Goal: Task Accomplishment & Management: Manage account settings

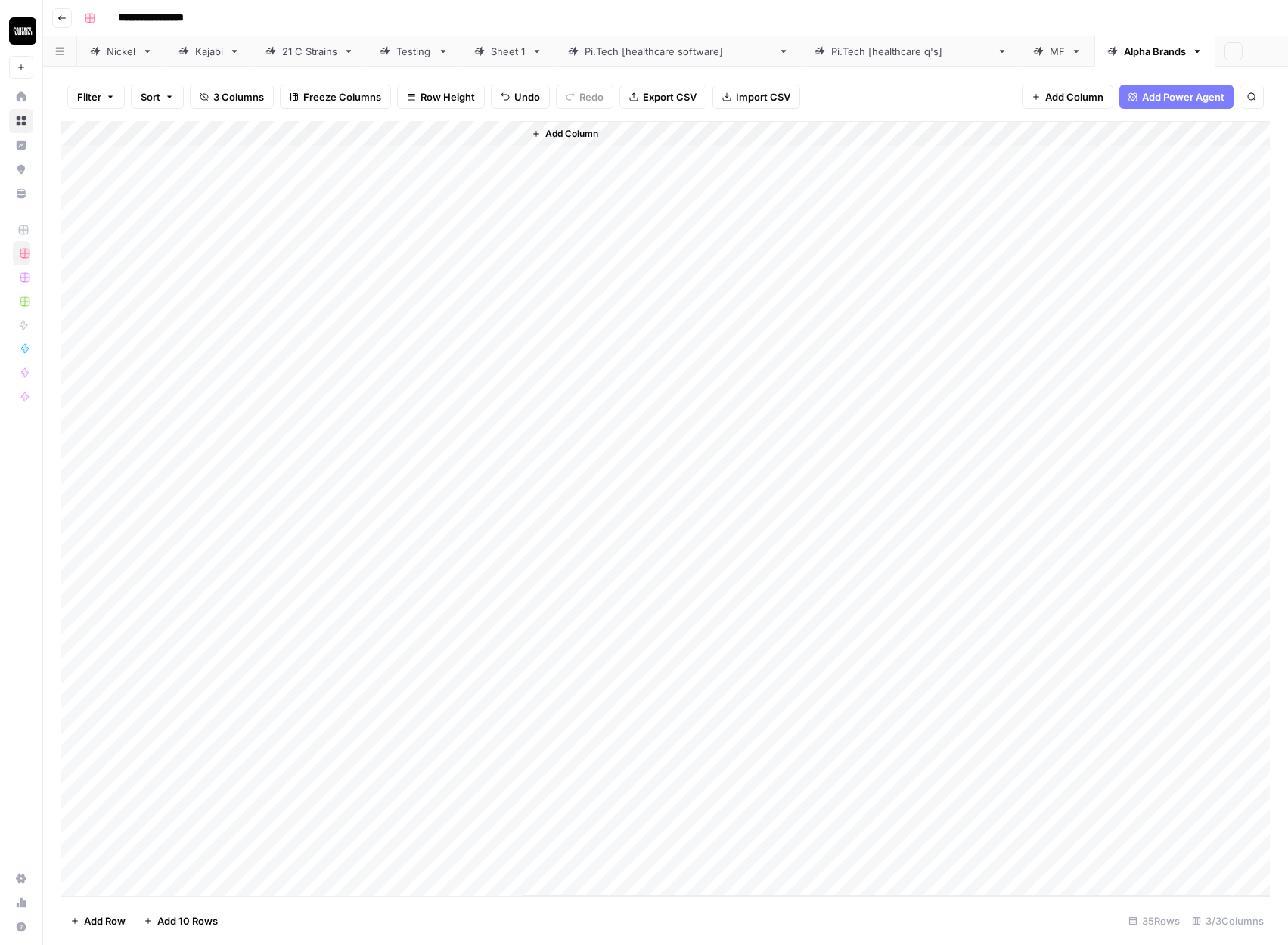
click at [435, 162] on div "Add Column" at bounding box center [665, 509] width 1209 height 775
click at [449, 860] on div "Add Column" at bounding box center [665, 509] width 1209 height 775
click at [88, 133] on div "Add Column" at bounding box center [665, 509] width 1209 height 775
click at [109, 913] on span "Delete 35 Rows" at bounding box center [106, 921] width 74 height 15
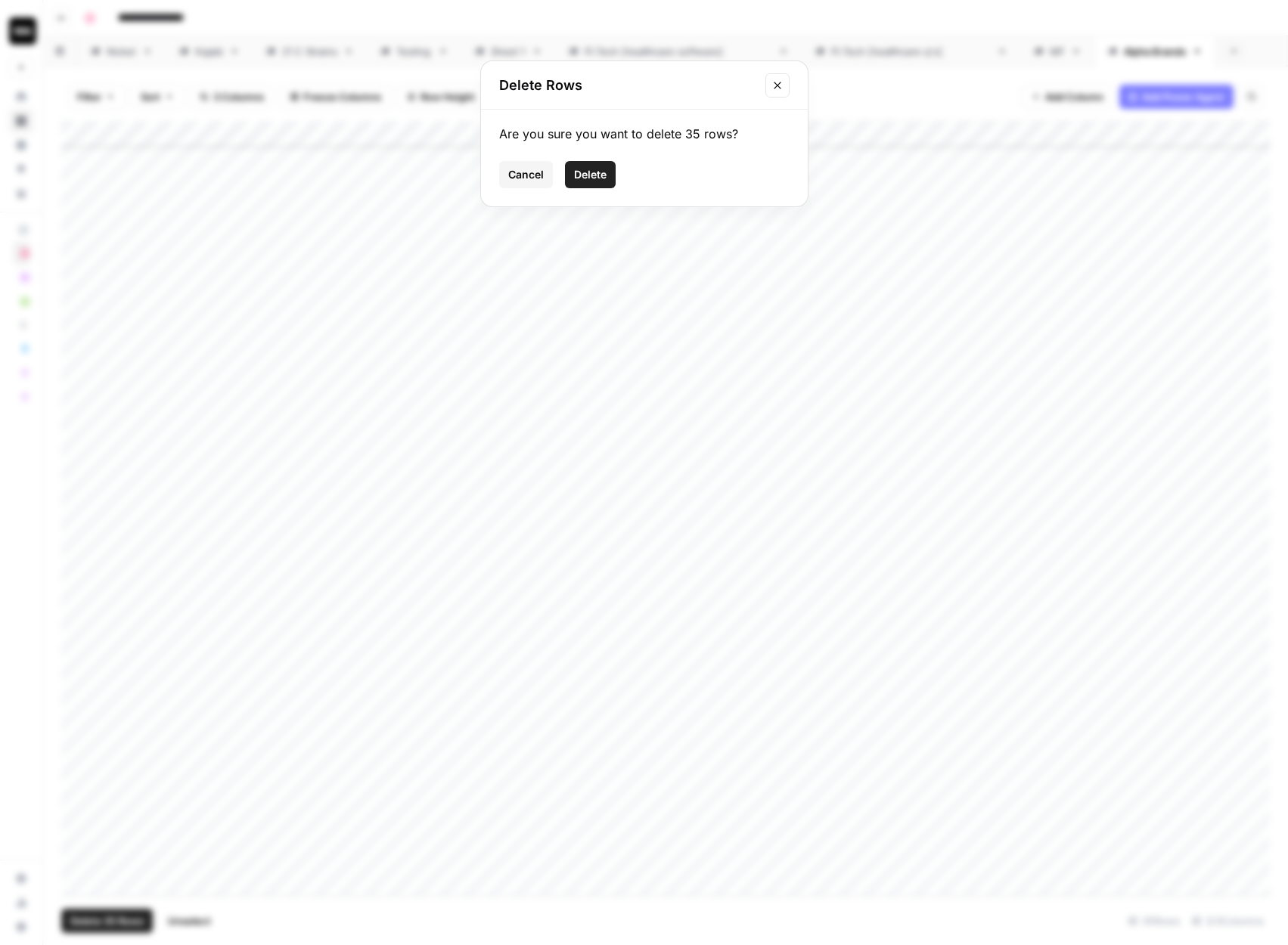
click at [592, 167] on span "Delete" at bounding box center [590, 174] width 33 height 15
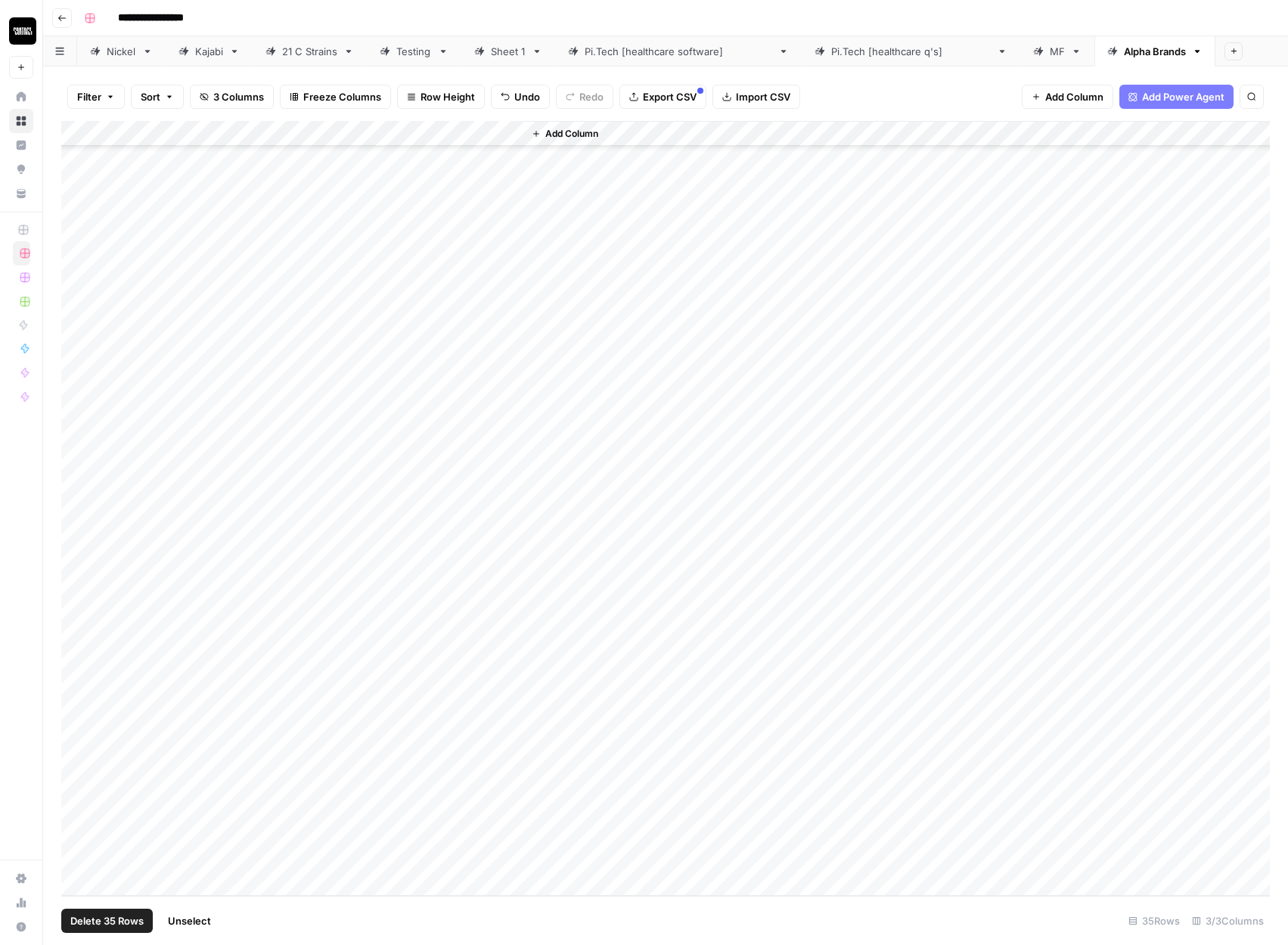
scroll to position [0, 0]
click at [166, 158] on div "Add Column" at bounding box center [665, 146] width 1209 height 50
click at [156, 183] on div "Add Column" at bounding box center [665, 158] width 1209 height 75
click at [170, 156] on div "Add Column" at bounding box center [665, 171] width 1209 height 102
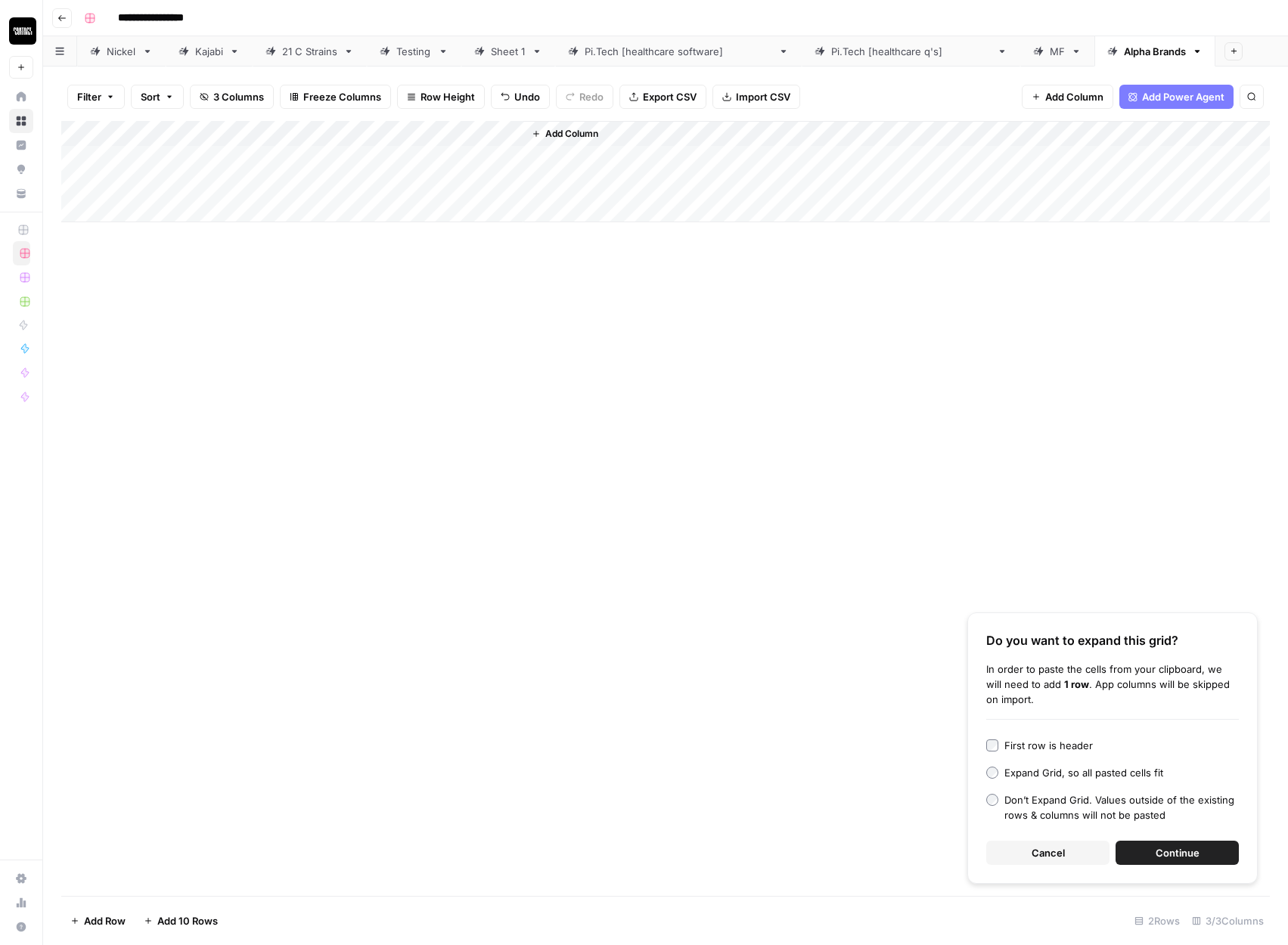
click at [1145, 844] on button "Continue" at bounding box center [1177, 853] width 123 height 24
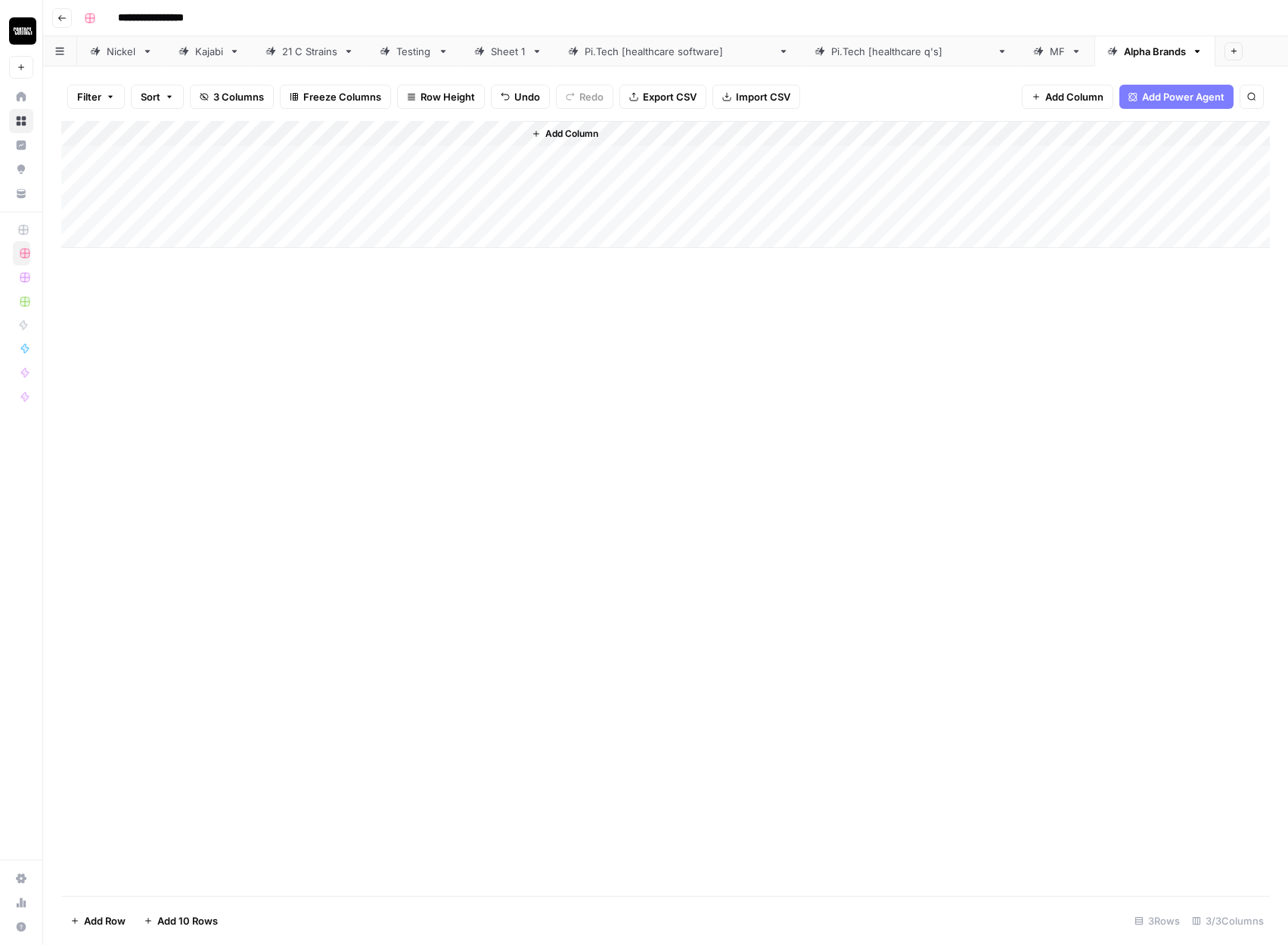
click at [375, 134] on div "Add Column" at bounding box center [665, 185] width 1209 height 127
click at [405, 170] on span "All Rows" at bounding box center [427, 169] width 95 height 15
drag, startPoint x: 457, startPoint y: 165, endPoint x: 457, endPoint y: 199, distance: 34.0
click at [457, 199] on div "Add Column" at bounding box center [665, 185] width 1209 height 127
click at [191, 158] on div "Add Column" at bounding box center [665, 185] width 1209 height 127
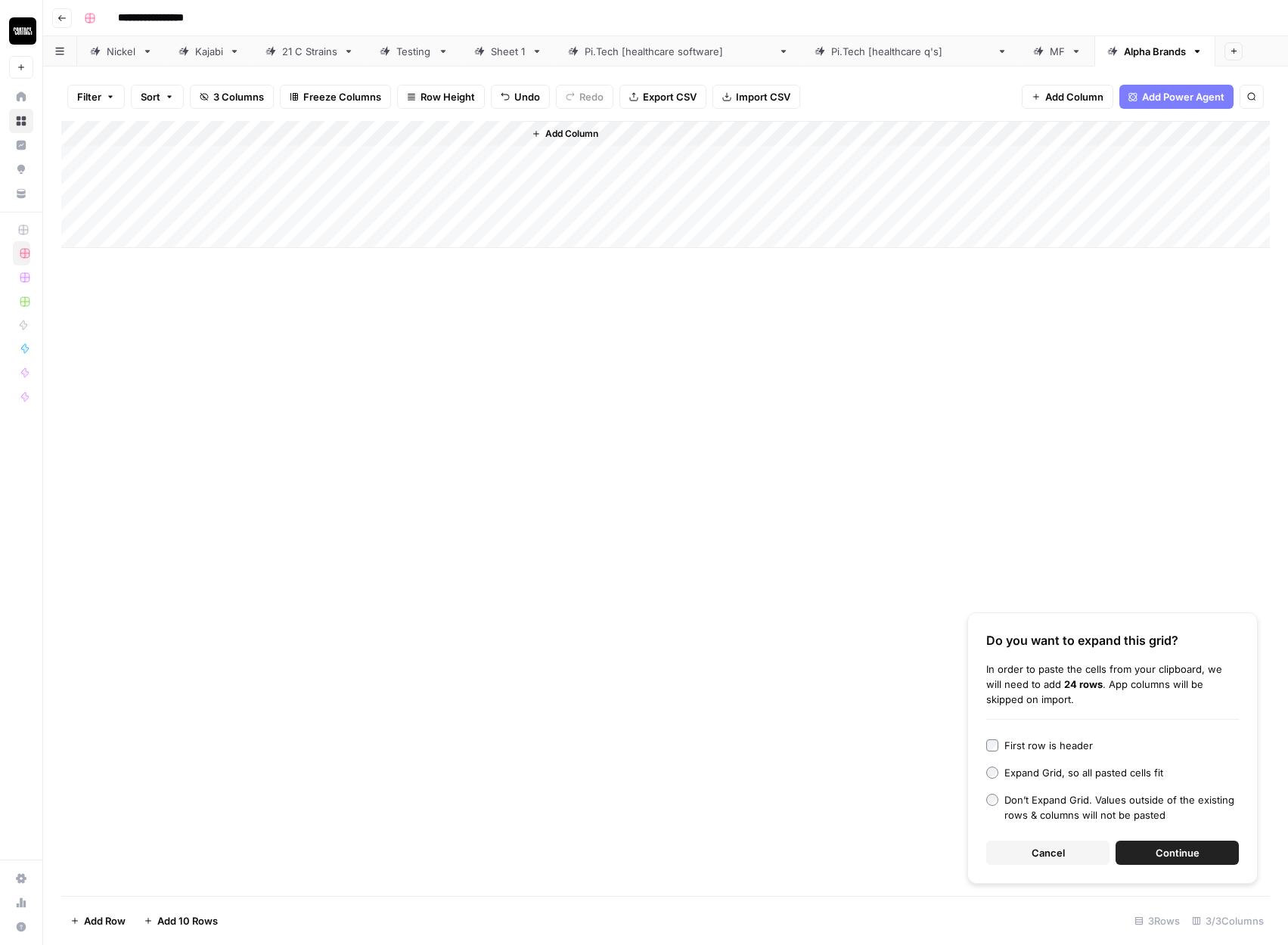
click at [1158, 861] on button "Continue" at bounding box center [1177, 853] width 123 height 24
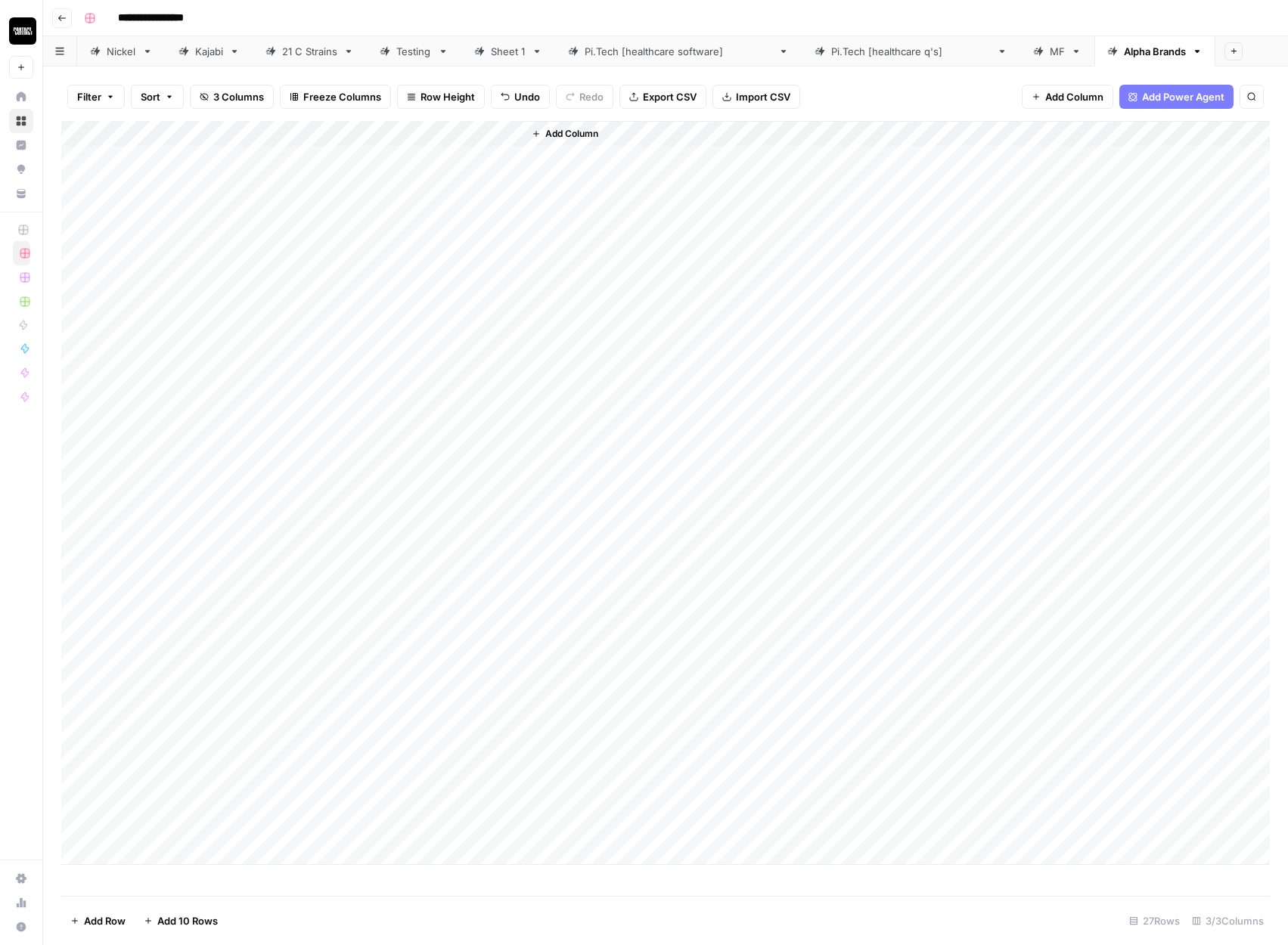
click at [375, 139] on div "Add Column" at bounding box center [665, 493] width 1209 height 744
click at [395, 159] on button "All Rows" at bounding box center [431, 169] width 114 height 21
click at [443, 158] on div "Add Column" at bounding box center [665, 493] width 1209 height 744
click at [433, 821] on div "Add Column" at bounding box center [665, 493] width 1209 height 744
click at [88, 130] on div "Add Column" at bounding box center [665, 493] width 1209 height 744
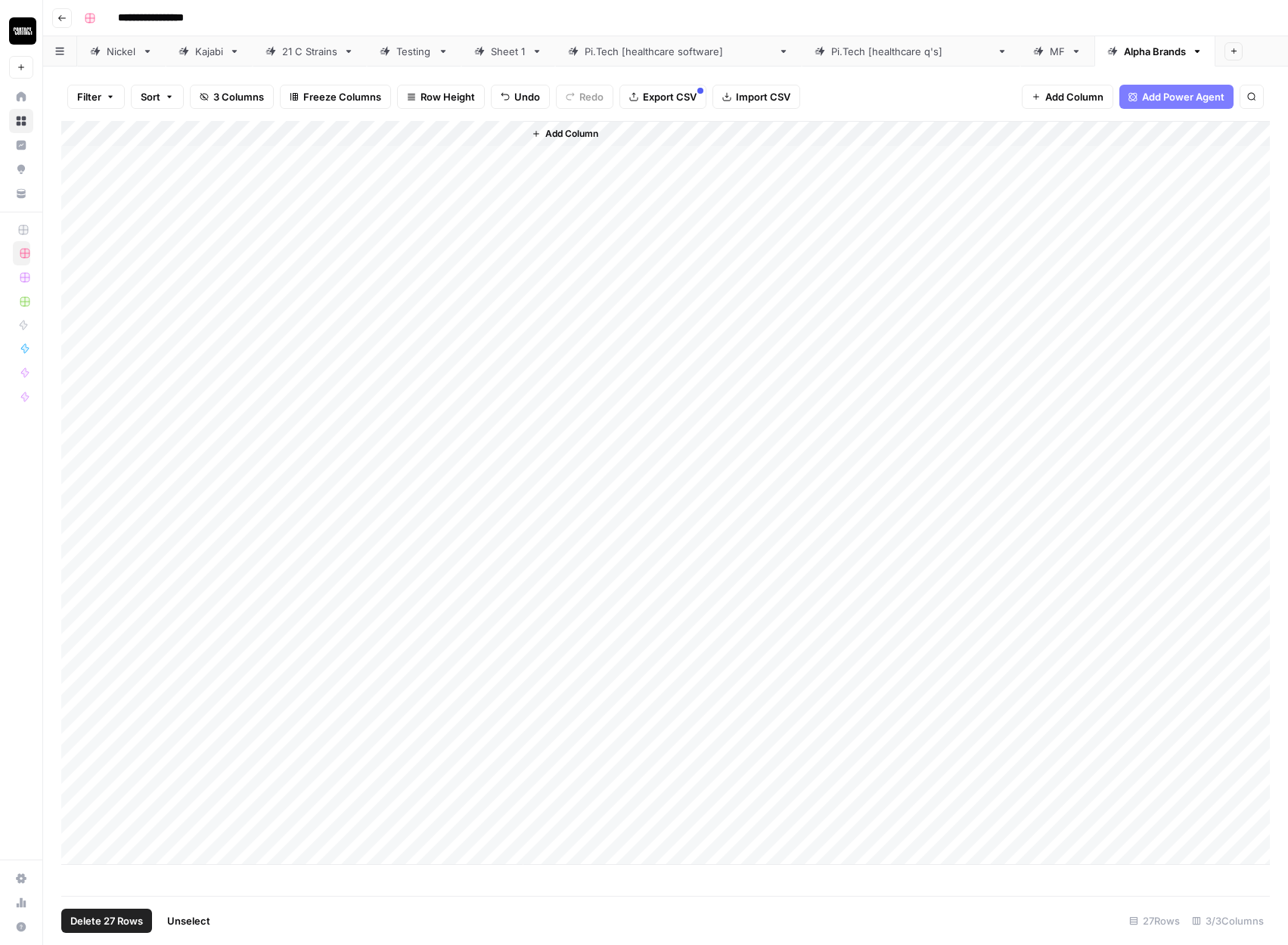
click at [101, 932] on button "Delete 27 Rows" at bounding box center [106, 921] width 90 height 24
click at [586, 165] on button "Delete" at bounding box center [590, 174] width 50 height 27
drag, startPoint x: 172, startPoint y: 155, endPoint x: 172, endPoint y: 162, distance: 7.0
click at [172, 155] on div "Add Column" at bounding box center [665, 146] width 1209 height 50
click at [164, 190] on div "Add Column" at bounding box center [665, 158] width 1209 height 75
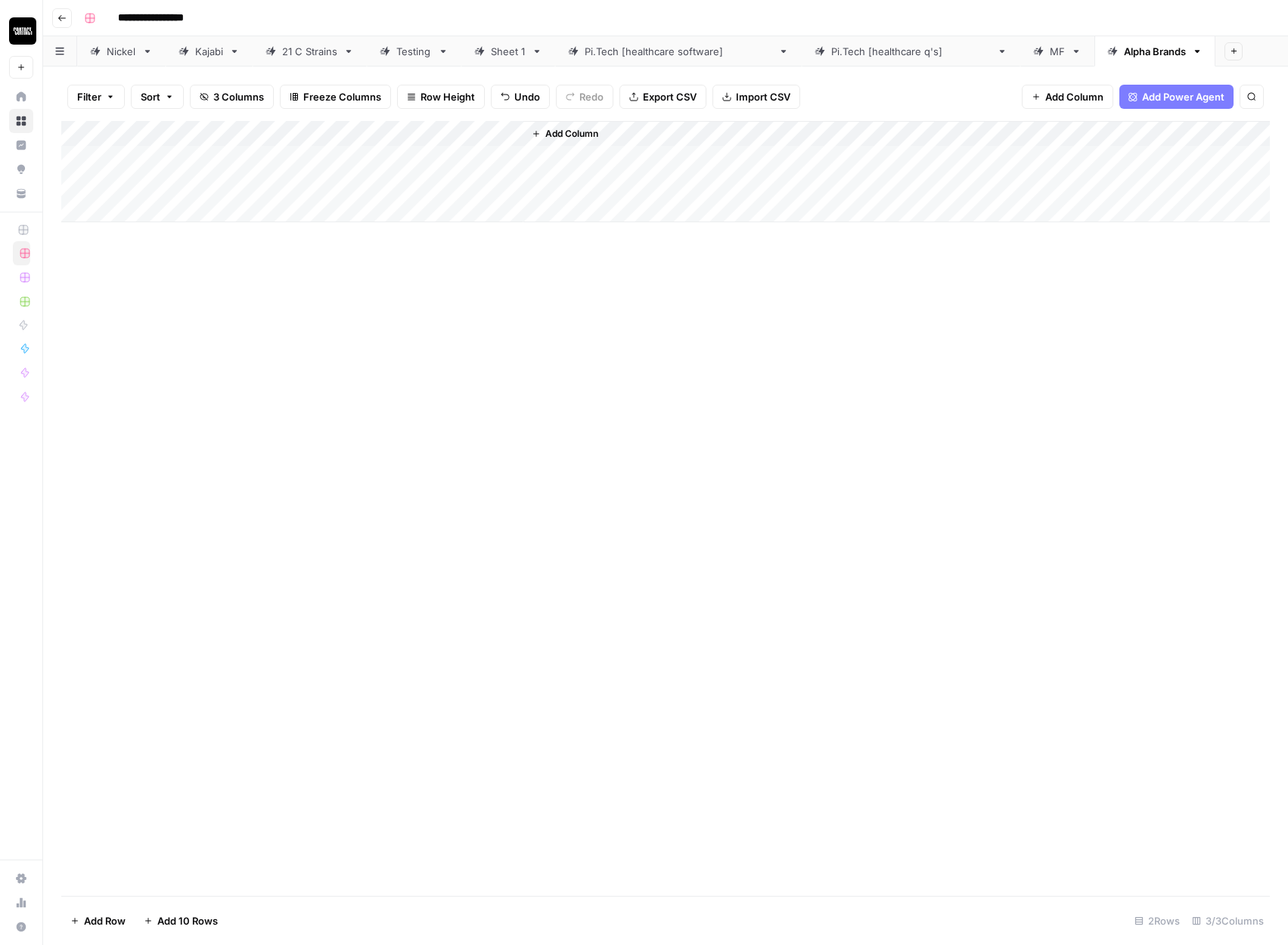
click at [173, 320] on div "Add Column" at bounding box center [665, 509] width 1209 height 775
click at [171, 158] on div "Add Column" at bounding box center [665, 171] width 1209 height 102
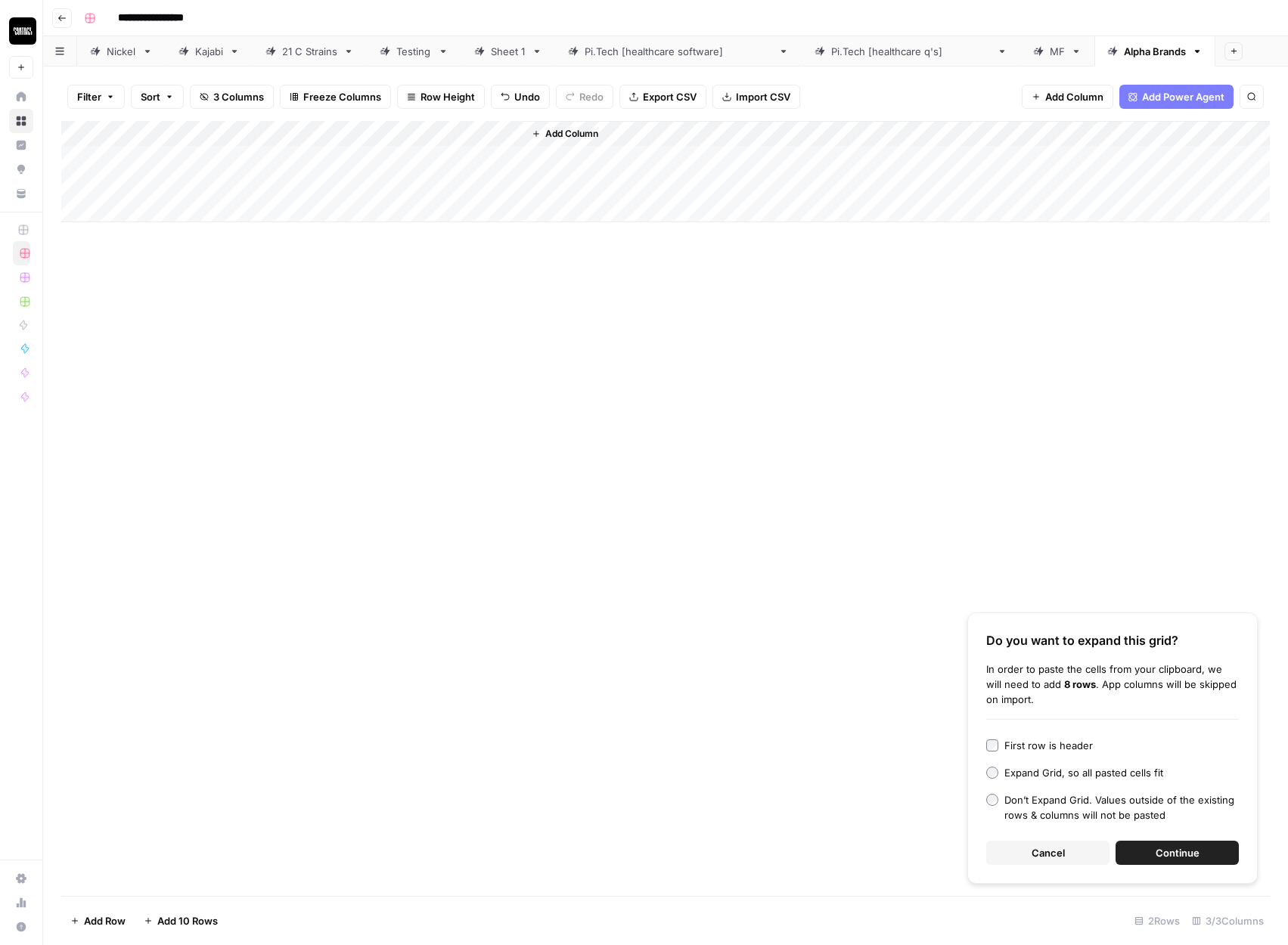
click at [1144, 844] on button "Continue" at bounding box center [1177, 853] width 123 height 24
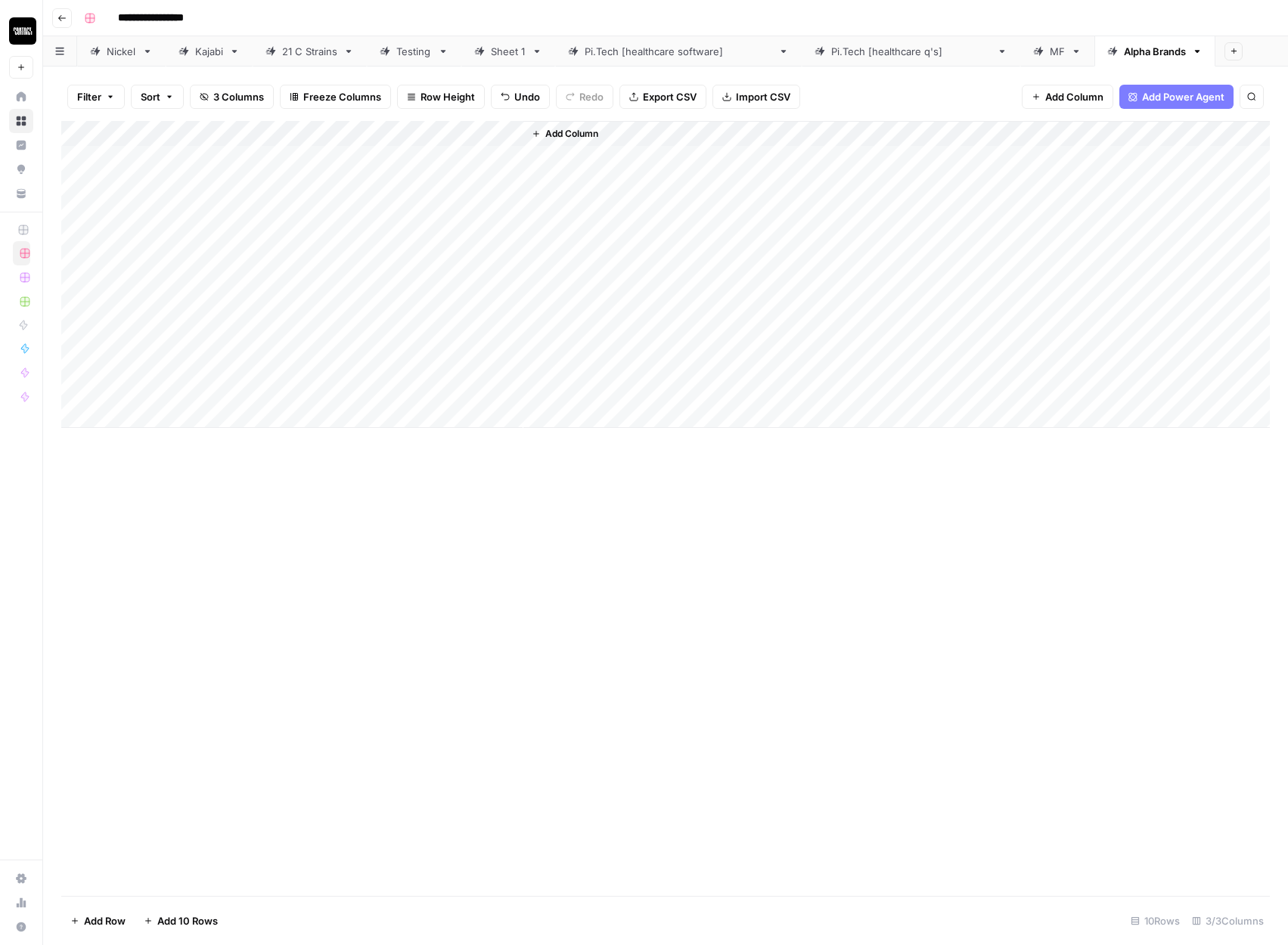
click at [373, 133] on div "Add Column" at bounding box center [665, 274] width 1209 height 307
click at [421, 169] on span "All Rows" at bounding box center [427, 169] width 95 height 15
drag, startPoint x: 445, startPoint y: 156, endPoint x: 443, endPoint y: 380, distance: 224.0
click at [443, 380] on div "Add Column" at bounding box center [665, 274] width 1209 height 307
click at [194, 161] on div "Add Column" at bounding box center [665, 274] width 1209 height 307
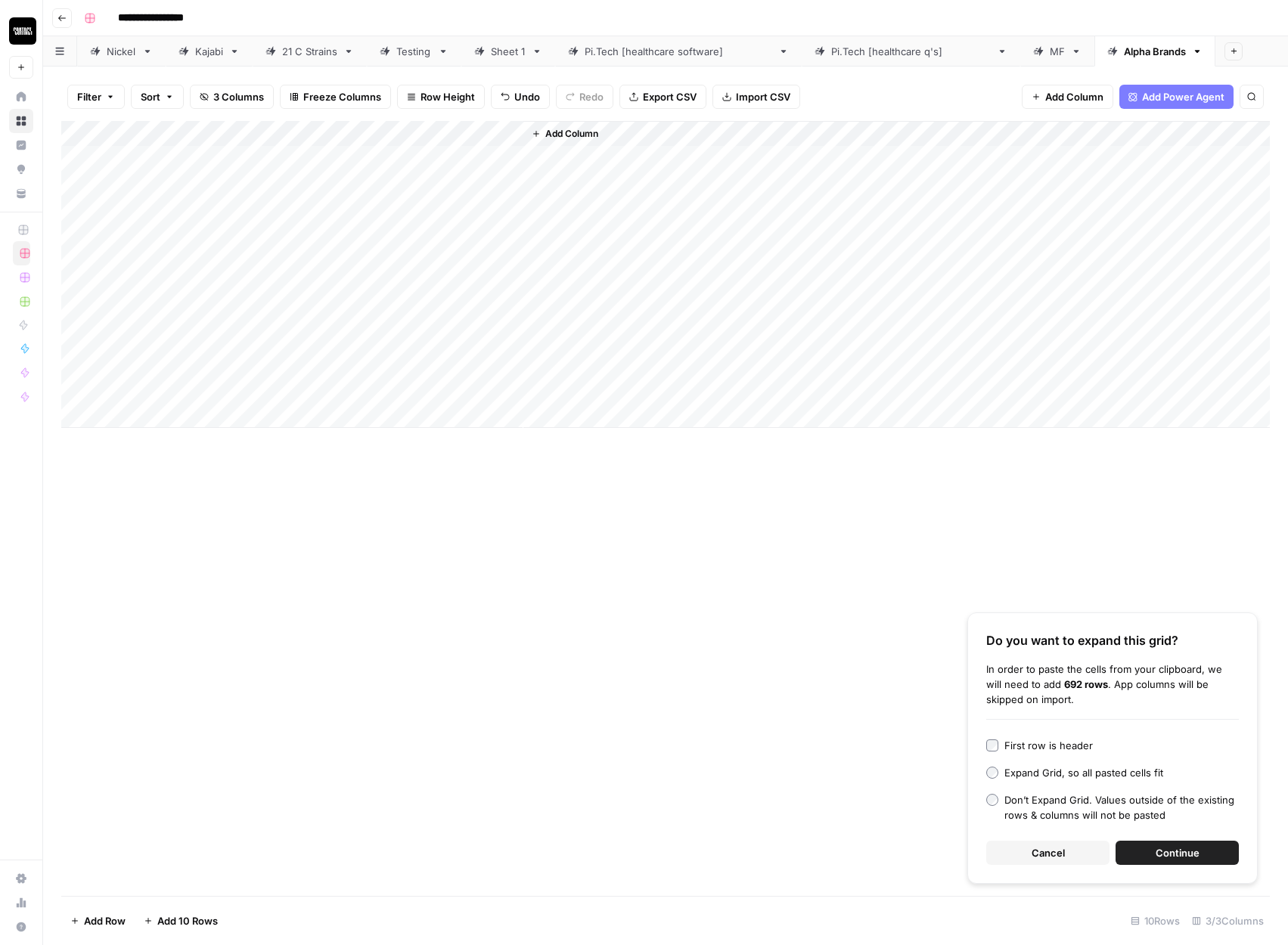
click at [1144, 855] on button "Continue" at bounding box center [1177, 853] width 123 height 24
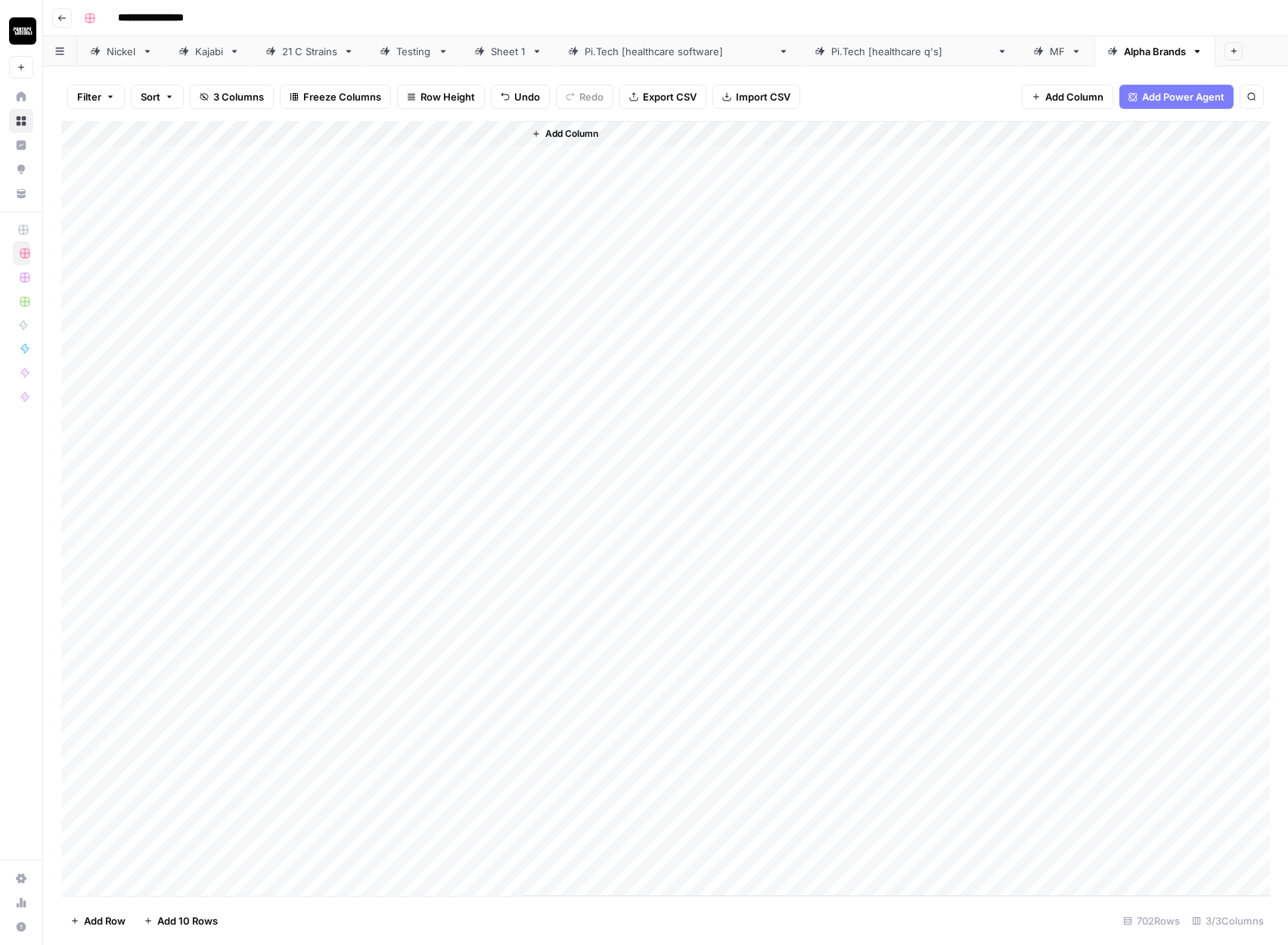
click at [375, 133] on div "Add Column" at bounding box center [665, 509] width 1209 height 775
click at [415, 171] on span "All Rows" at bounding box center [427, 169] width 95 height 15
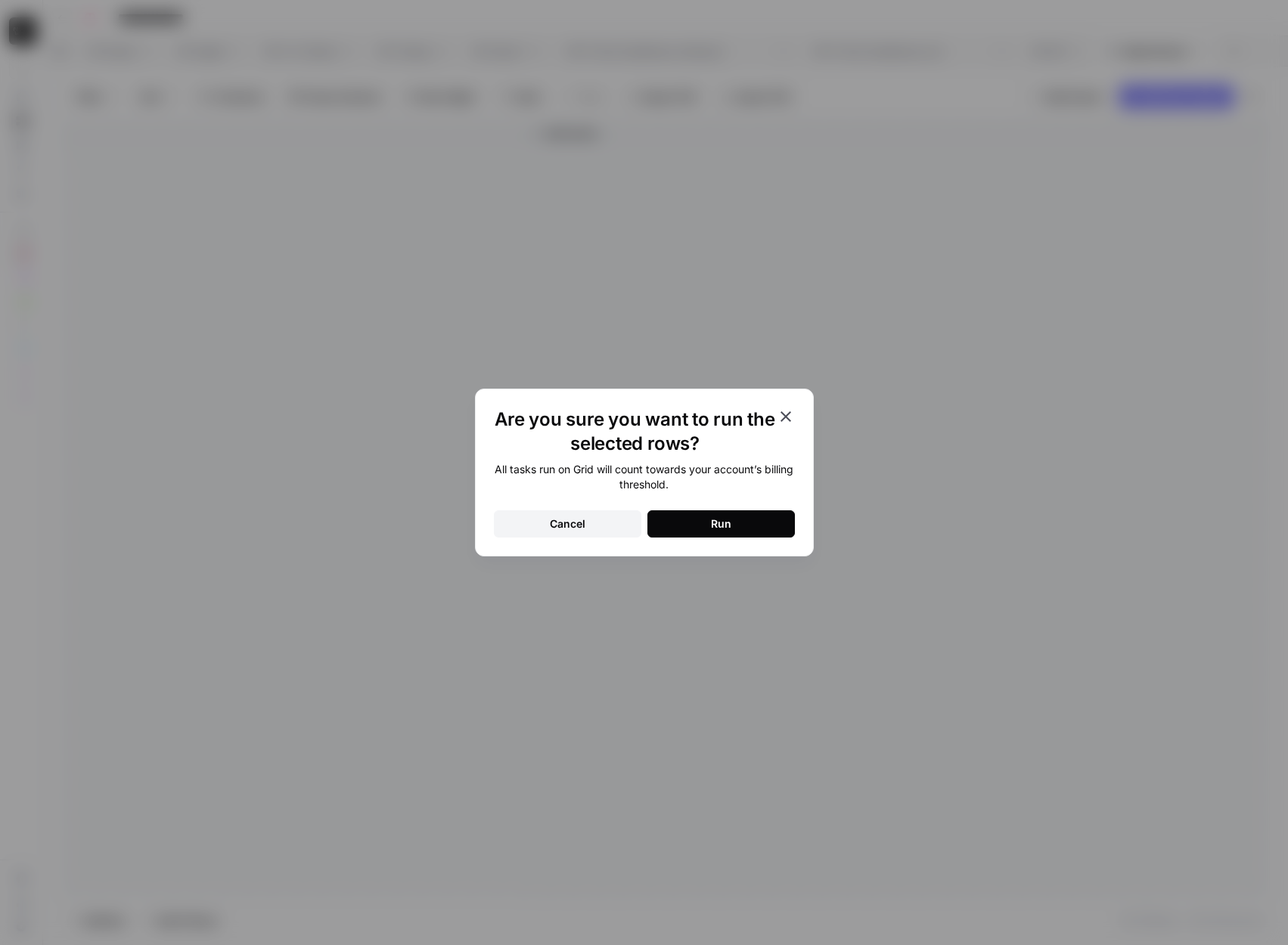
click at [746, 523] on button "Run" at bounding box center [721, 524] width 147 height 27
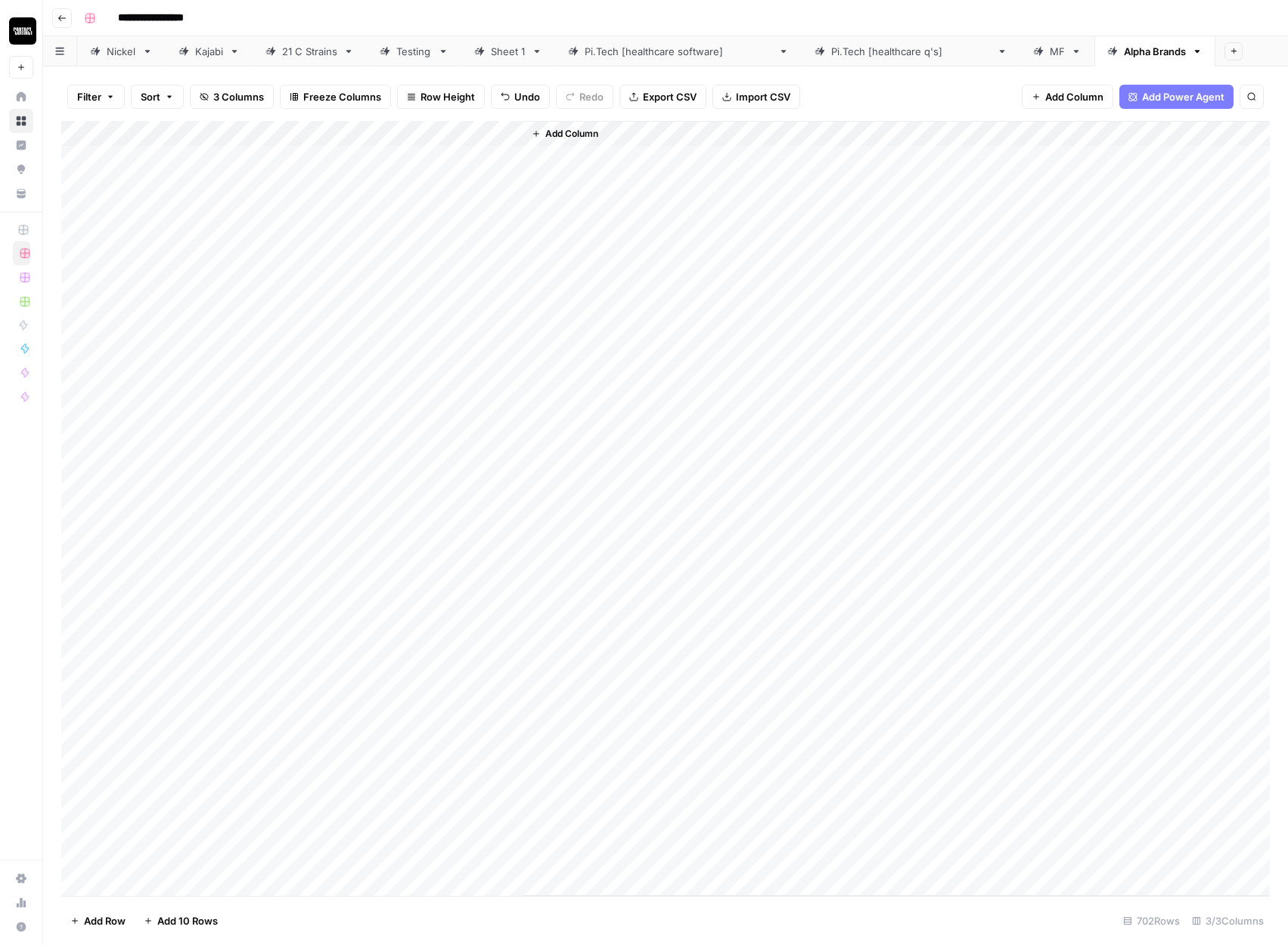
click at [449, 161] on div "Add Column" at bounding box center [665, 509] width 1209 height 775
click at [452, 859] on div "Add Column" at bounding box center [665, 509] width 1209 height 775
click at [428, 236] on div "Add Column" at bounding box center [665, 509] width 1209 height 775
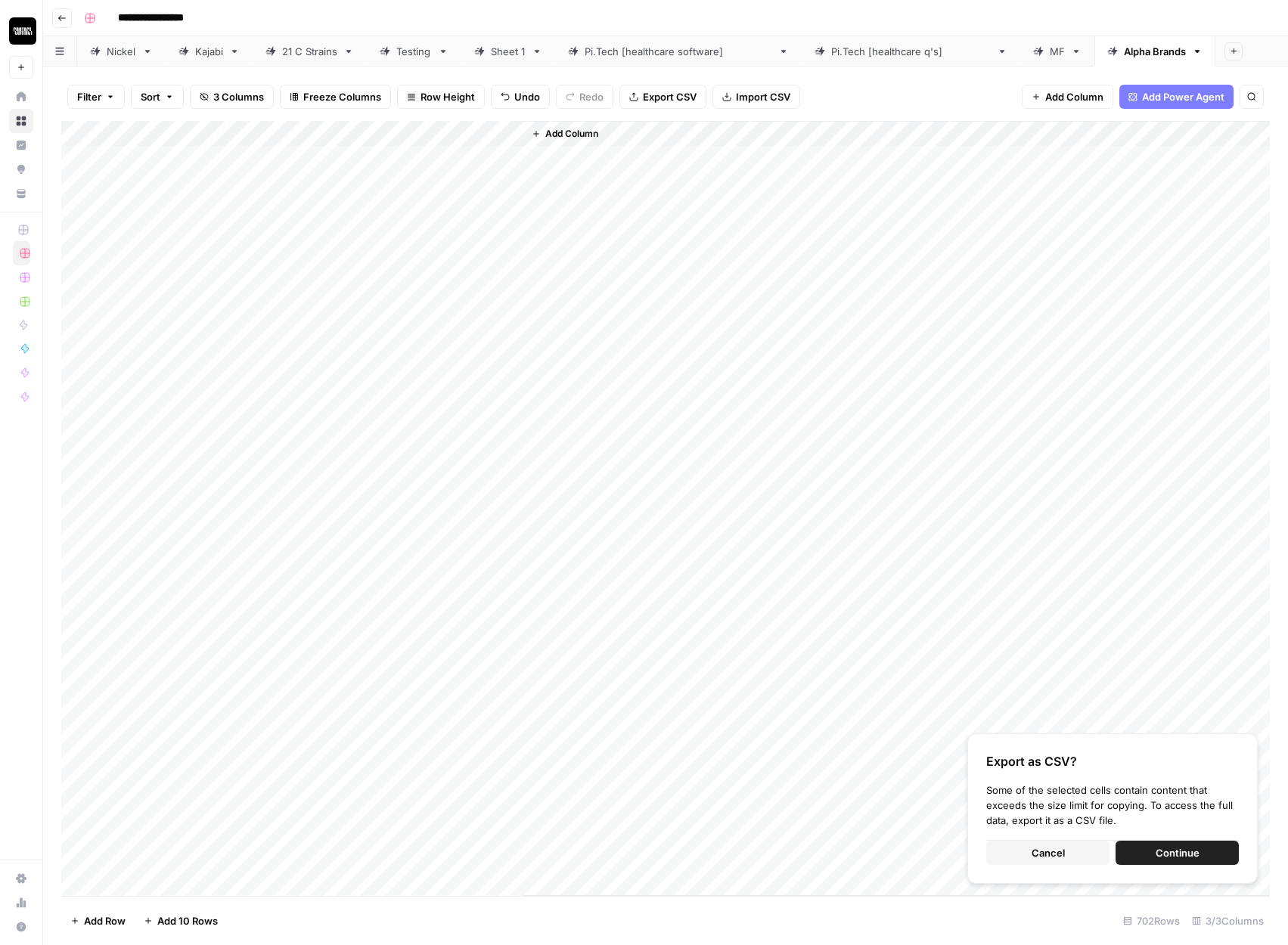
click at [429, 160] on div "Add Column" at bounding box center [665, 509] width 1209 height 775
click at [449, 863] on div "Add Column" at bounding box center [665, 509] width 1209 height 775
click at [647, 89] on span "Export CSV" at bounding box center [670, 97] width 54 height 15
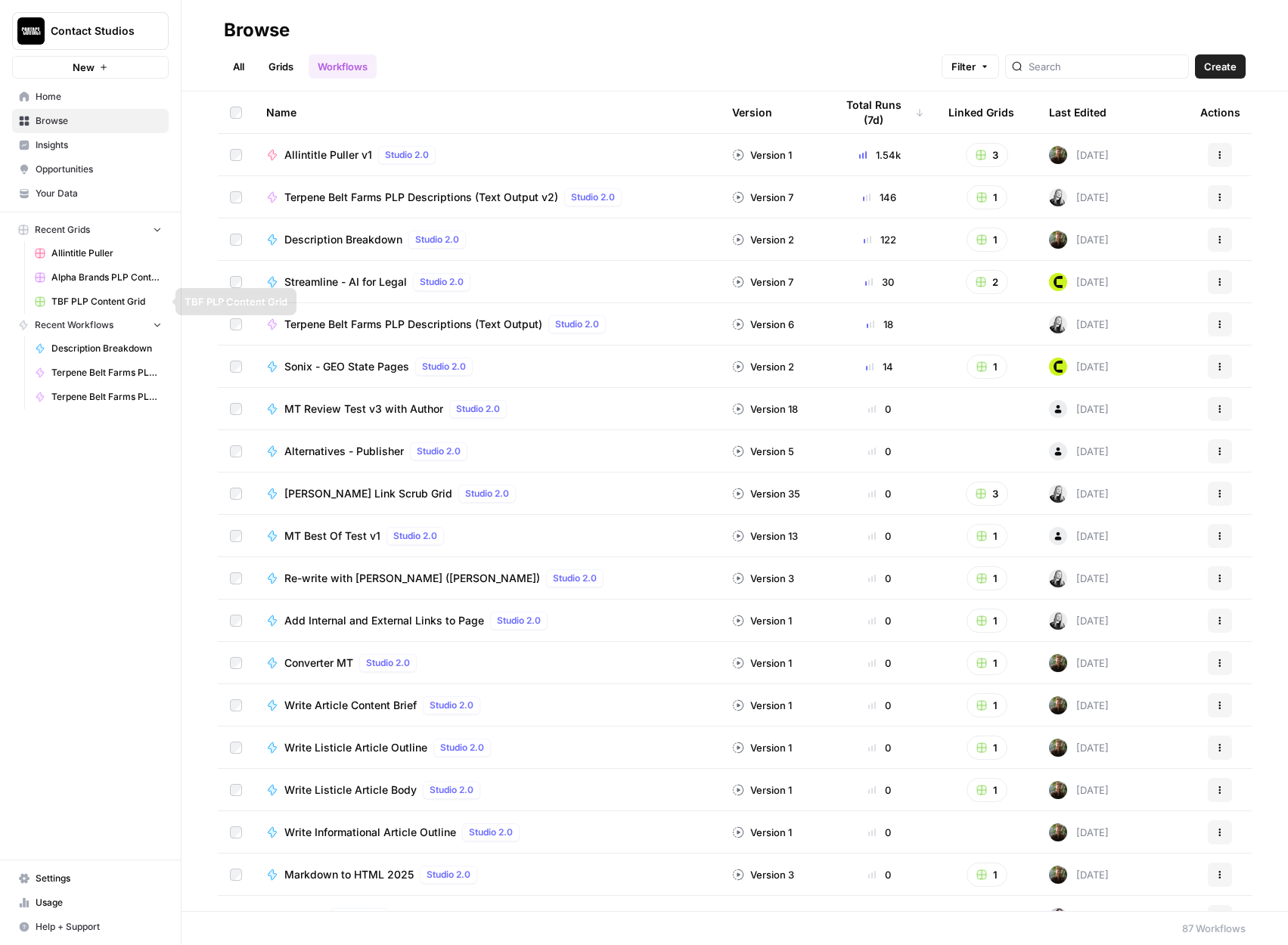
click at [103, 282] on span "Alpha Brands PLP Content Grid" at bounding box center [106, 277] width 110 height 14
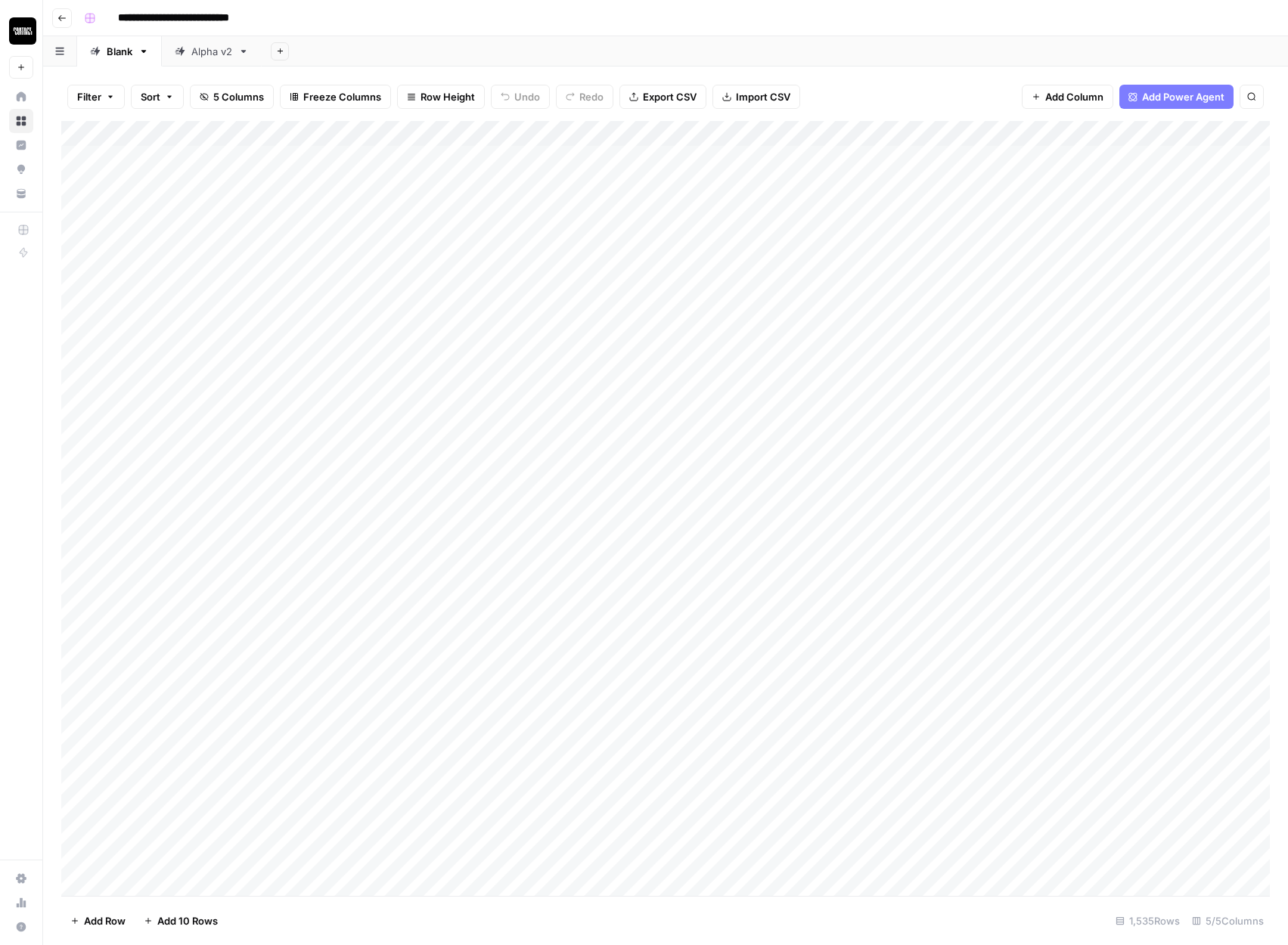
click at [84, 128] on div "Add Column" at bounding box center [665, 509] width 1209 height 775
click at [872, 62] on div "Add Sheet" at bounding box center [774, 51] width 1026 height 30
click at [190, 56] on div "Alpha v2" at bounding box center [203, 51] width 58 height 15
click at [240, 57] on link "Alpha v2" at bounding box center [212, 51] width 100 height 30
click at [204, 52] on div "Alpha v2" at bounding box center [212, 51] width 41 height 15
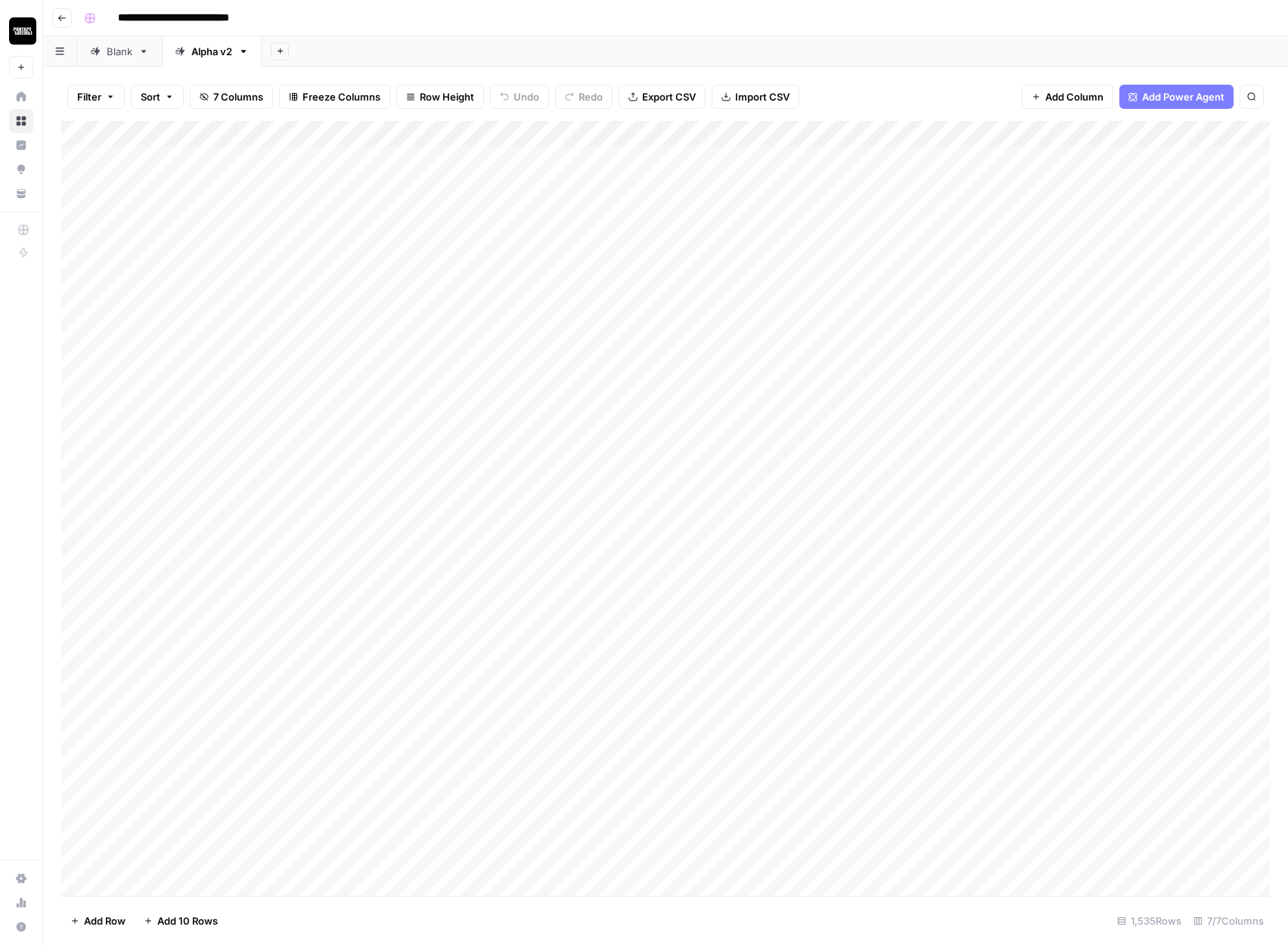
click at [81, 134] on div "Add Column" at bounding box center [665, 509] width 1209 height 775
click at [911, 75] on div "Filter Sort 7 Columns Freeze Columns Row Height Undo Redo Export CSV Import CSV…" at bounding box center [665, 97] width 1209 height 48
click at [365, 57] on div "Add Sheet" at bounding box center [774, 51] width 1026 height 30
click at [218, 56] on div "Alpha v2" at bounding box center [212, 51] width 41 height 15
click at [247, 53] on icon "button" at bounding box center [243, 50] width 10 height 10
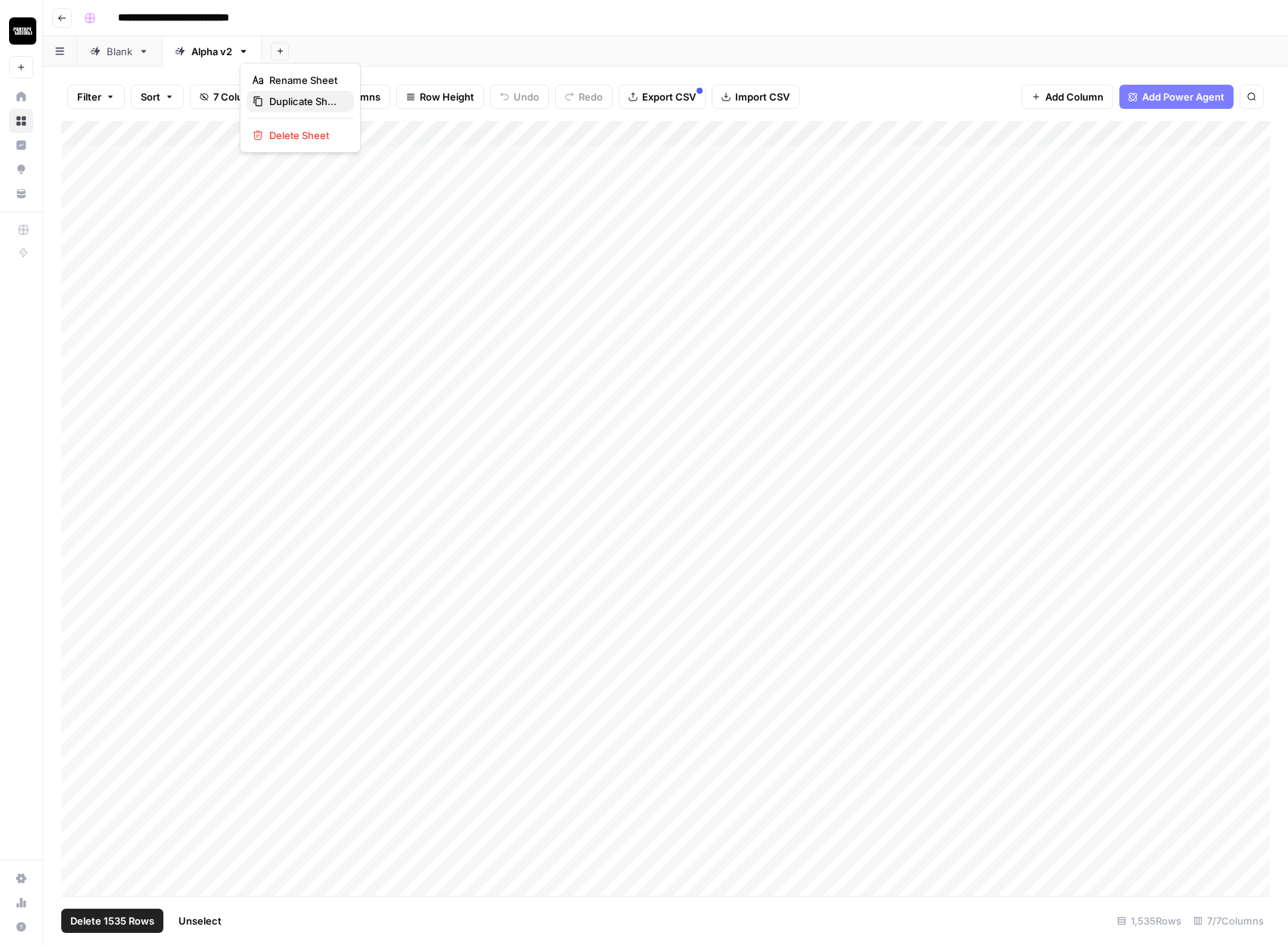
click at [267, 95] on div "Duplicate Sheet" at bounding box center [300, 102] width 95 height 15
click at [164, 157] on div "Add Column" at bounding box center [665, 146] width 1209 height 50
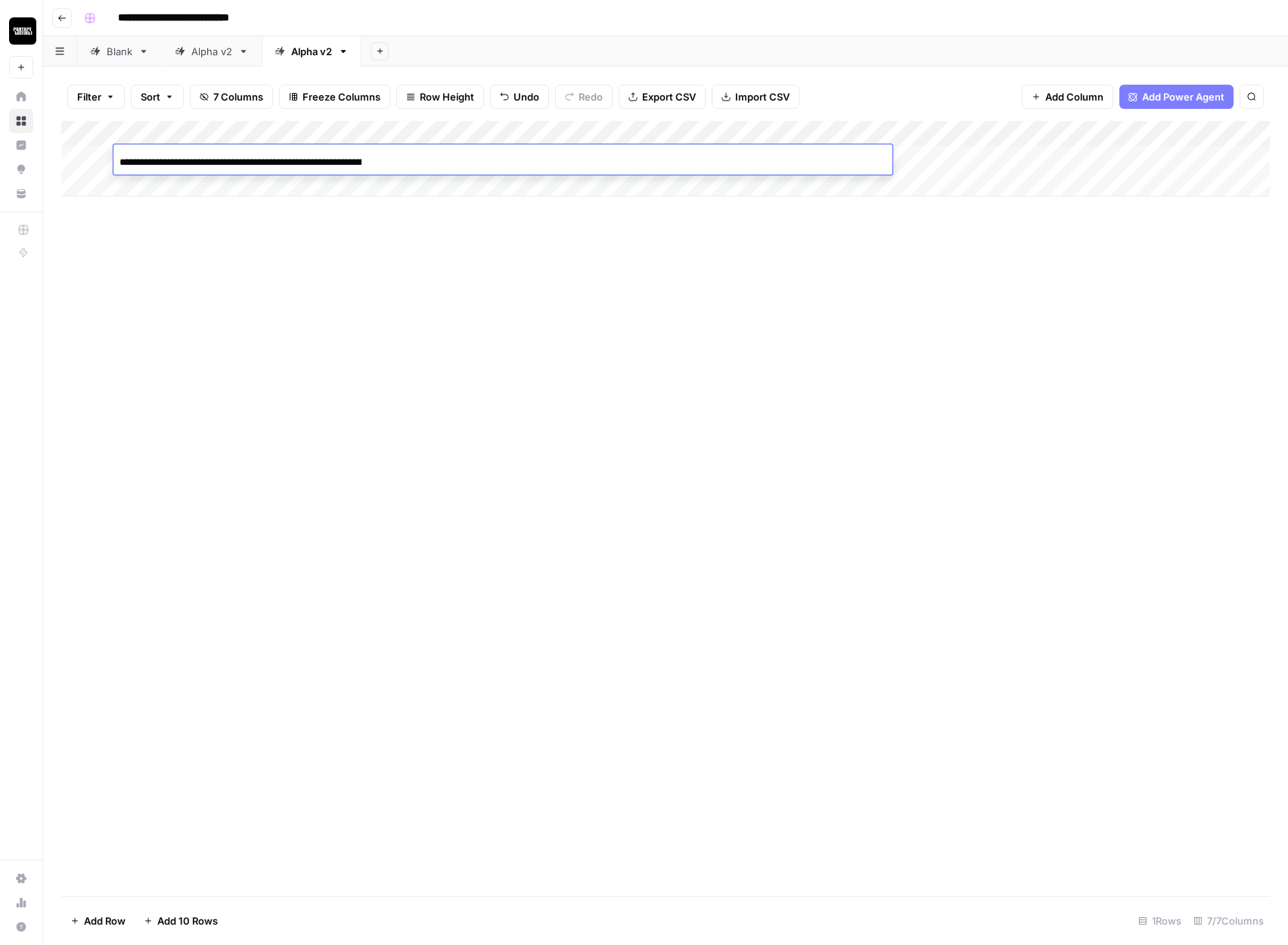
scroll to position [0, 11023]
click at [178, 202] on div "Add Column" at bounding box center [665, 509] width 1209 height 775
click at [158, 175] on div "Add Column" at bounding box center [665, 158] width 1209 height 75
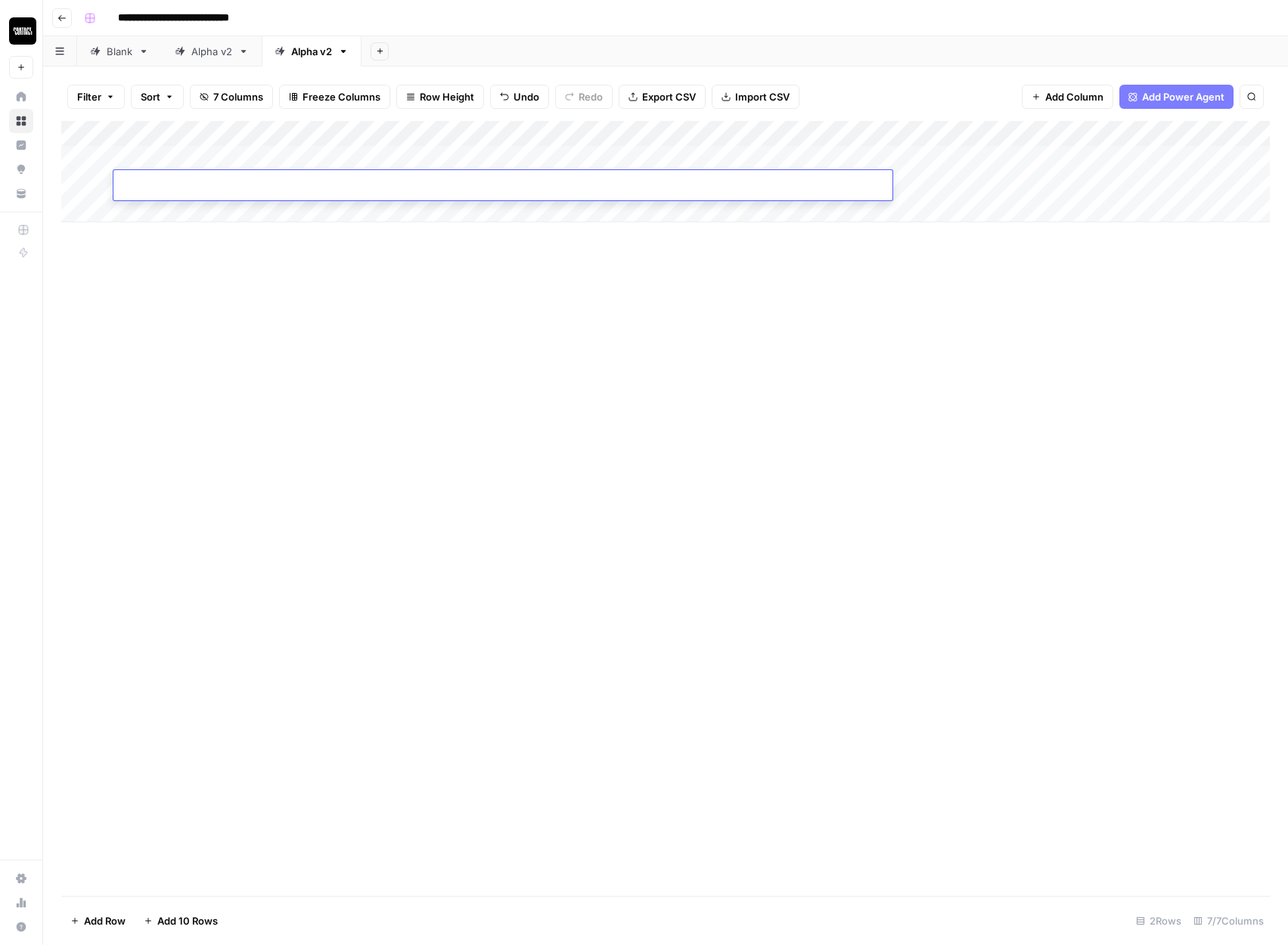
click at [166, 157] on div "Add Column" at bounding box center [665, 171] width 1209 height 102
click at [161, 180] on div "Add Column" at bounding box center [665, 171] width 1209 height 102
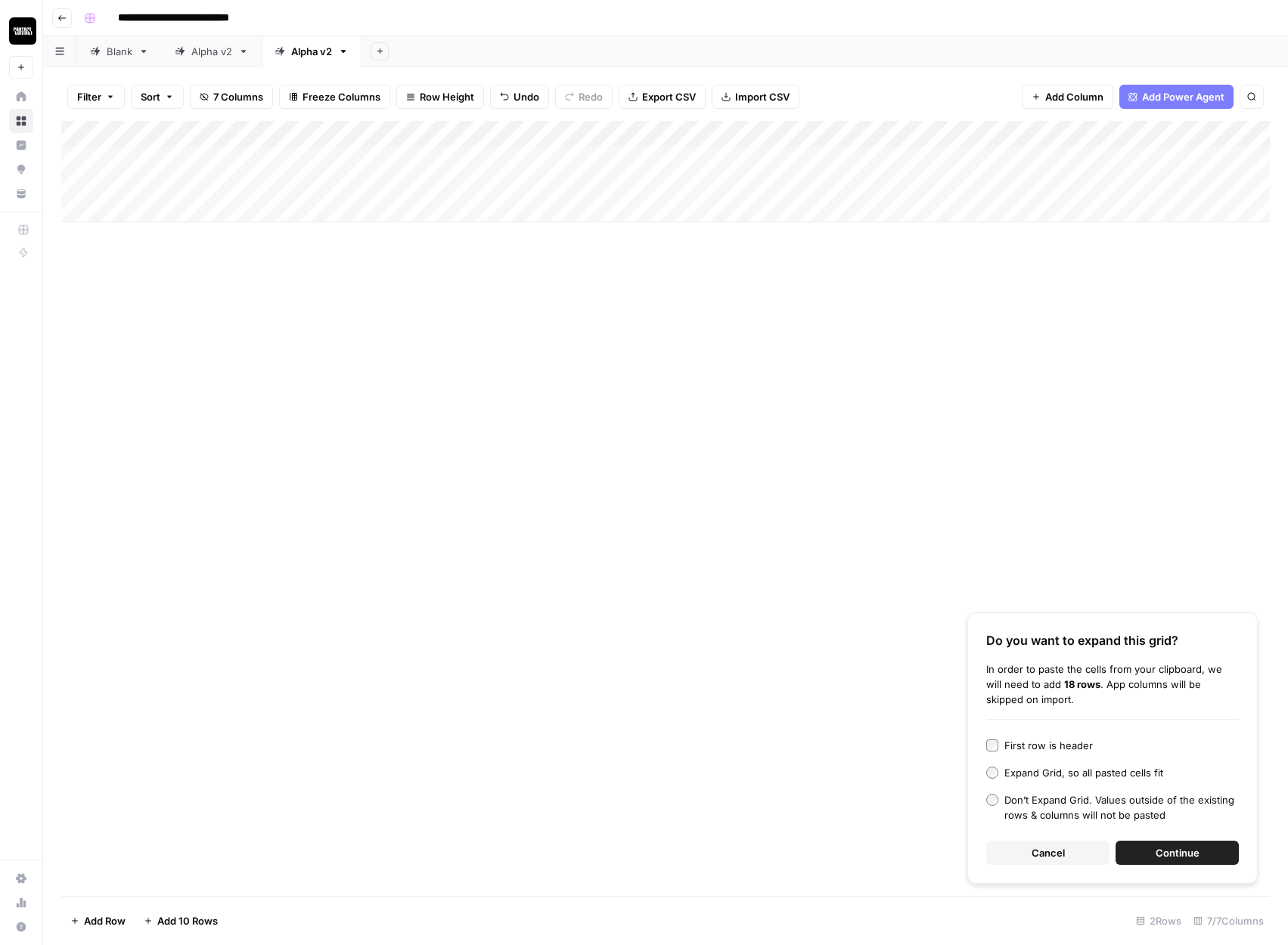
click at [1183, 859] on span "Continue" at bounding box center [1177, 853] width 44 height 15
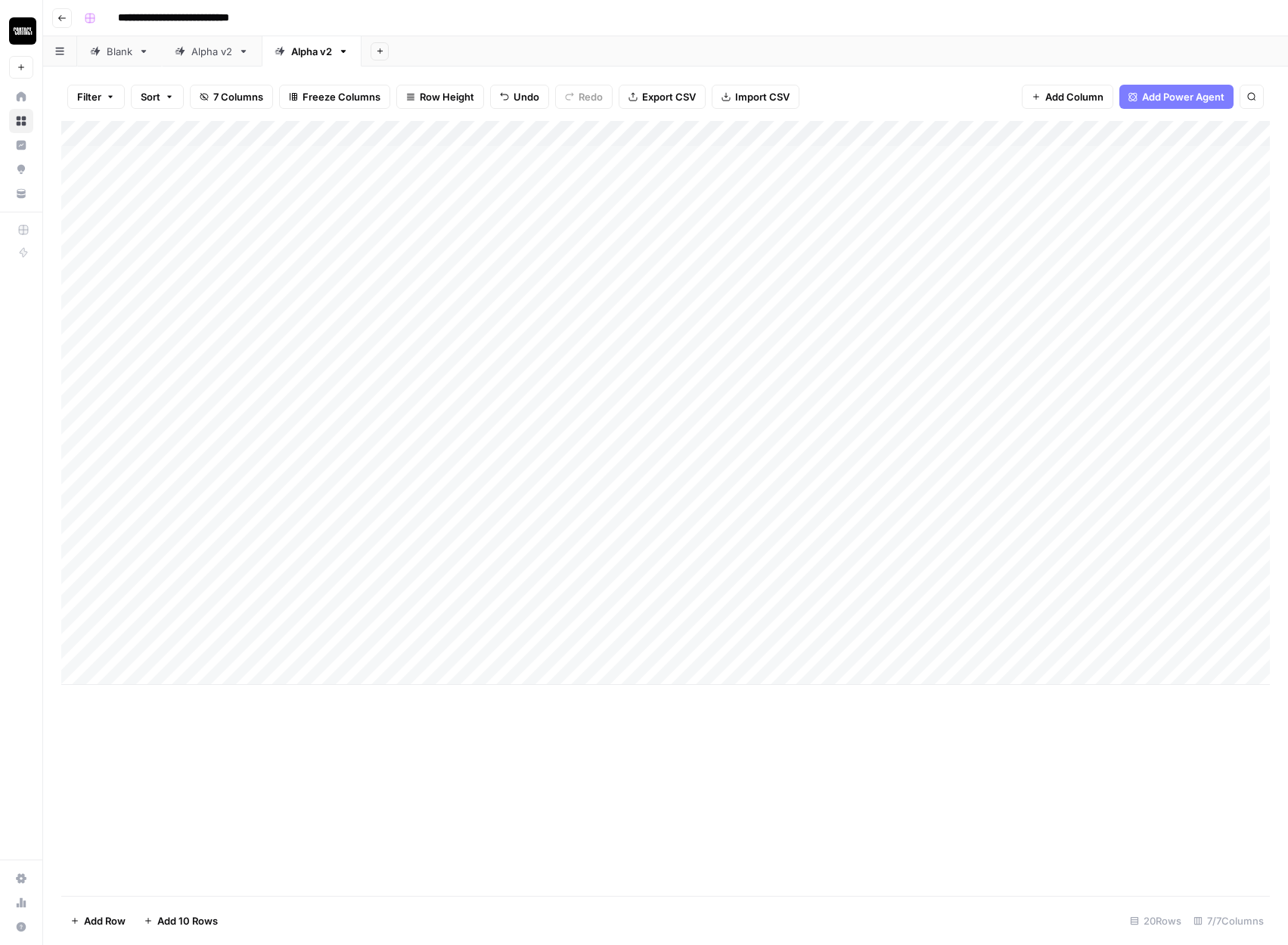
scroll to position [0, 0]
click at [349, 54] on icon "button" at bounding box center [343, 50] width 10 height 10
click at [527, 39] on div "Add Sheet" at bounding box center [825, 51] width 926 height 30
click at [865, 130] on div "Add Column" at bounding box center [665, 403] width 1209 height 564
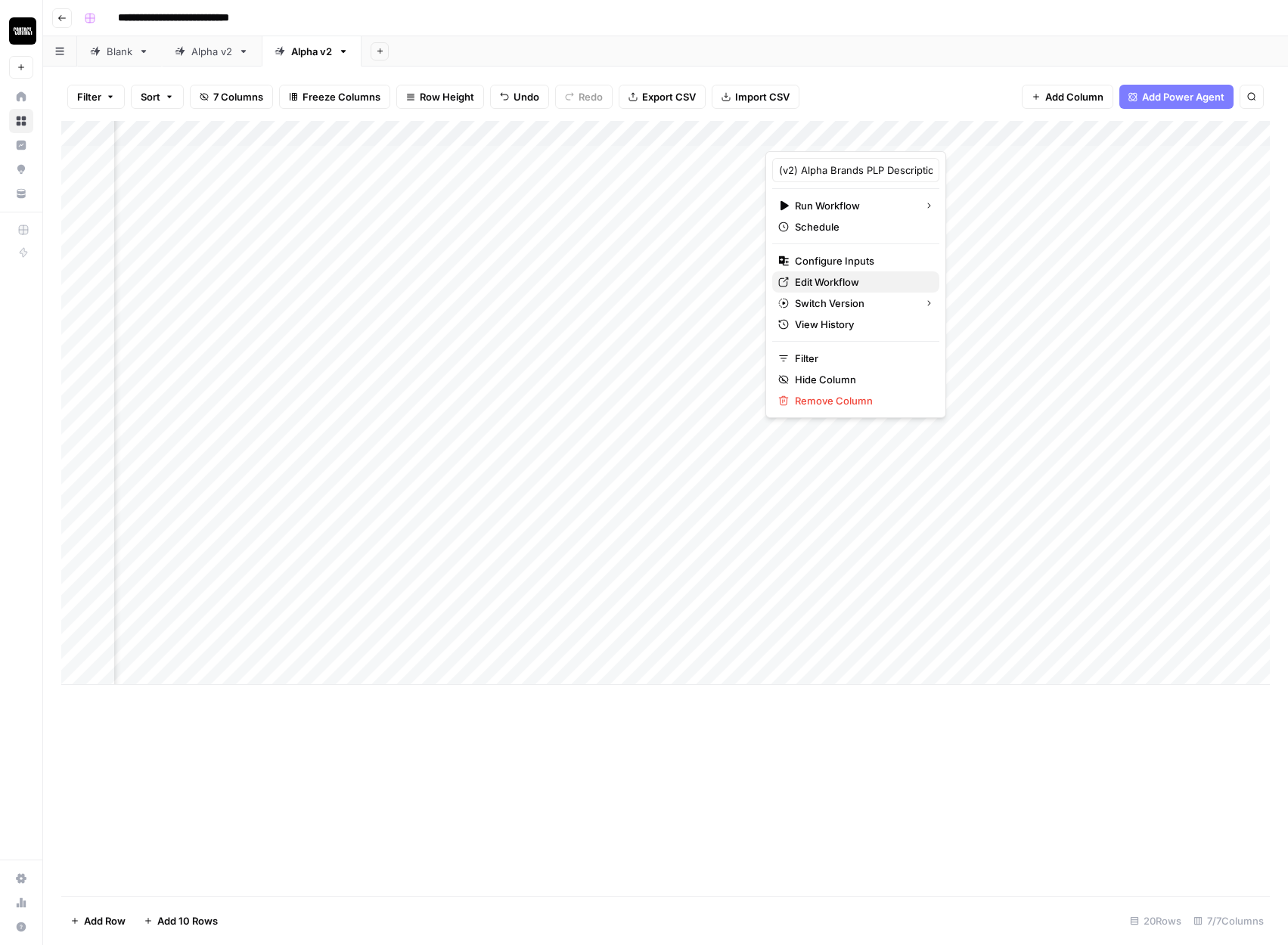
click at [831, 278] on span "Edit Workflow" at bounding box center [861, 282] width 132 height 15
click at [888, 130] on div "Add Column" at bounding box center [665, 403] width 1209 height 564
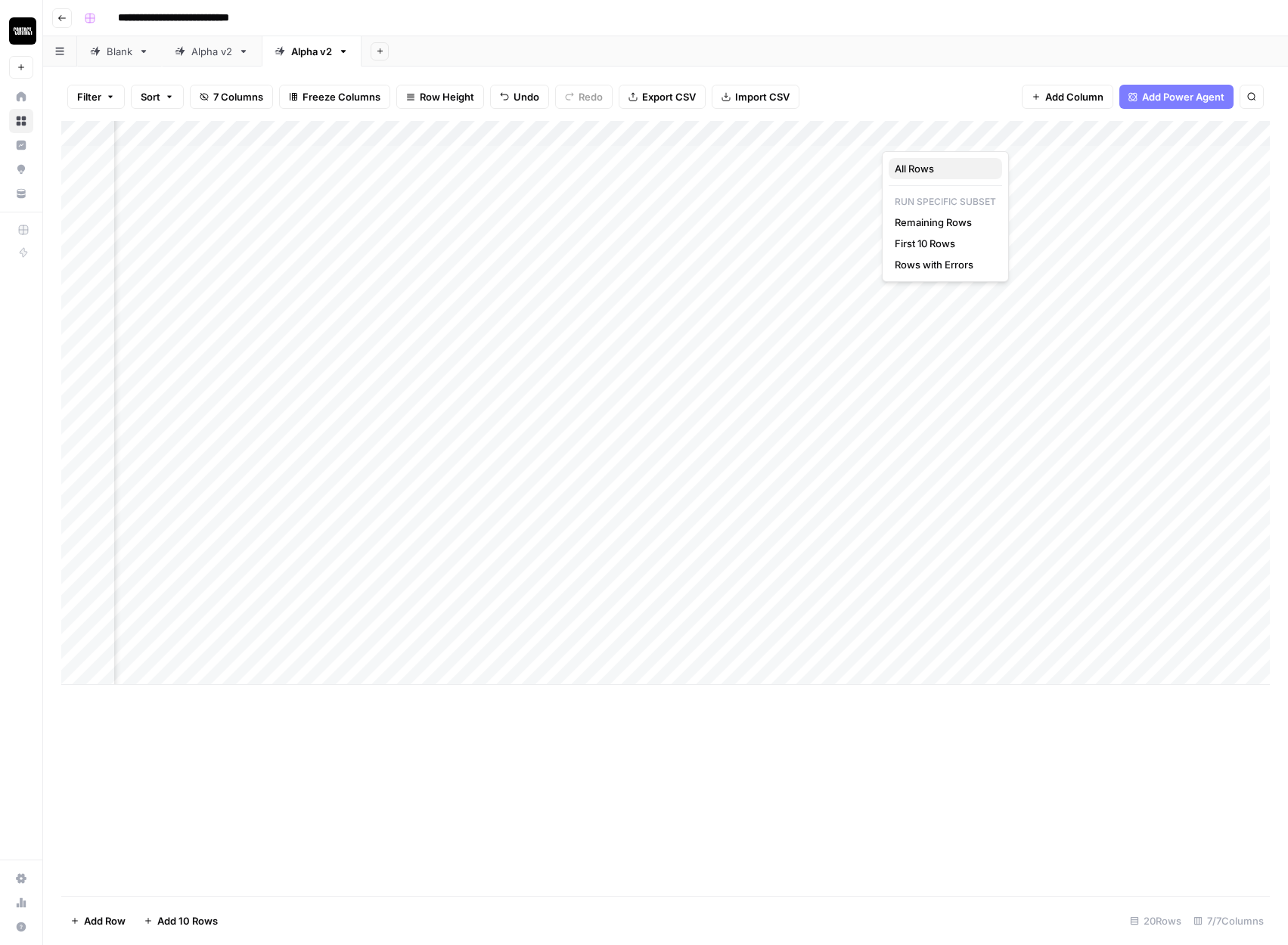
click at [918, 171] on span "All Rows" at bounding box center [942, 169] width 95 height 15
click at [823, 158] on div "Add Column" at bounding box center [665, 403] width 1209 height 564
click at [822, 158] on div "Add Column" at bounding box center [665, 403] width 1209 height 564
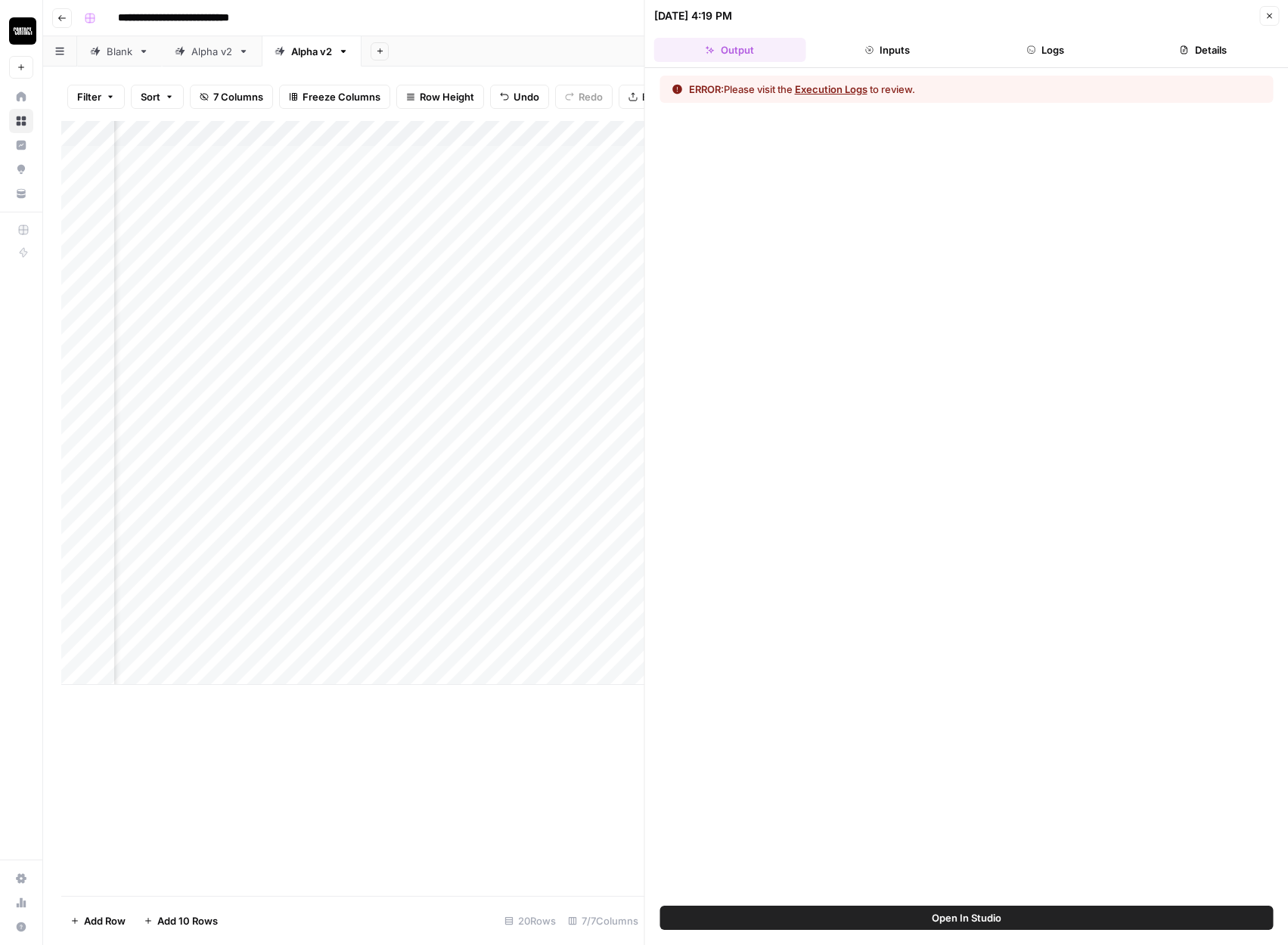
click at [888, 55] on button "Inputs" at bounding box center [887, 50] width 152 height 24
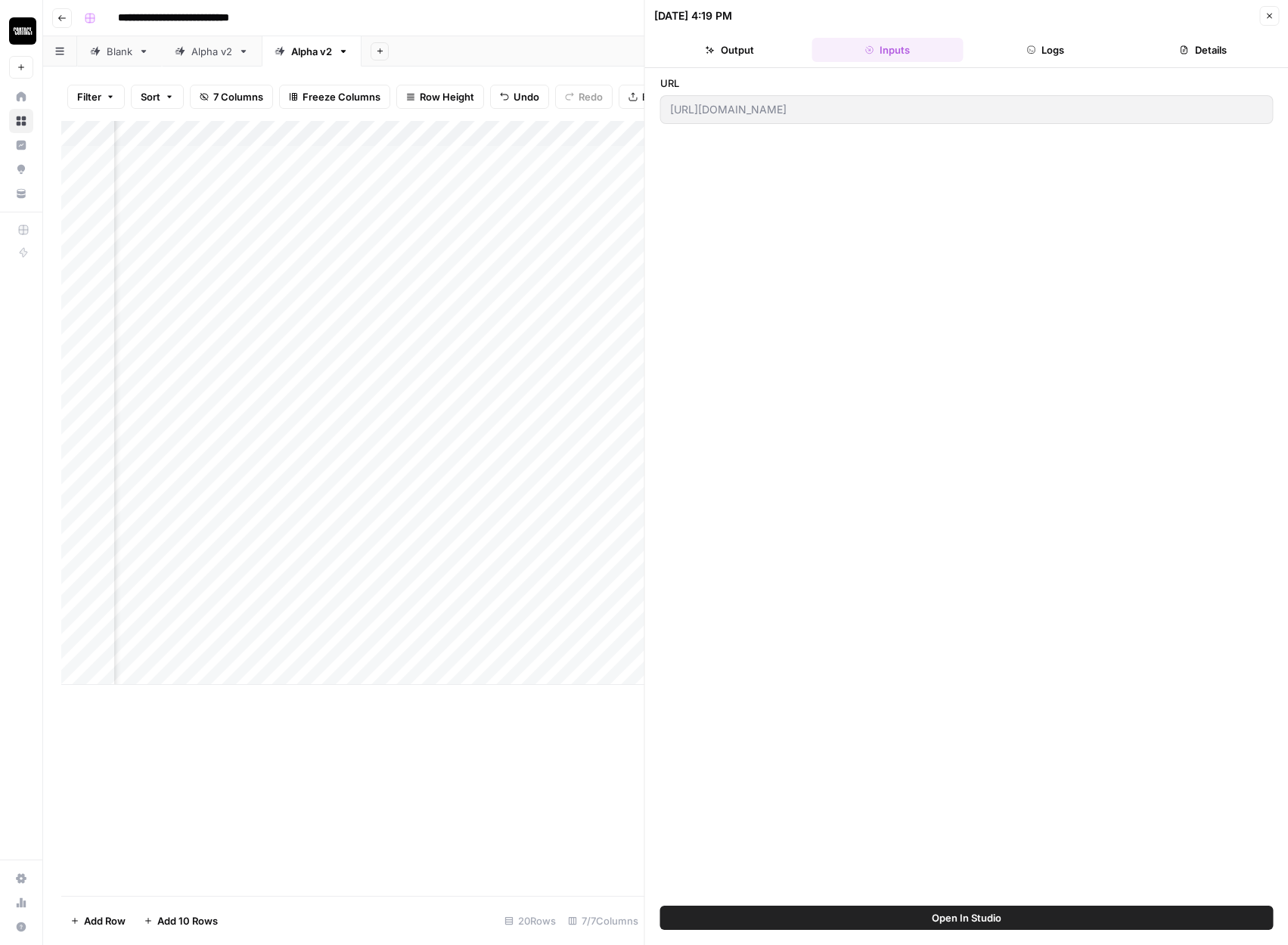
click at [1021, 52] on button "Logs" at bounding box center [1045, 50] width 152 height 24
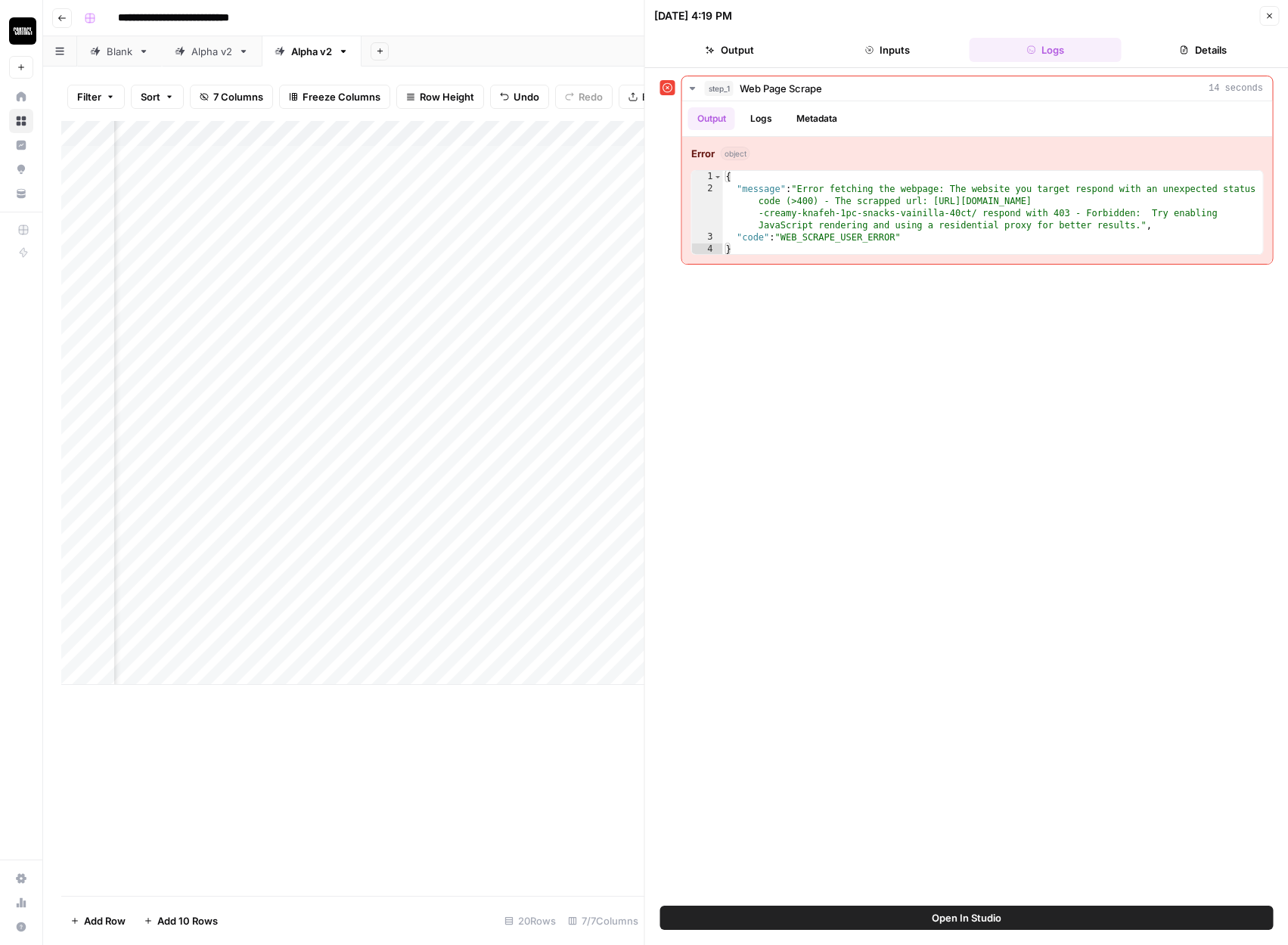
click at [745, 383] on div "step_1 Web Page Scrape 14 seconds Output Logs Metadata Error object 1 2 3 4 { "…" at bounding box center [966, 486] width 613 height 823
click at [1261, 19] on button "Close" at bounding box center [1268, 15] width 20 height 20
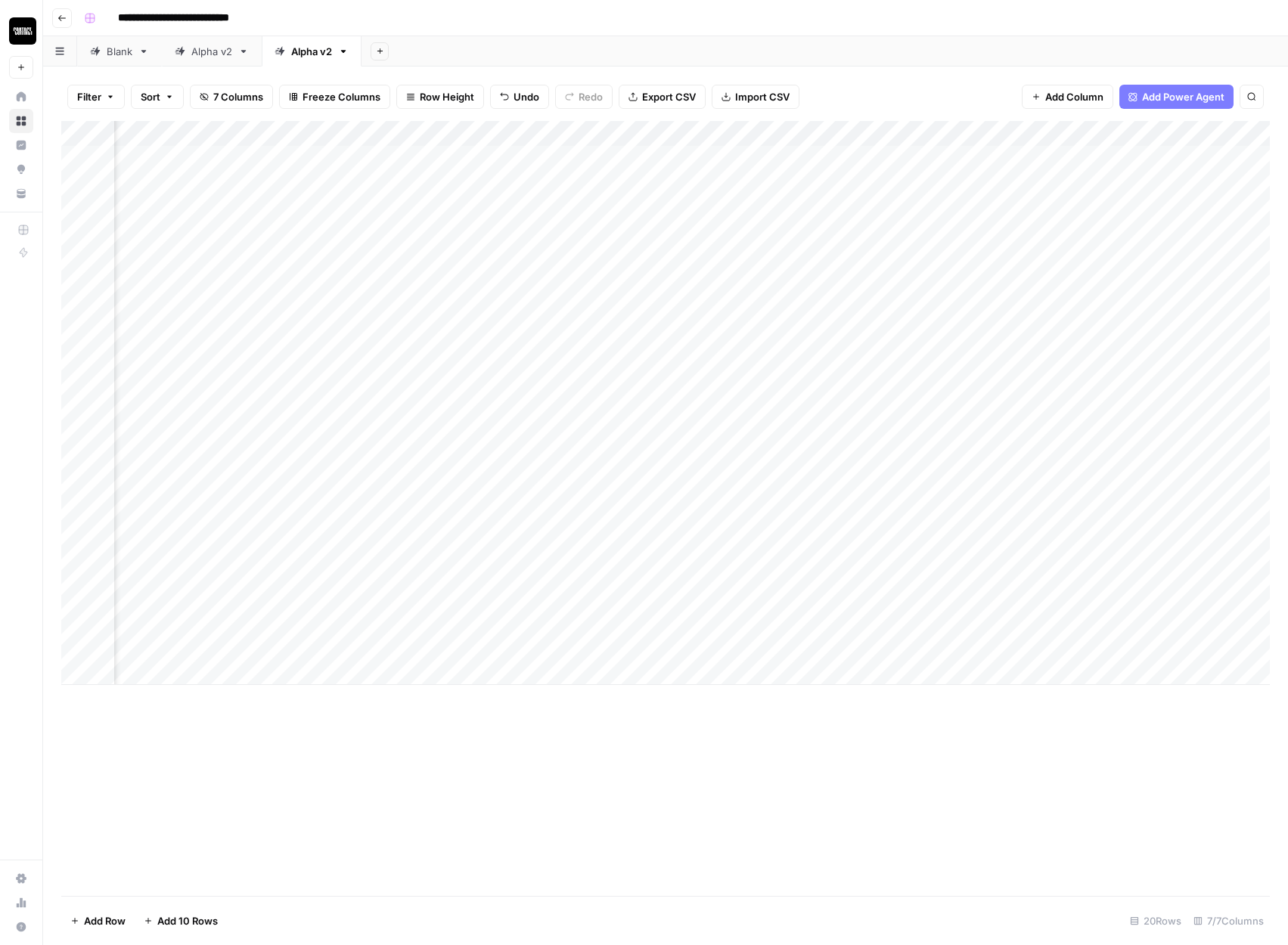
click at [886, 129] on div "Add Column" at bounding box center [665, 403] width 1209 height 564
click at [900, 162] on span "All Rows" at bounding box center [942, 169] width 95 height 15
click at [363, 235] on div "Add Column" at bounding box center [665, 403] width 1209 height 564
click at [271, 239] on div "Add Column" at bounding box center [665, 403] width 1209 height 564
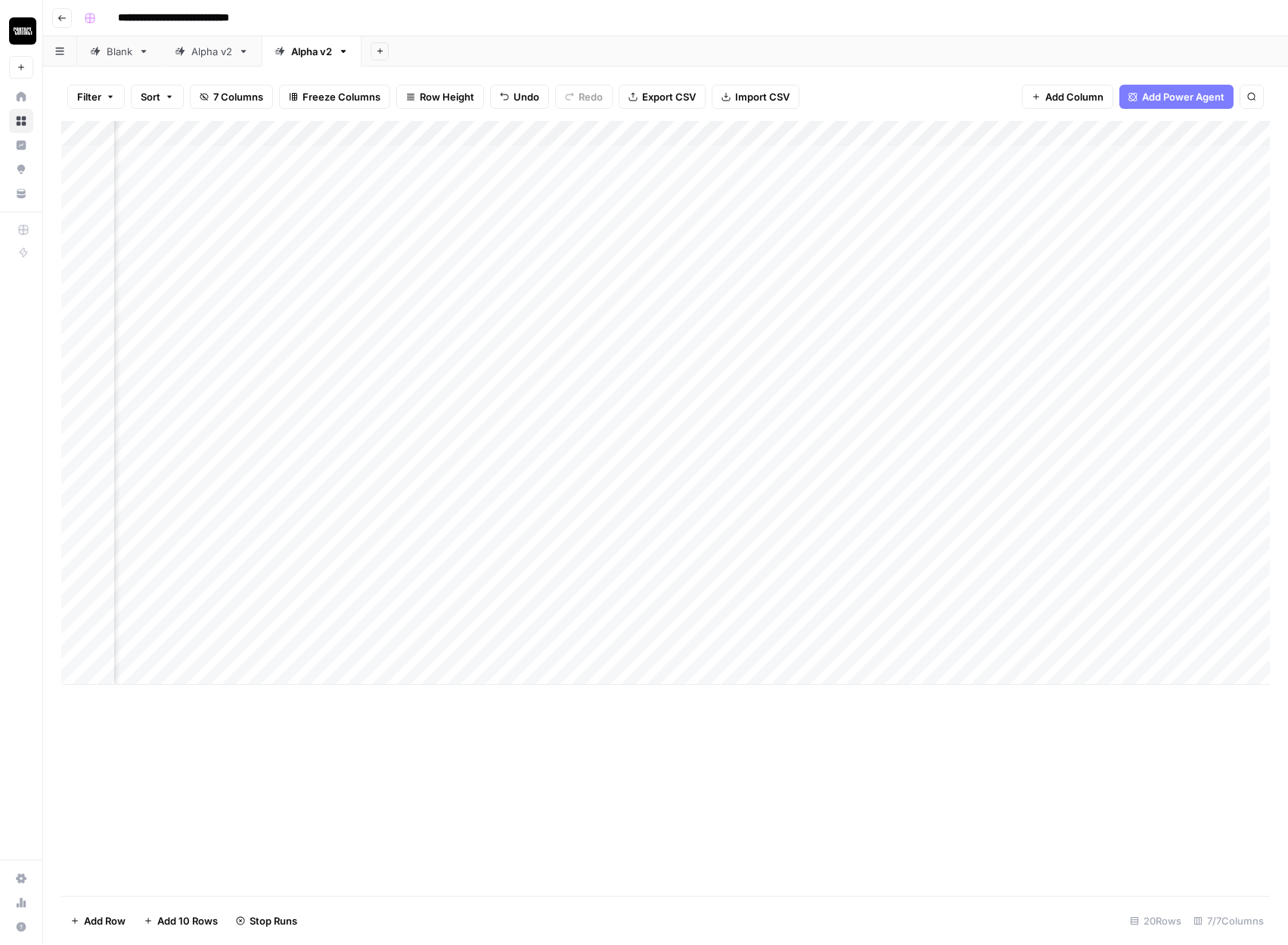
click at [234, 336] on div "Add Column" at bounding box center [665, 403] width 1209 height 564
click at [267, 243] on div "Add Column" at bounding box center [665, 403] width 1209 height 564
click at [264, 232] on div "Add Column" at bounding box center [665, 403] width 1209 height 564
click at [264, 232] on div "**********" at bounding box center [377, 240] width 779 height 26
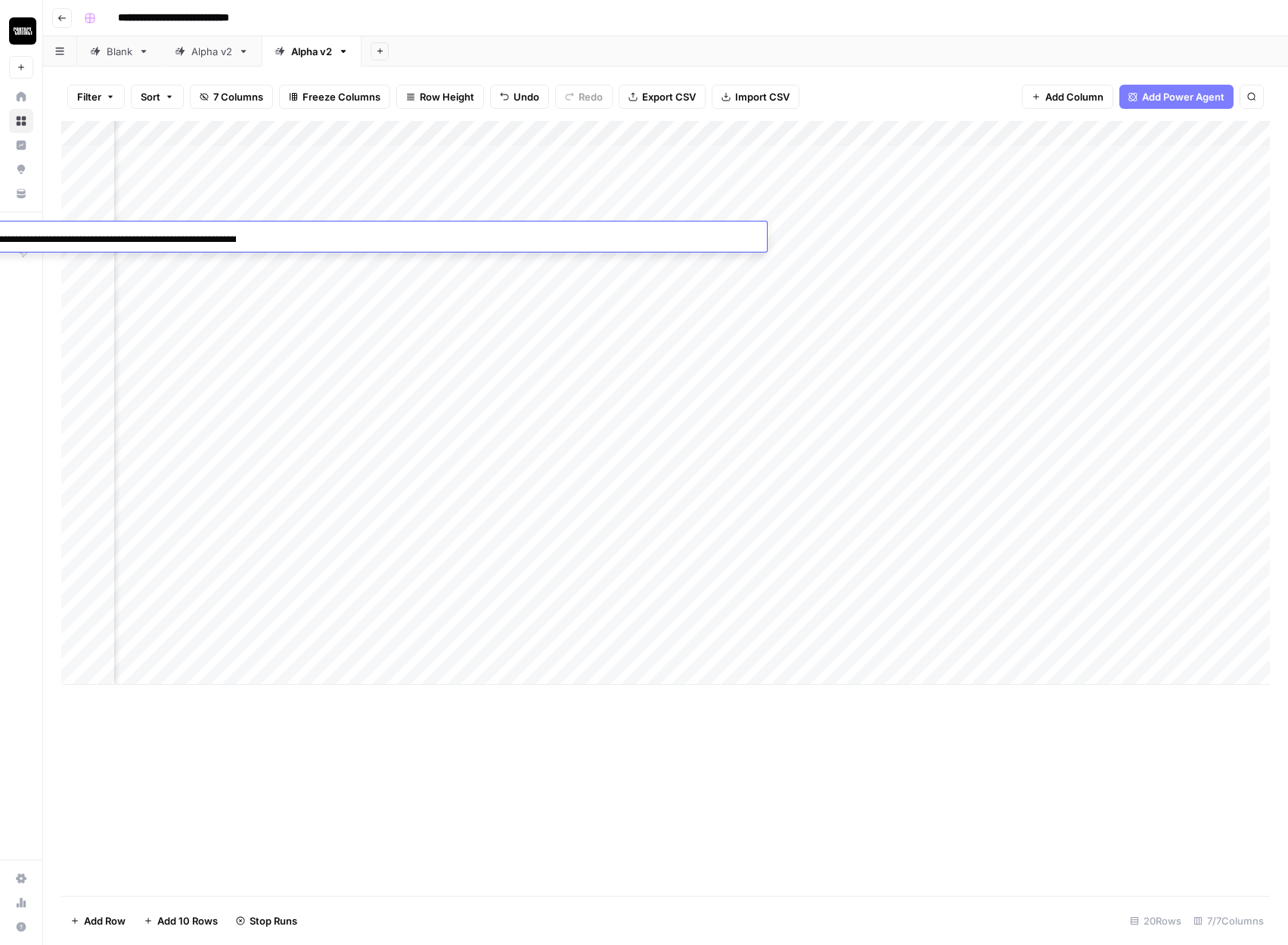
click at [264, 232] on div "**********" at bounding box center [377, 240] width 779 height 26
click at [883, 156] on div "Add Column" at bounding box center [665, 403] width 1209 height 564
click at [856, 159] on div "Add Column" at bounding box center [665, 403] width 1209 height 564
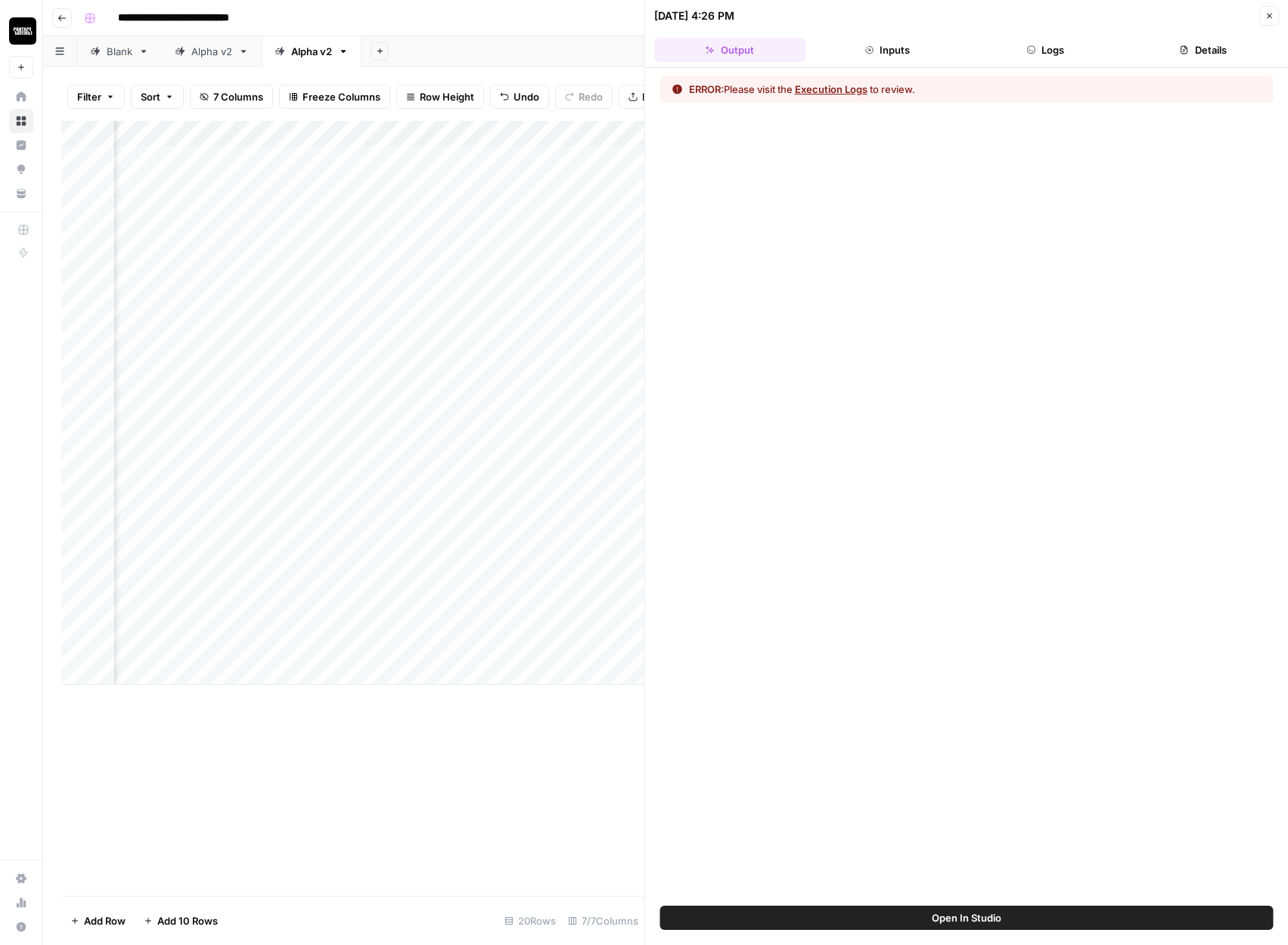
click at [1018, 50] on button "Logs" at bounding box center [1045, 50] width 152 height 24
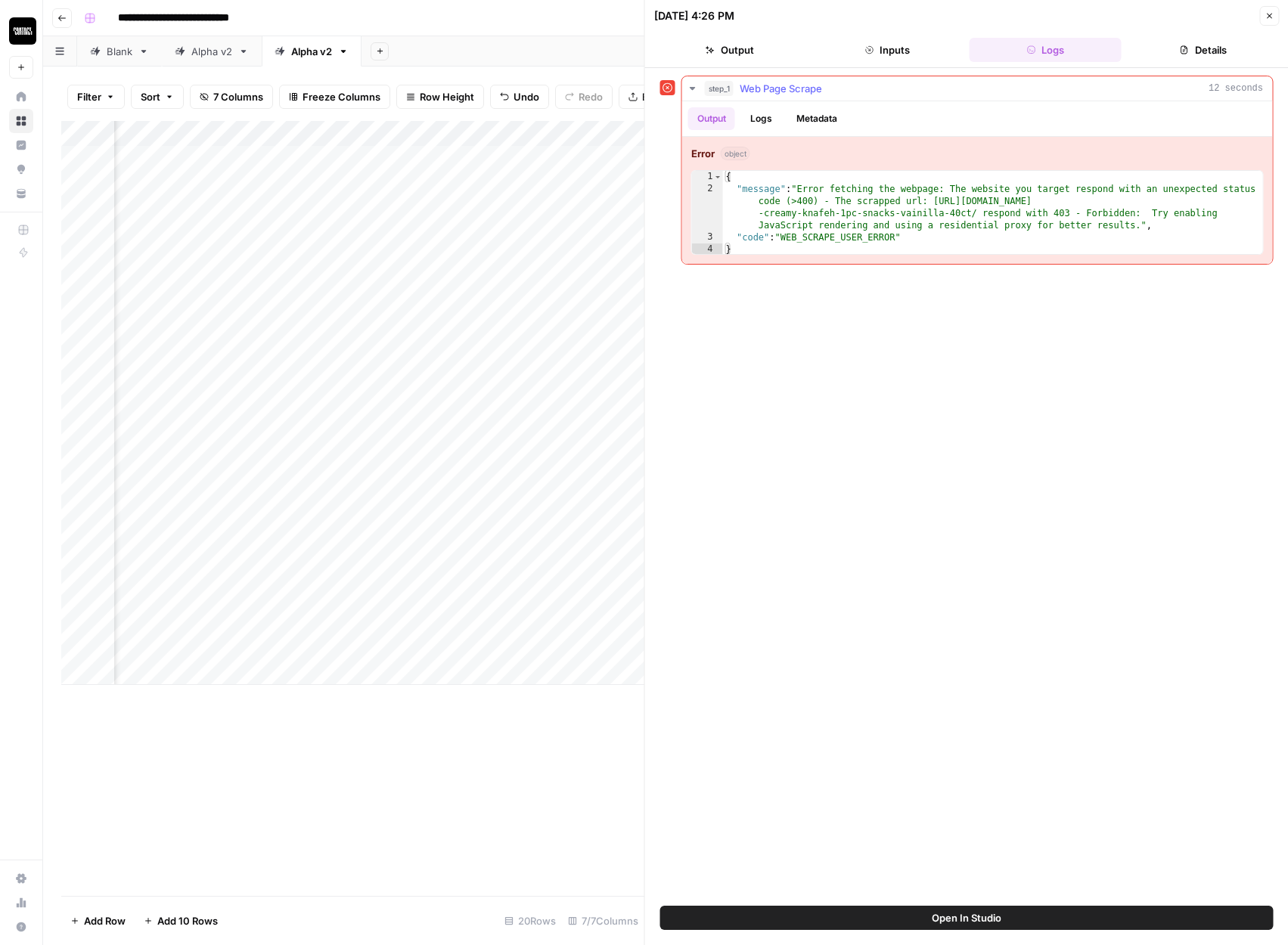
type textarea "**********"
click at [956, 222] on div "{ "message" : "Error fetching the webpage: The website you target respond with …" at bounding box center [993, 225] width 540 height 109
click at [664, 84] on icon at bounding box center [667, 88] width 10 height 10
click at [483, 155] on div "Add Column" at bounding box center [353, 403] width 583 height 564
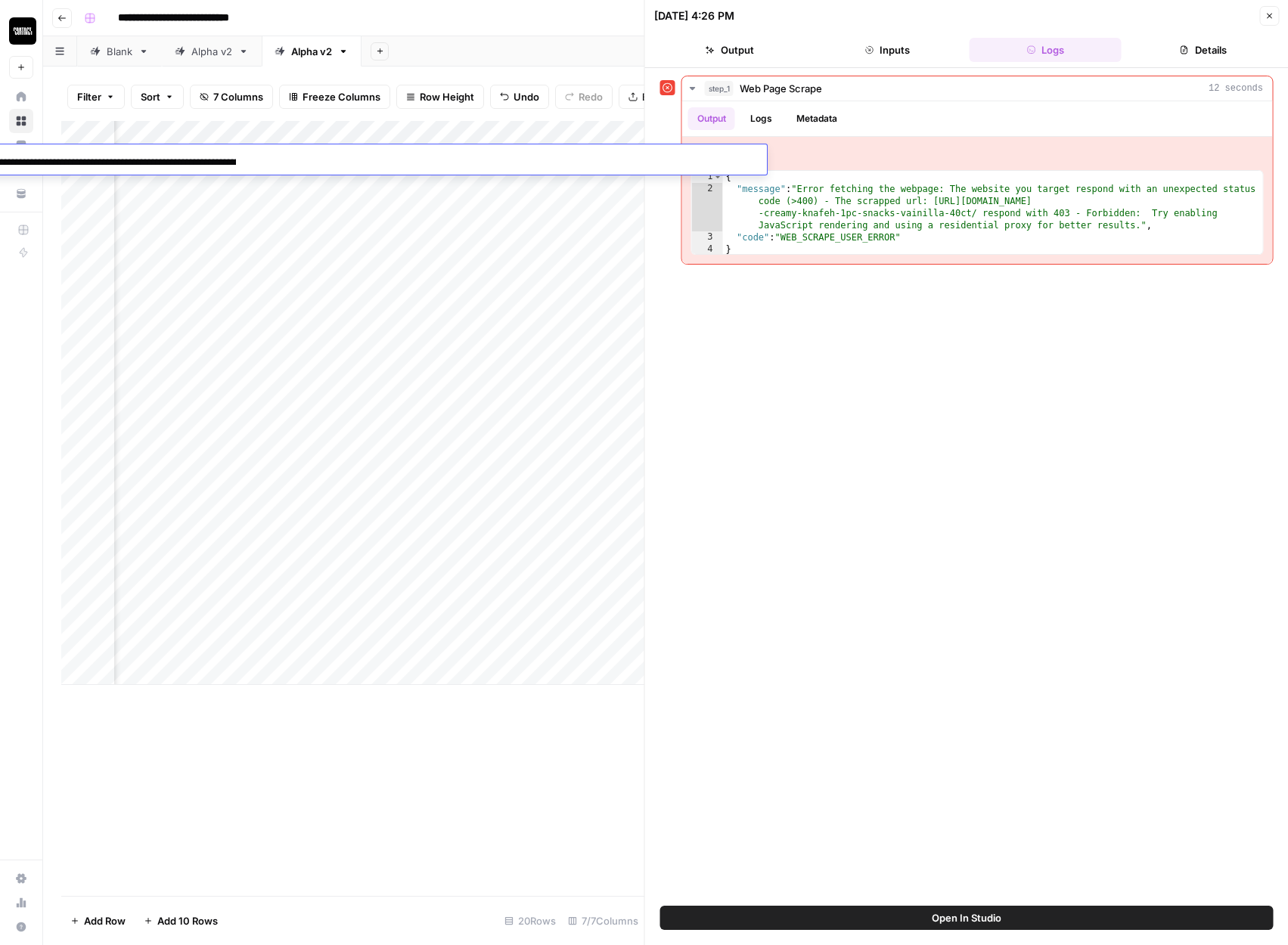
drag, startPoint x: 207, startPoint y: 158, endPoint x: -70, endPoint y: 153, distance: 277.0
click at [0, 153] on html "**********" at bounding box center [644, 472] width 1288 height 945
click at [21, 163] on input "**********" at bounding box center [116, 162] width 242 height 18
click at [39, 165] on input "**********" at bounding box center [116, 162] width 242 height 18
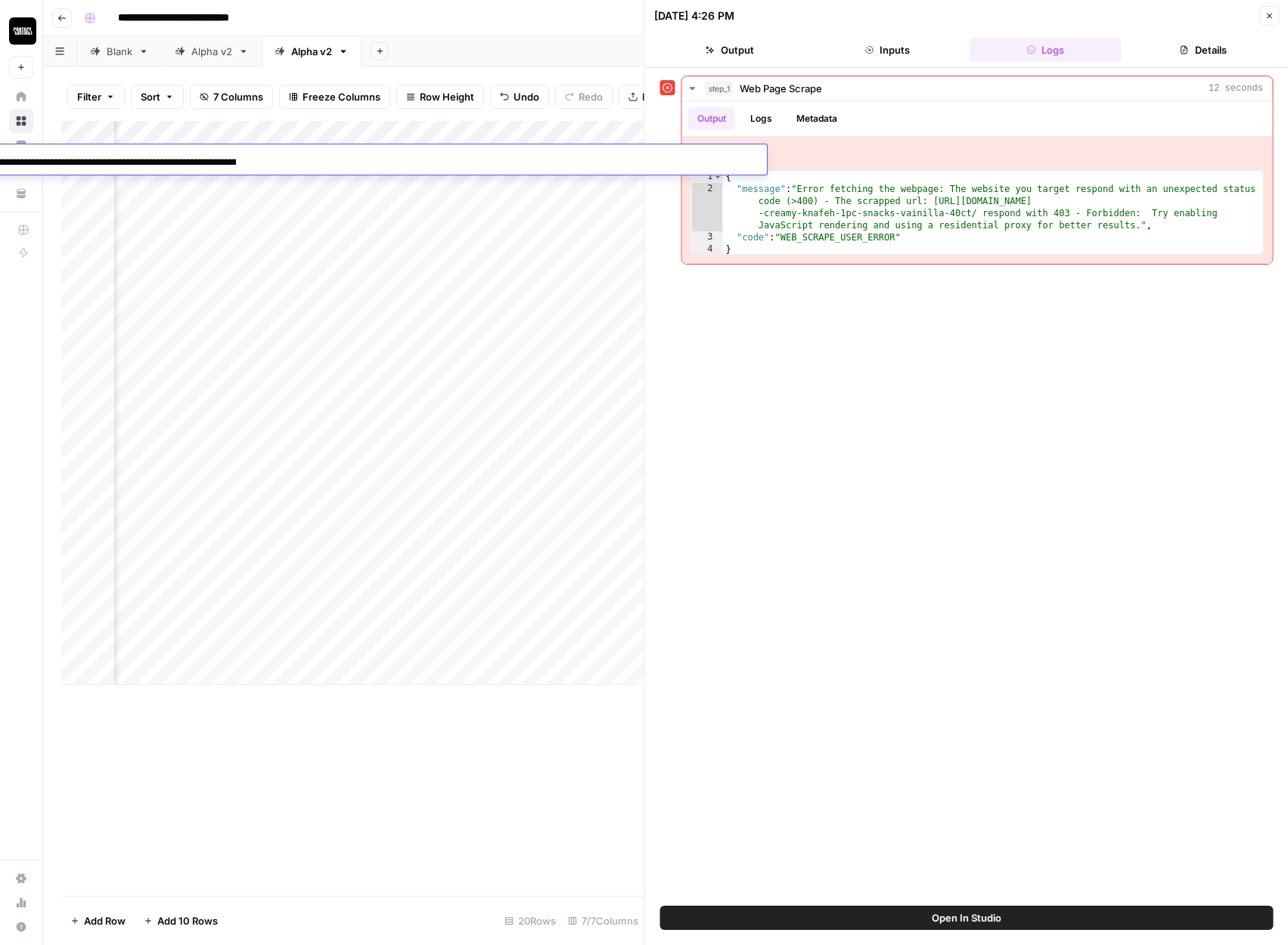
scroll to position [0, 0]
drag, startPoint x: 44, startPoint y: 164, endPoint x: -19, endPoint y: 163, distance: 63.0
click at [0, 163] on html "**********" at bounding box center [644, 472] width 1288 height 945
click at [10, 165] on input "**********" at bounding box center [116, 162] width 242 height 18
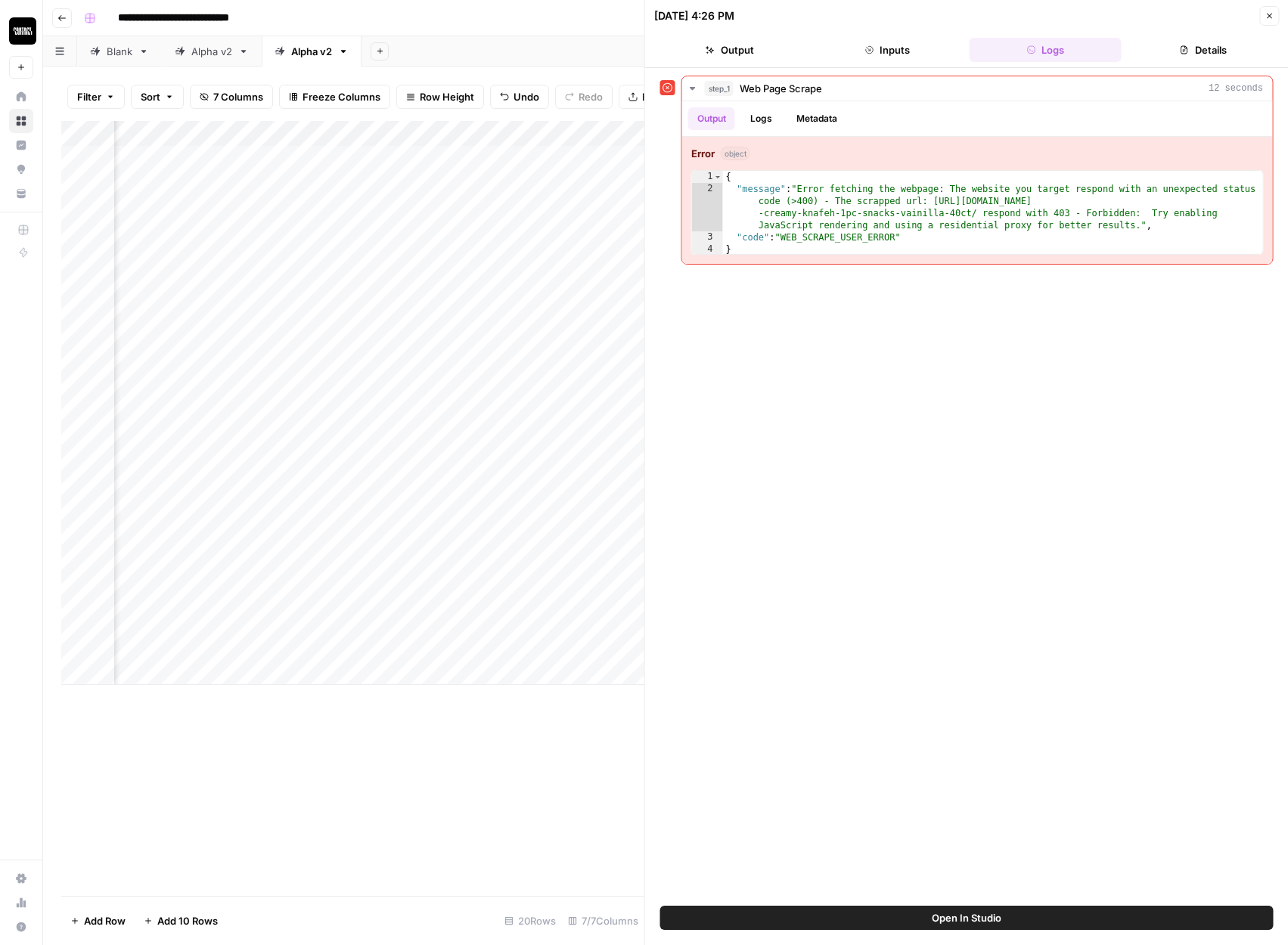
click at [912, 432] on div "**********" at bounding box center [966, 486] width 613 height 823
click at [580, 161] on div "Add Column" at bounding box center [353, 403] width 583 height 564
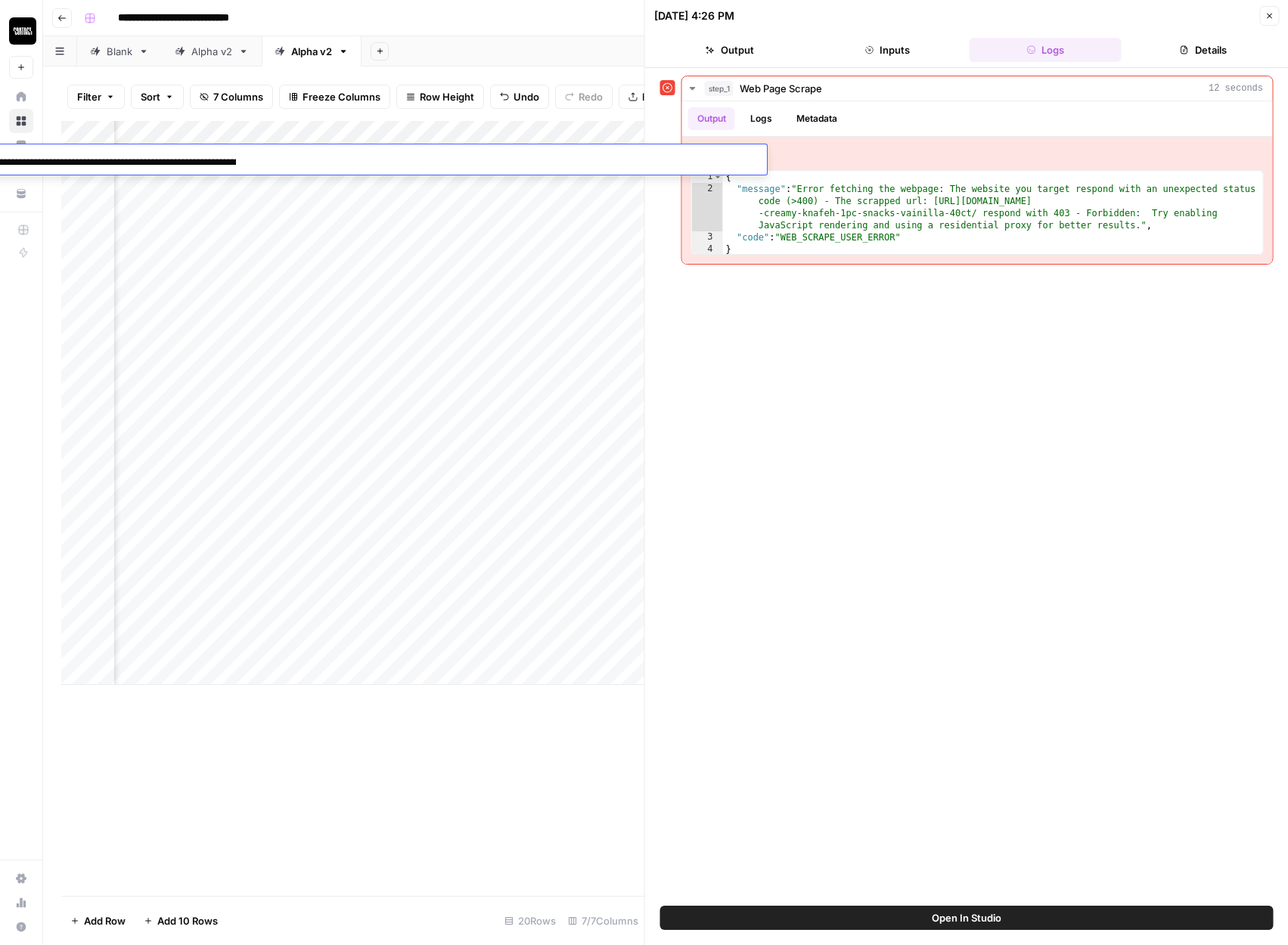
scroll to position [0, 235]
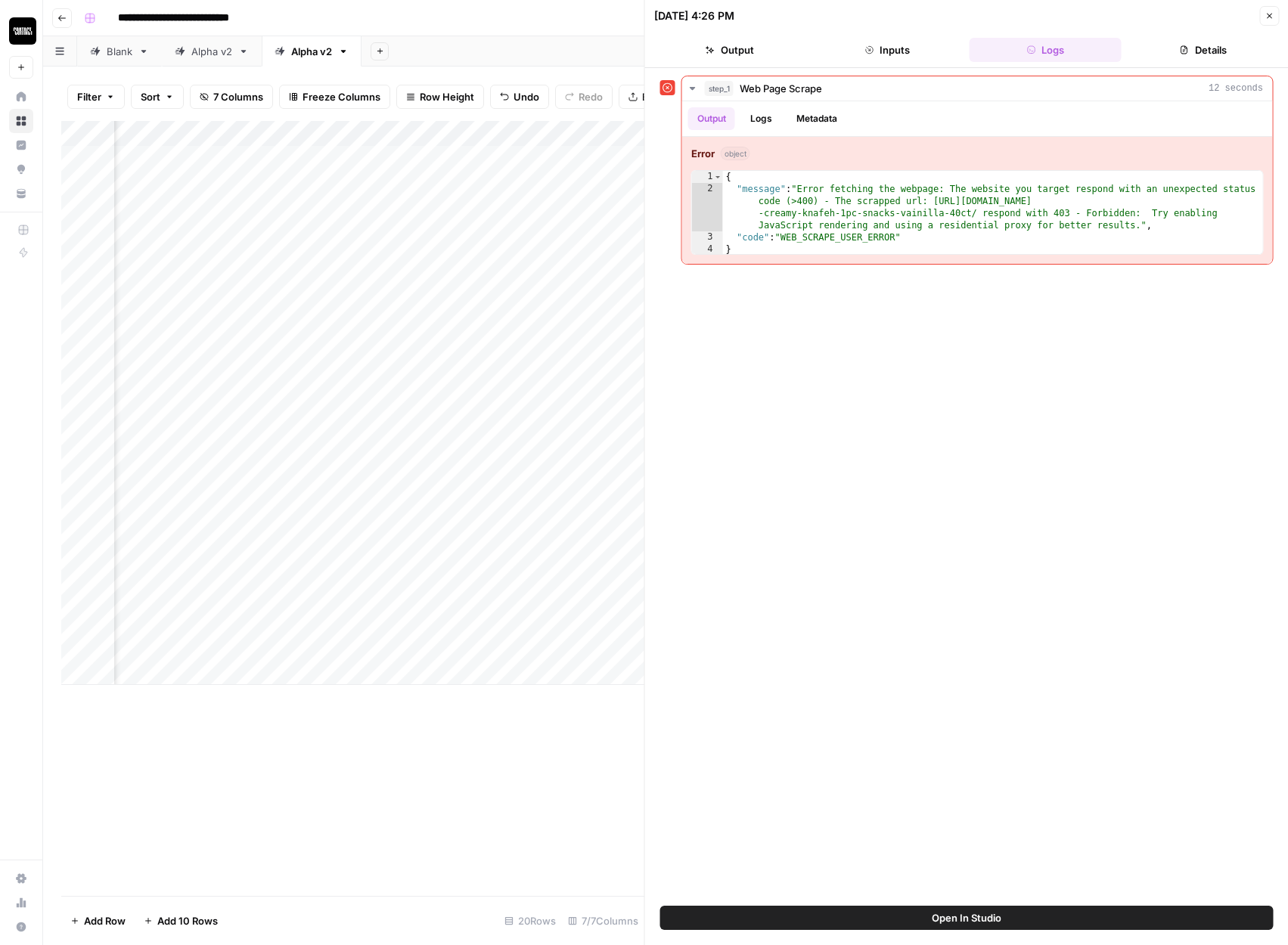
click at [616, 645] on div "Add Column" at bounding box center [353, 403] width 583 height 564
click at [207, 45] on div "Alpha v2" at bounding box center [212, 51] width 41 height 15
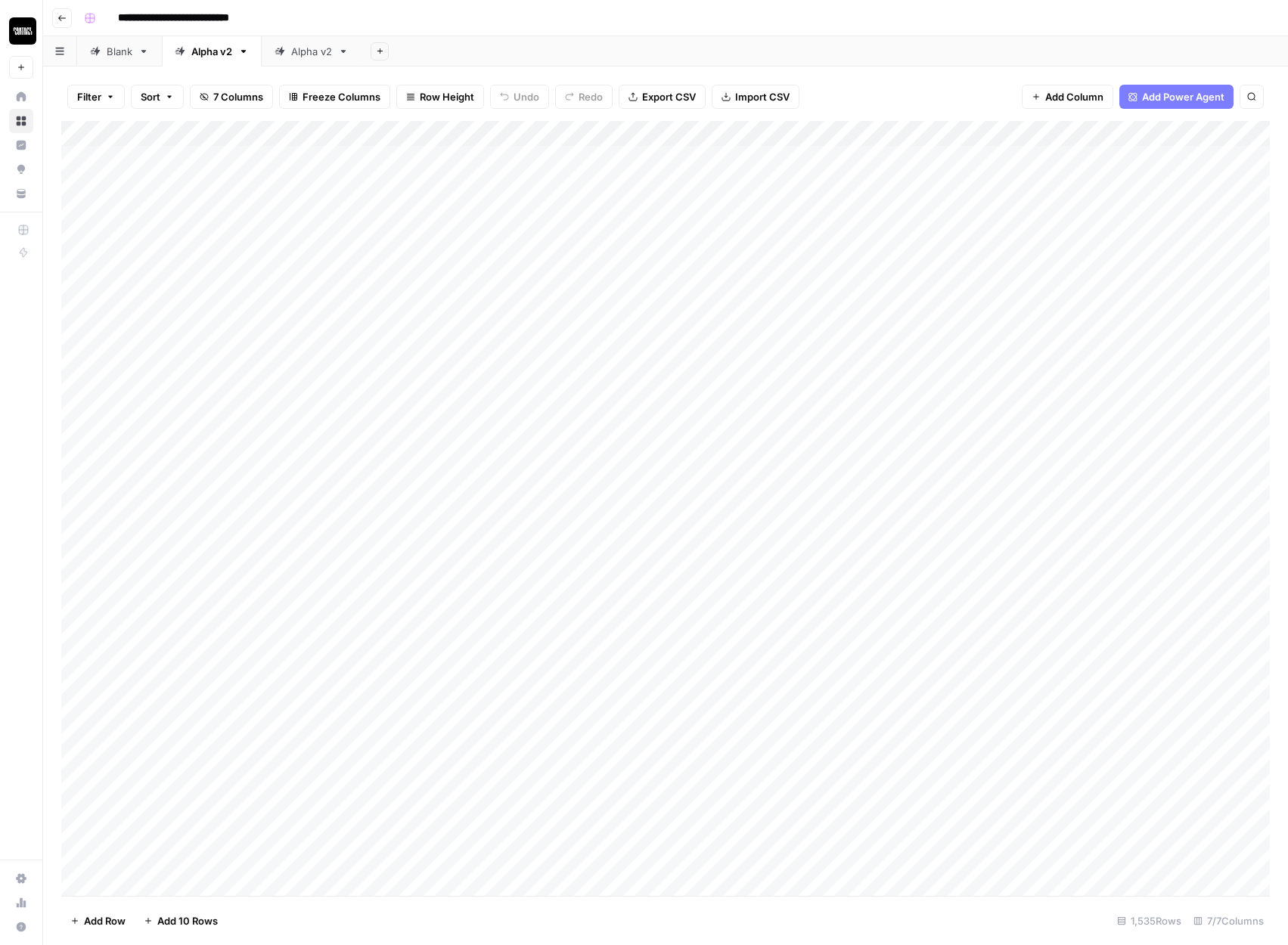
click at [649, 150] on div "Add Column" at bounding box center [665, 509] width 1209 height 775
click at [1013, 133] on div "Add Column" at bounding box center [665, 509] width 1209 height 775
click at [1031, 244] on span "First 10 Rows" at bounding box center [1068, 243] width 95 height 15
click at [308, 56] on div "Alpha v2" at bounding box center [311, 51] width 41 height 15
click at [959, 155] on div "Add Column" at bounding box center [665, 403] width 1209 height 564
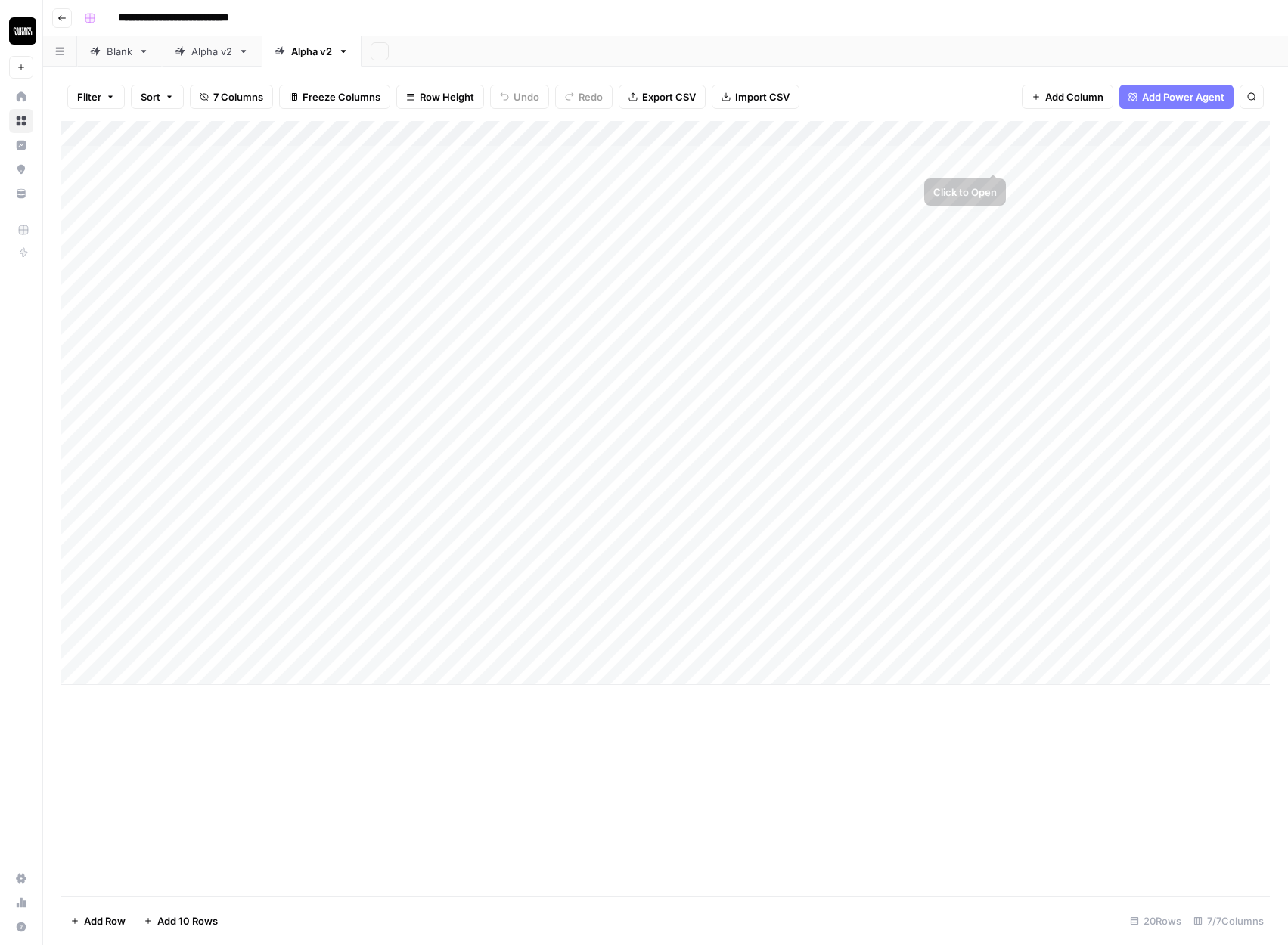
click at [958, 164] on div "Add Column" at bounding box center [665, 403] width 1209 height 564
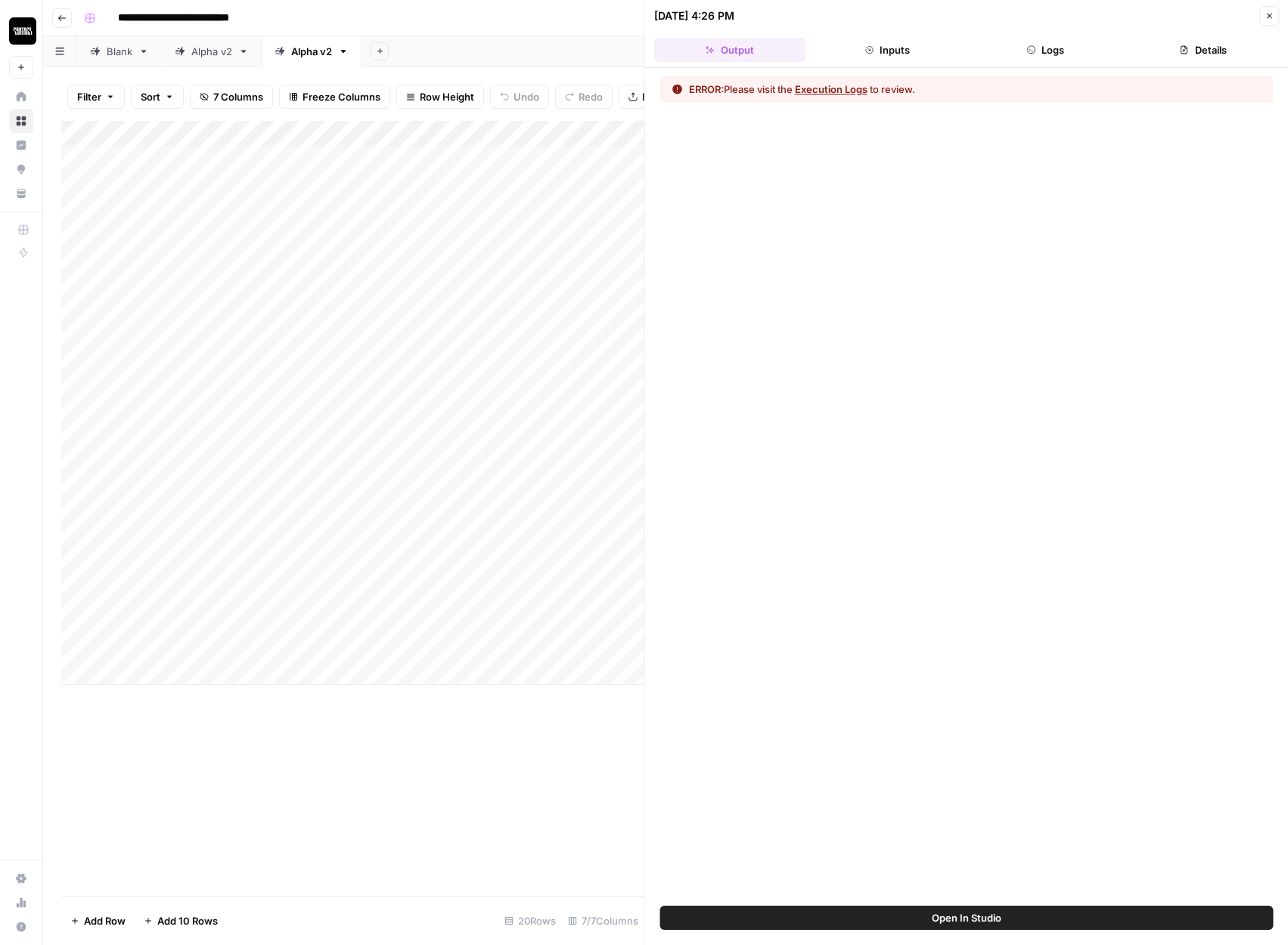
click at [1045, 63] on header "09/02/25 at 4:26 PM Close Output Inputs Logs Details" at bounding box center [966, 34] width 644 height 68
click at [1045, 46] on button "Logs" at bounding box center [1045, 50] width 152 height 24
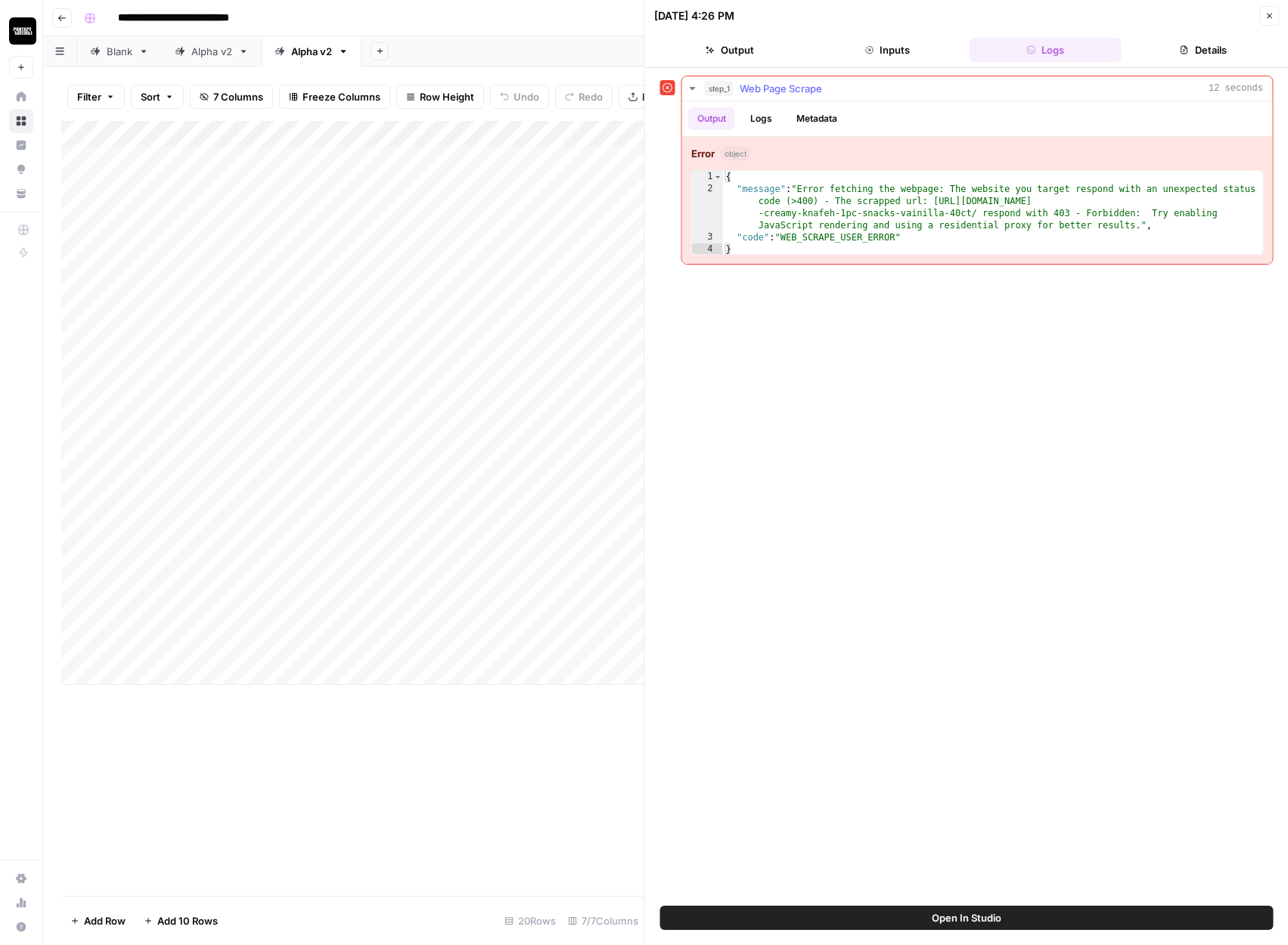
click at [945, 214] on div "{ "message" : "Error fetching the webpage: The website you target respond with …" at bounding box center [993, 225] width 540 height 109
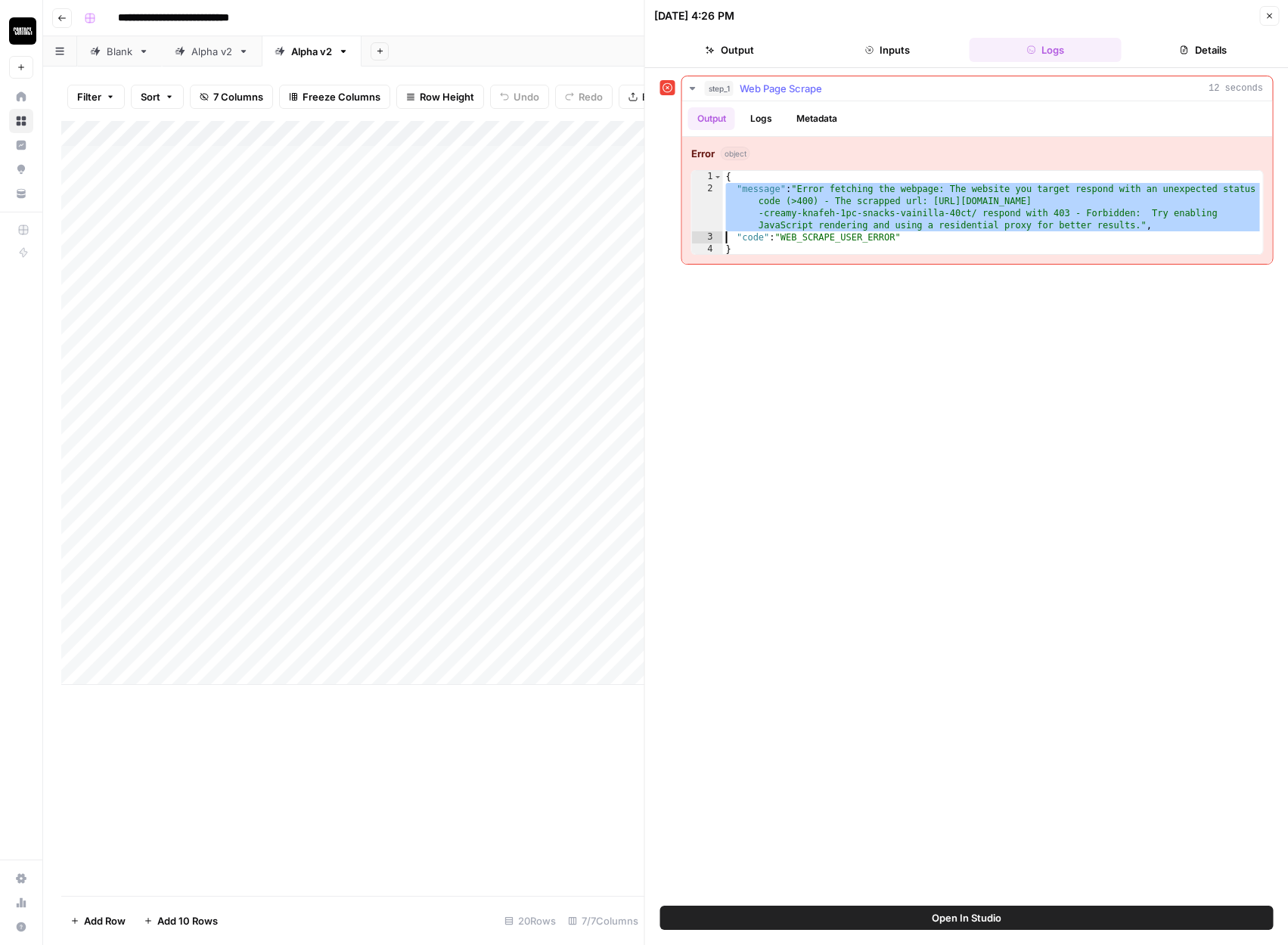
click at [945, 214] on div "{ "message" : "Error fetching the webpage: The website you target respond with …" at bounding box center [993, 225] width 540 height 109
click at [919, 316] on div "**********" at bounding box center [966, 486] width 613 height 823
click at [830, 223] on div "{ "message" : "Error fetching the webpage: The website you target respond with …" at bounding box center [993, 225] width 540 height 109
type textarea "**********"
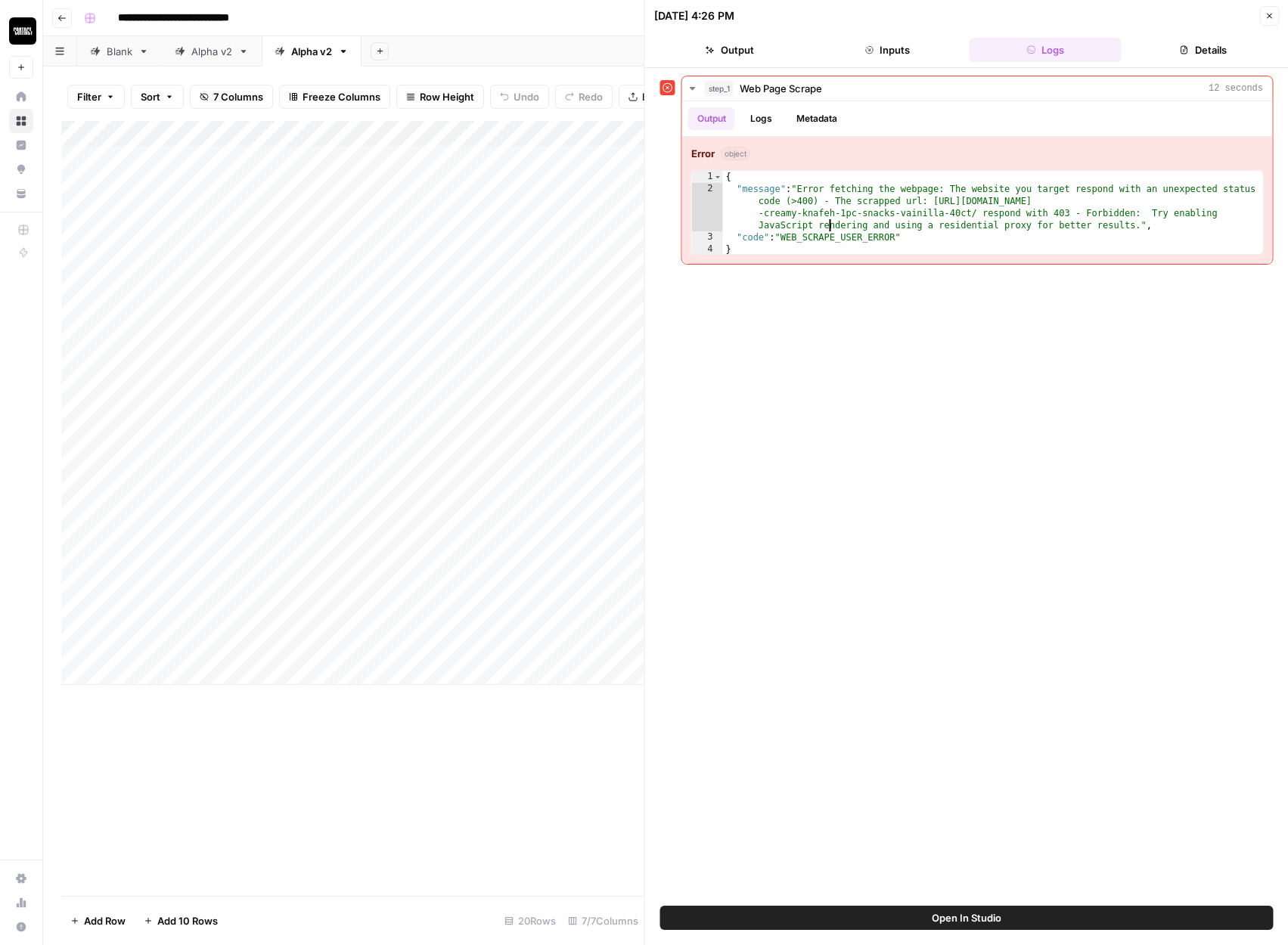
click at [779, 400] on div "**********" at bounding box center [966, 486] width 613 height 823
click at [1268, 16] on icon "button" at bounding box center [1269, 17] width 6 height 6
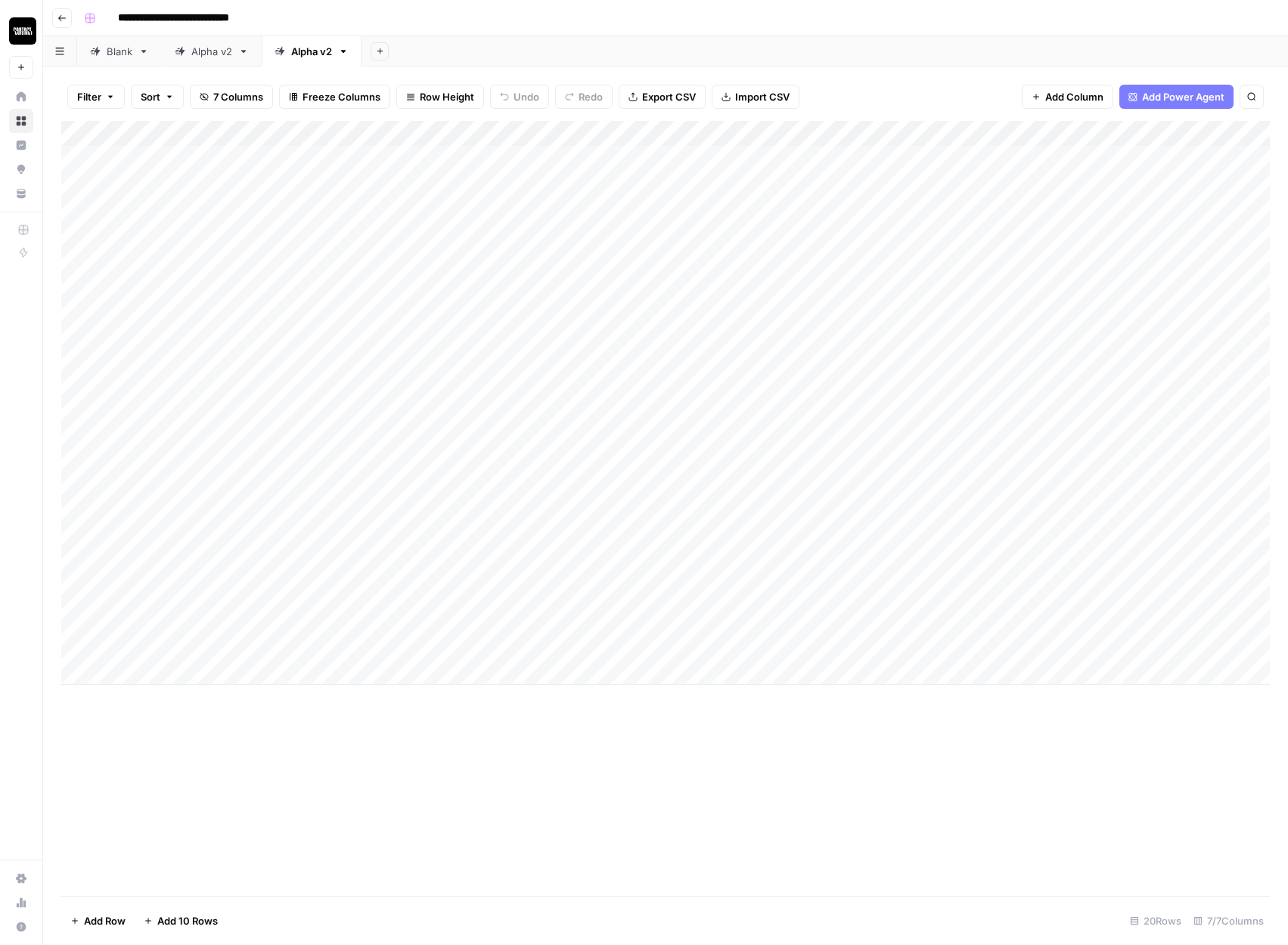
click at [1017, 158] on div "Add Column" at bounding box center [665, 403] width 1209 height 564
click at [1008, 158] on div "Add Column" at bounding box center [665, 403] width 1209 height 564
click at [956, 158] on div "Add Column" at bounding box center [665, 403] width 1209 height 564
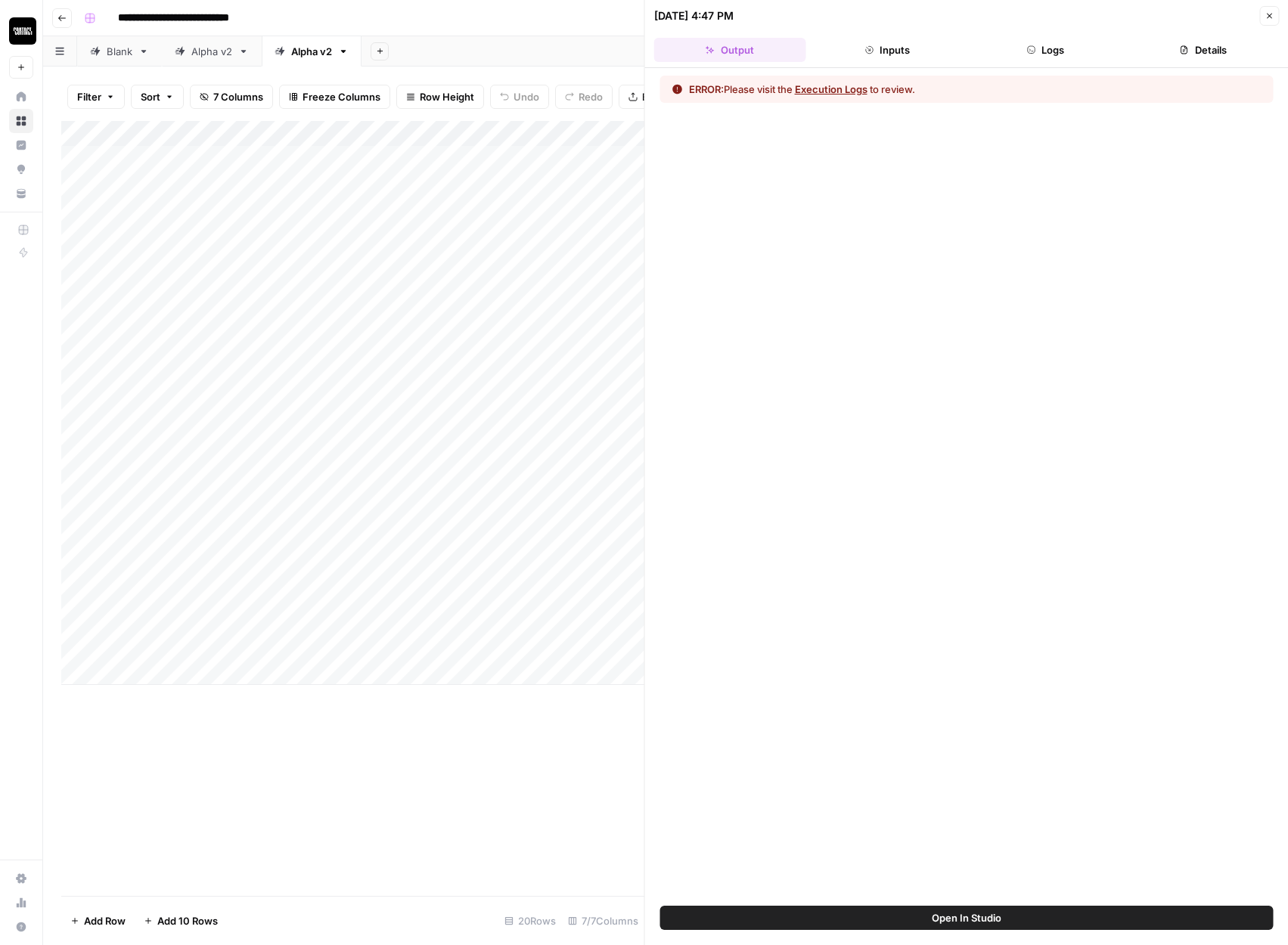
click at [1028, 57] on button "Logs" at bounding box center [1045, 50] width 152 height 24
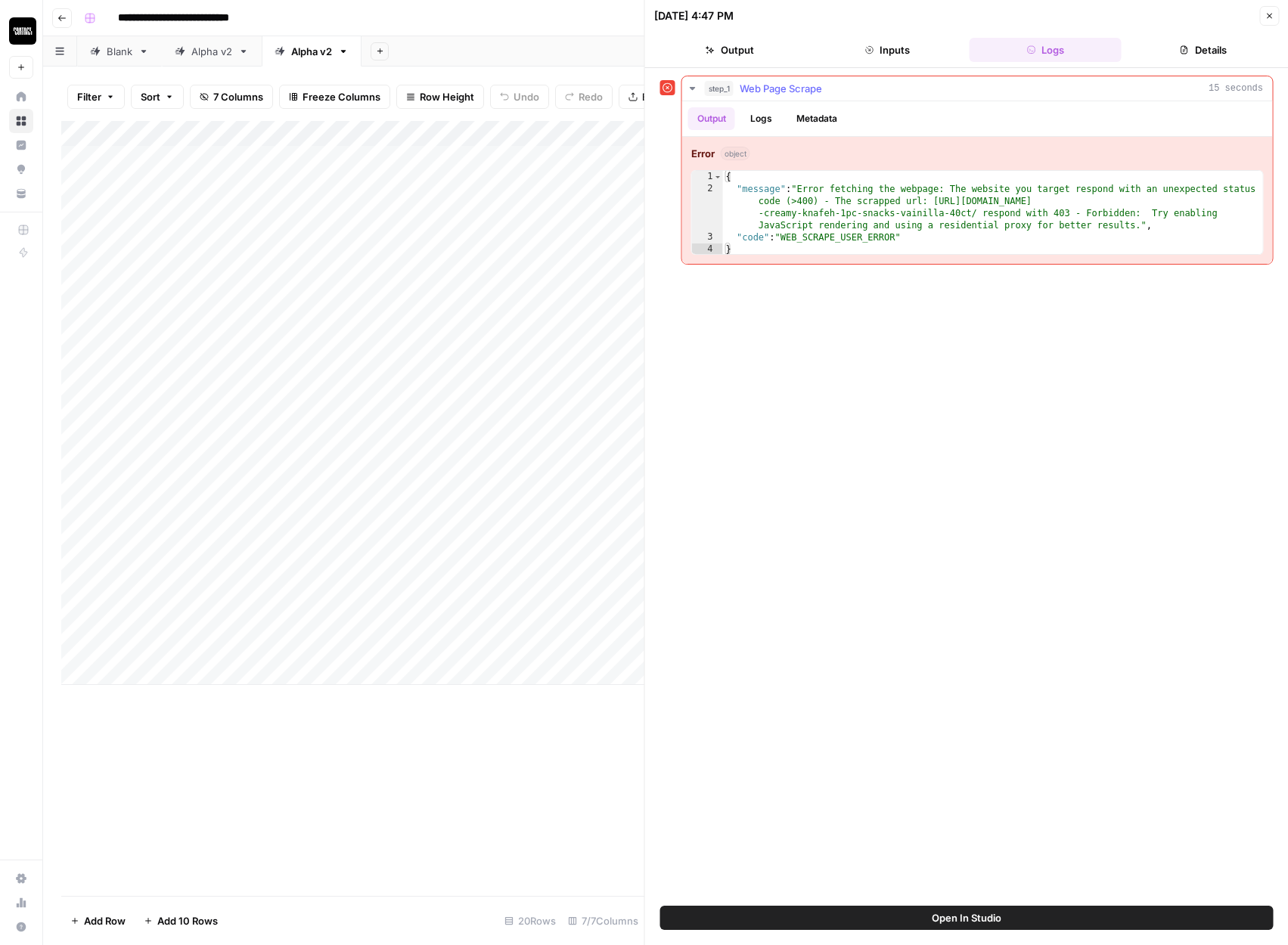
click at [930, 211] on div "{ "message" : "Error fetching the webpage: The website you target respond with …" at bounding box center [993, 225] width 540 height 109
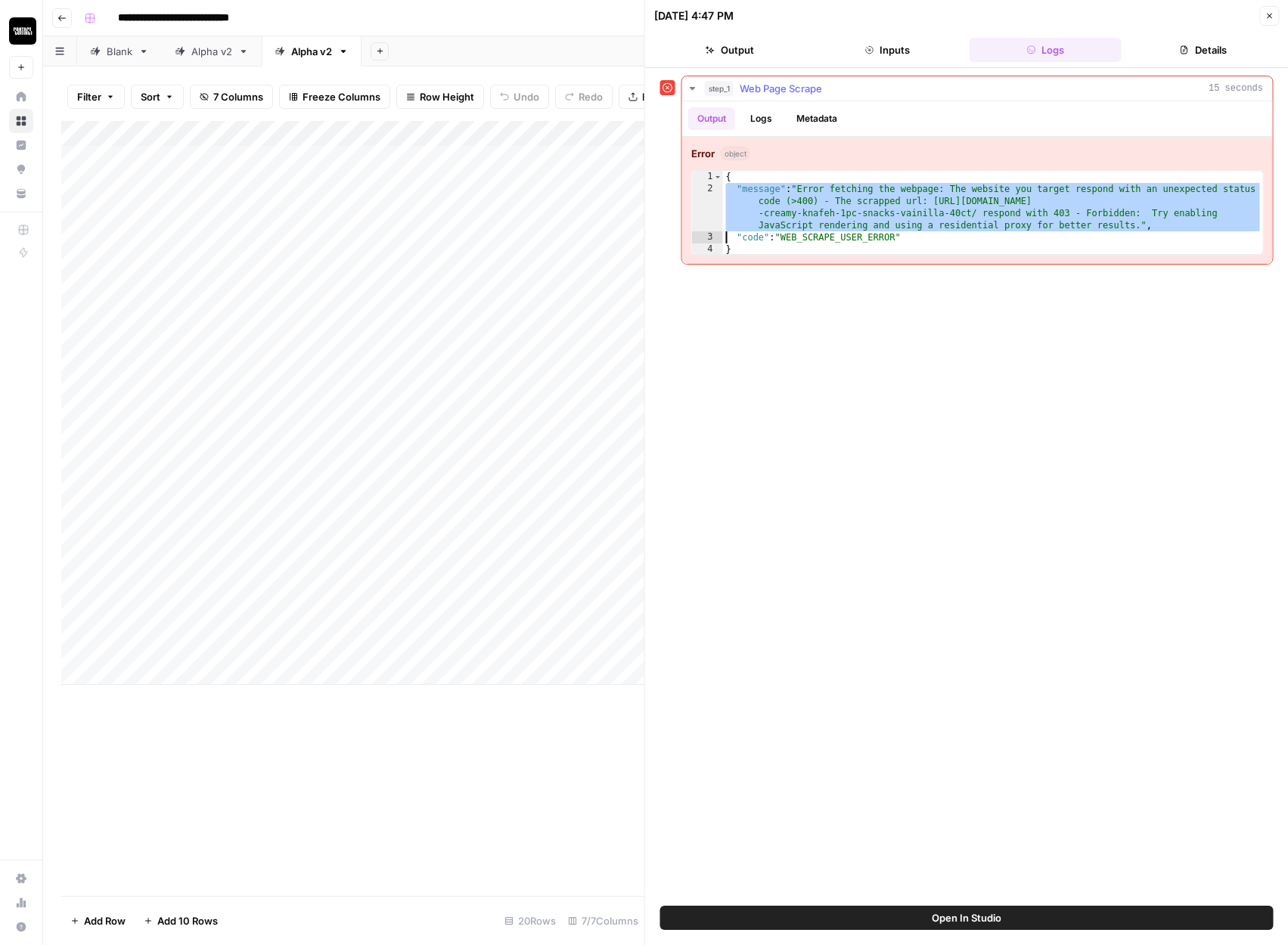
click at [926, 242] on div "{ "message" : "Error fetching the webpage: The website you target respond with …" at bounding box center [993, 225] width 540 height 109
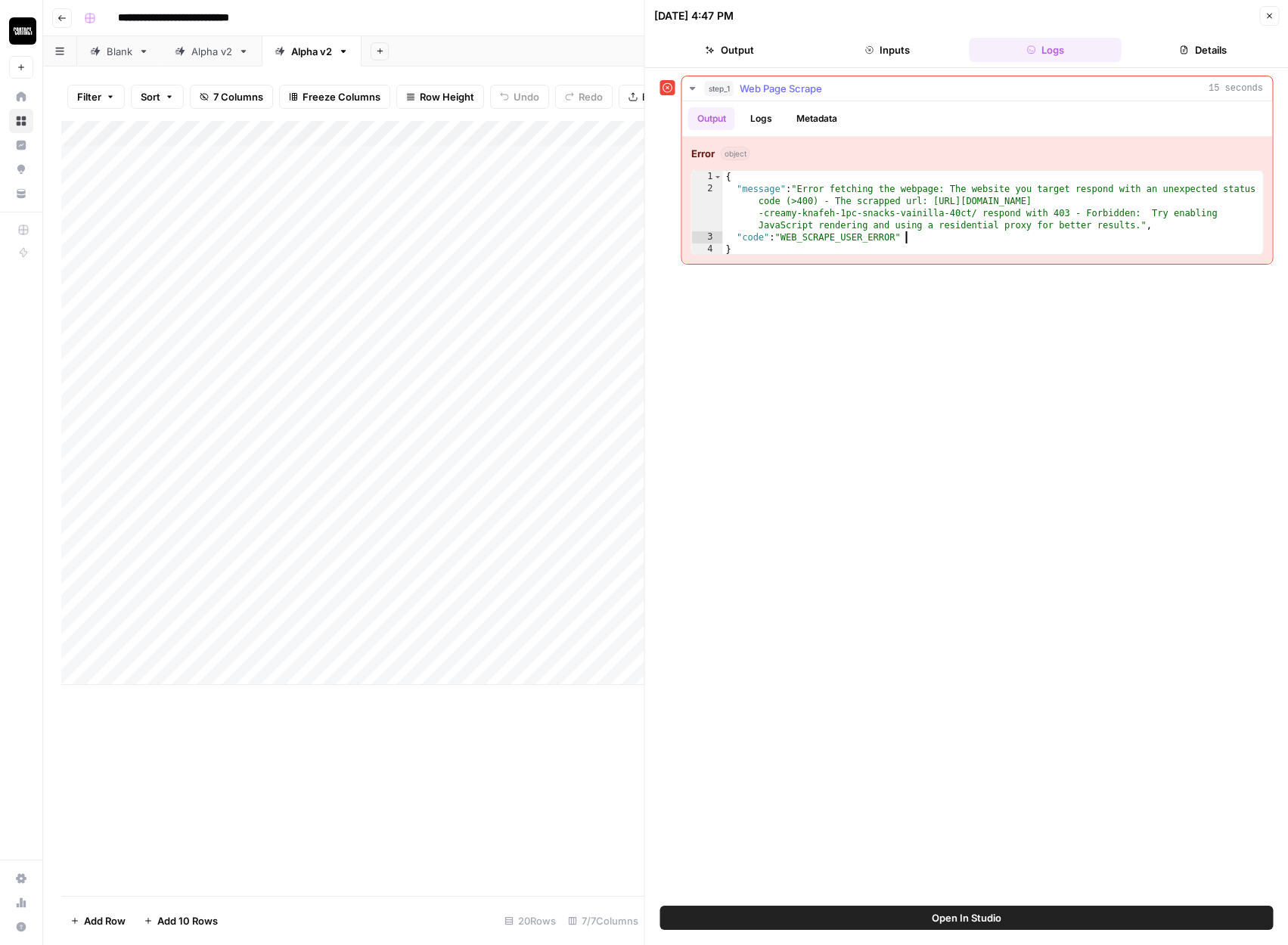
click at [927, 212] on div "{ "message" : "Error fetching the webpage: The website you target respond with …" at bounding box center [993, 225] width 540 height 109
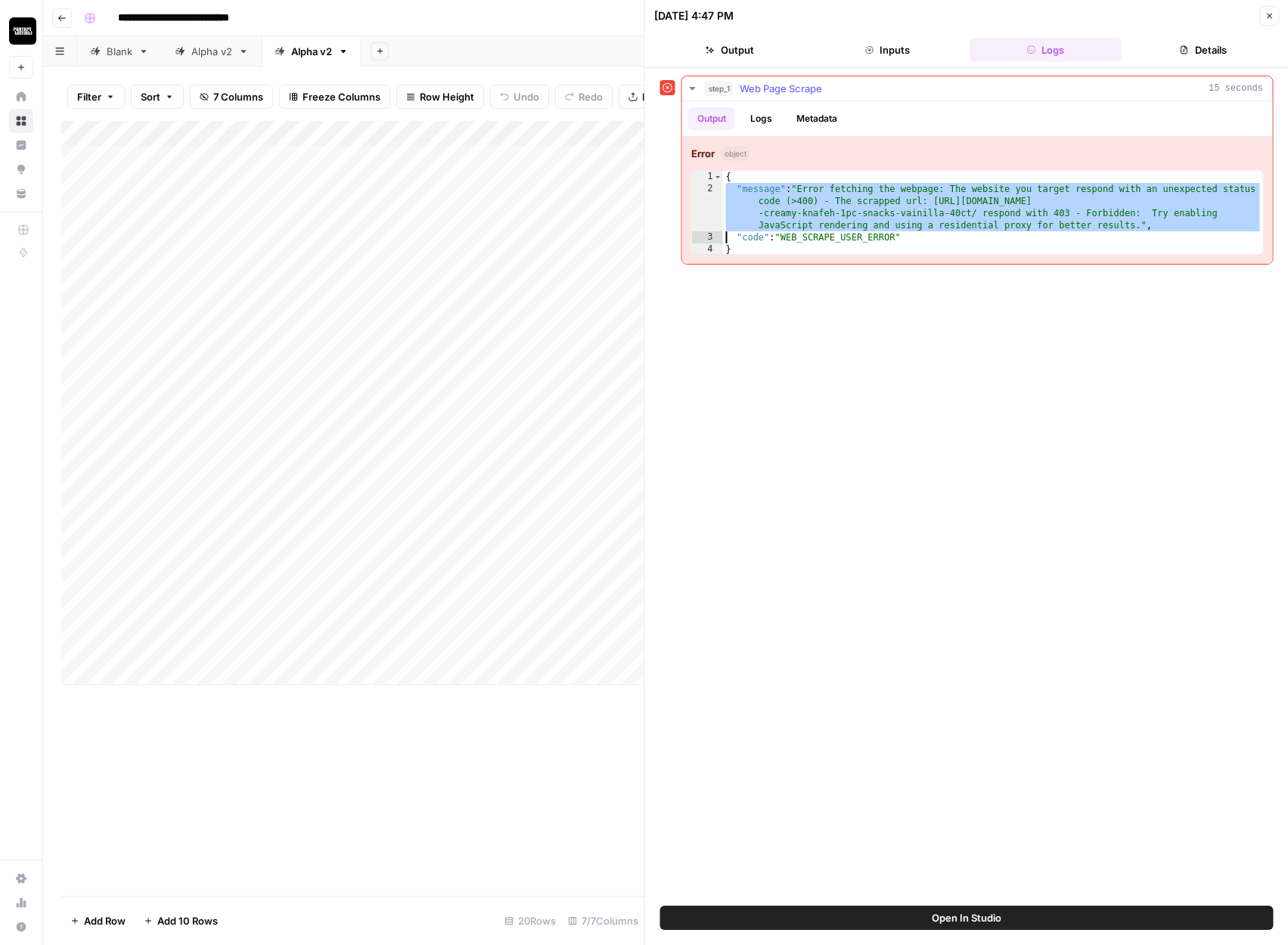
click at [927, 212] on div "{ "message" : "Error fetching the webpage: The website you target respond with …" at bounding box center [993, 225] width 540 height 109
type textarea "**********"
click at [892, 48] on button "Inputs" at bounding box center [887, 50] width 152 height 24
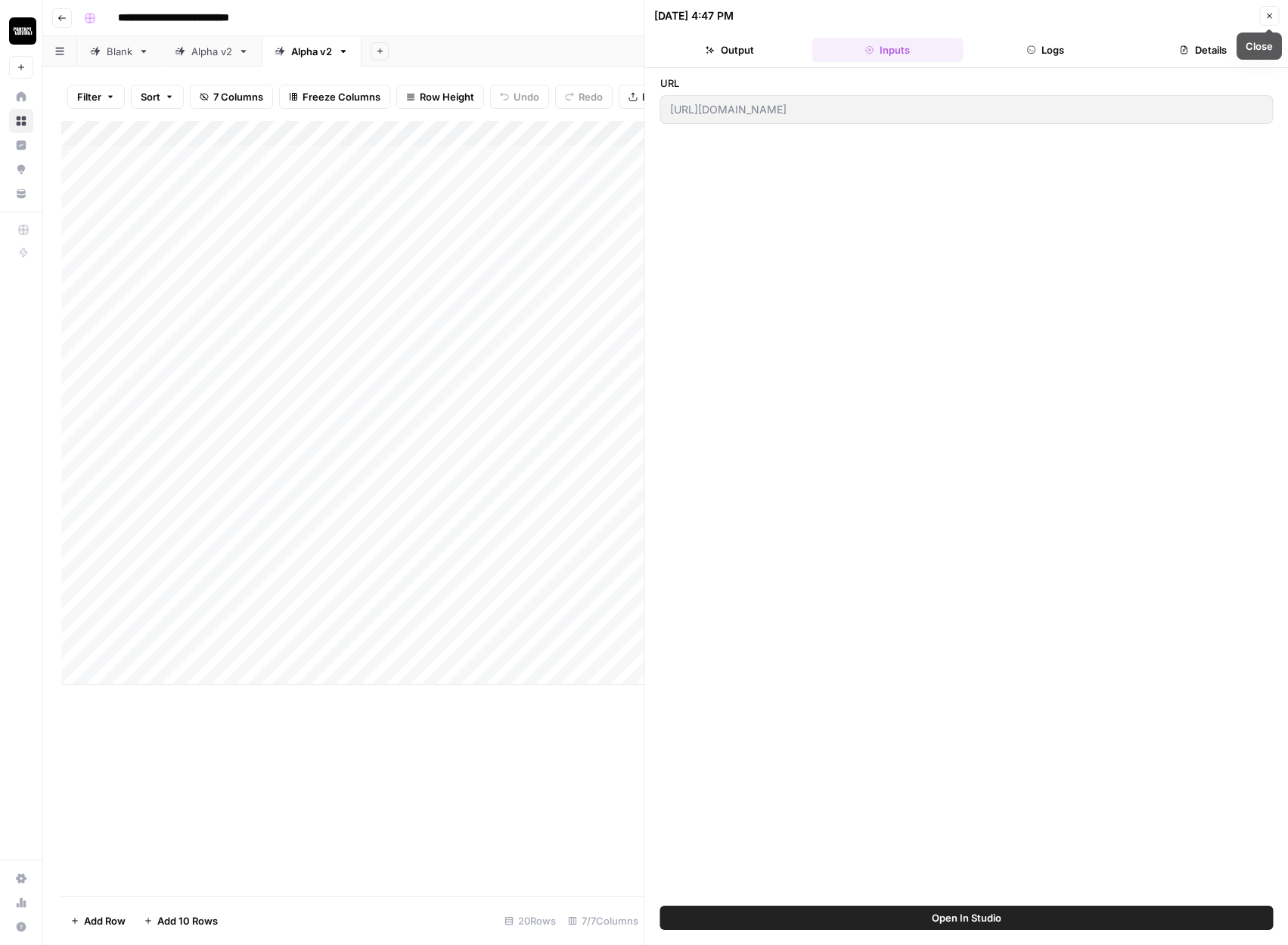
click at [1269, 18] on icon "button" at bounding box center [1269, 16] width 9 height 9
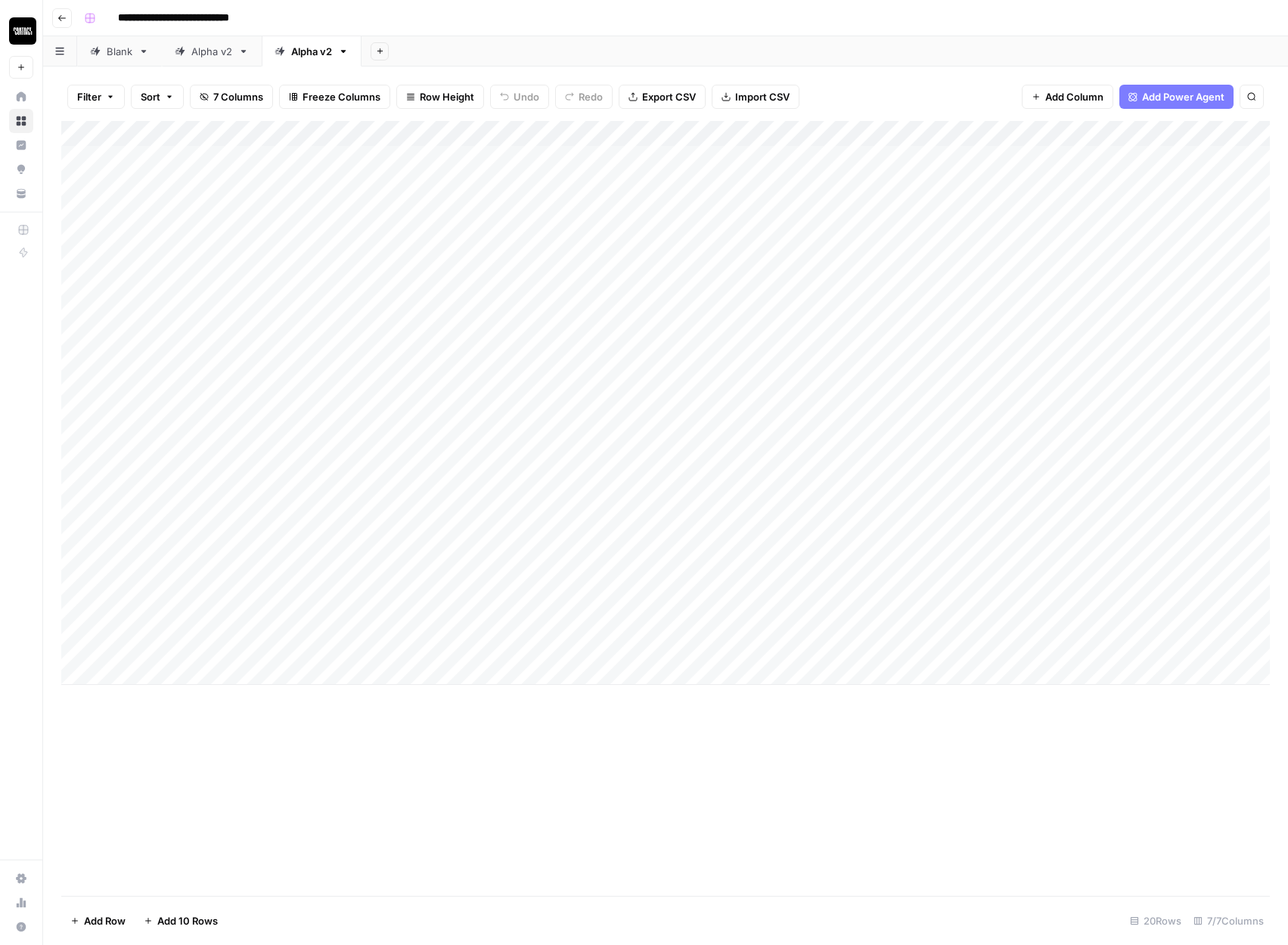
click at [879, 134] on div "Add Column" at bounding box center [665, 403] width 1209 height 564
click at [205, 199] on span "URL" at bounding box center [202, 206] width 117 height 15
click at [287, 211] on span "Text" at bounding box center [312, 210] width 73 height 15
click at [627, 150] on div "Add Column" at bounding box center [665, 403] width 1209 height 564
click at [603, 159] on div "Add Column" at bounding box center [665, 403] width 1209 height 564
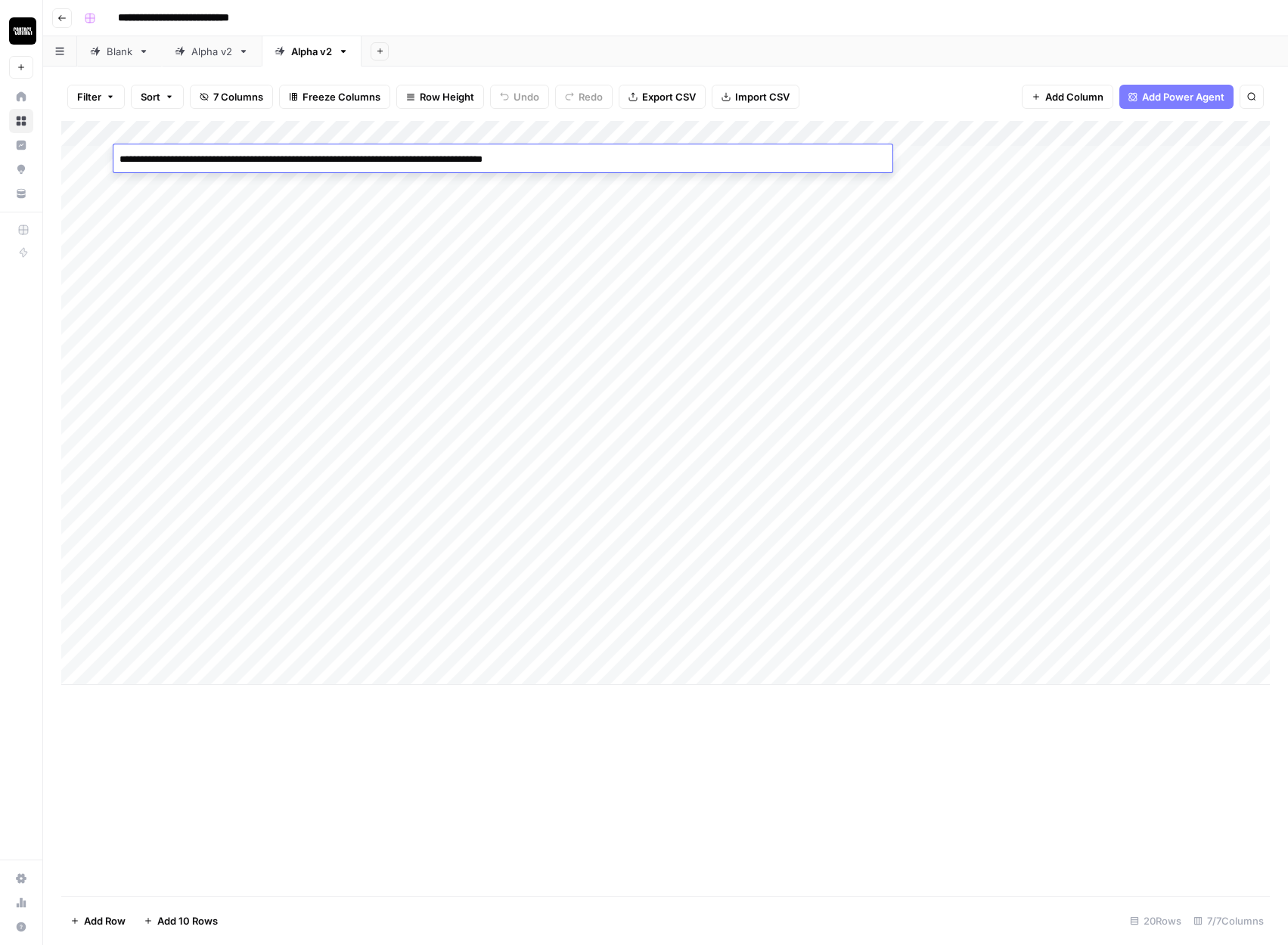
click at [603, 159] on textarea "**********" at bounding box center [503, 159] width 779 height 21
click at [712, 149] on textarea "**********" at bounding box center [503, 159] width 779 height 21
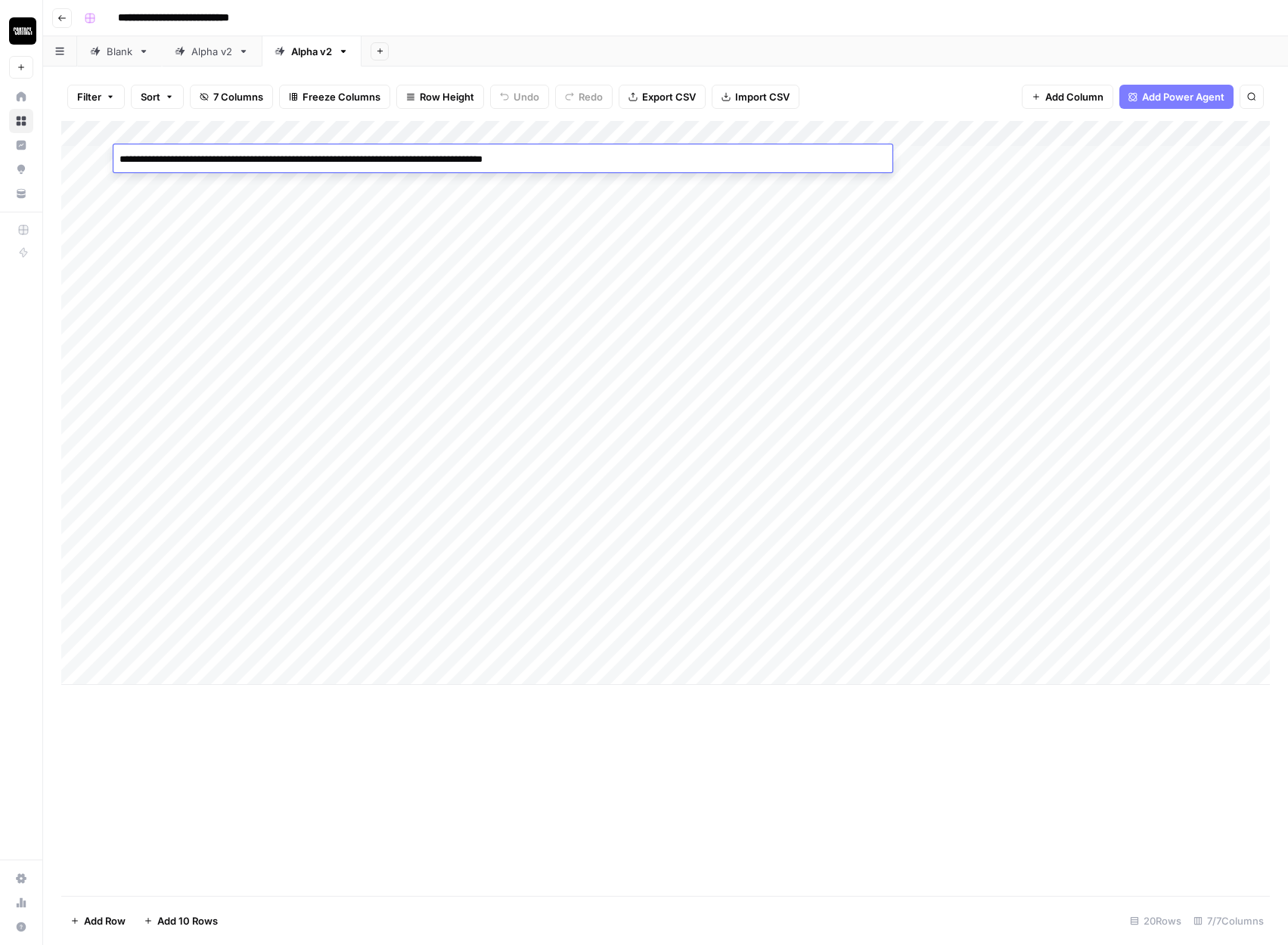
paste textarea "**********"
type textarea "**********"
click at [1013, 157] on div "Add Column" at bounding box center [665, 403] width 1209 height 564
click at [740, 159] on div "Add Column" at bounding box center [665, 403] width 1209 height 564
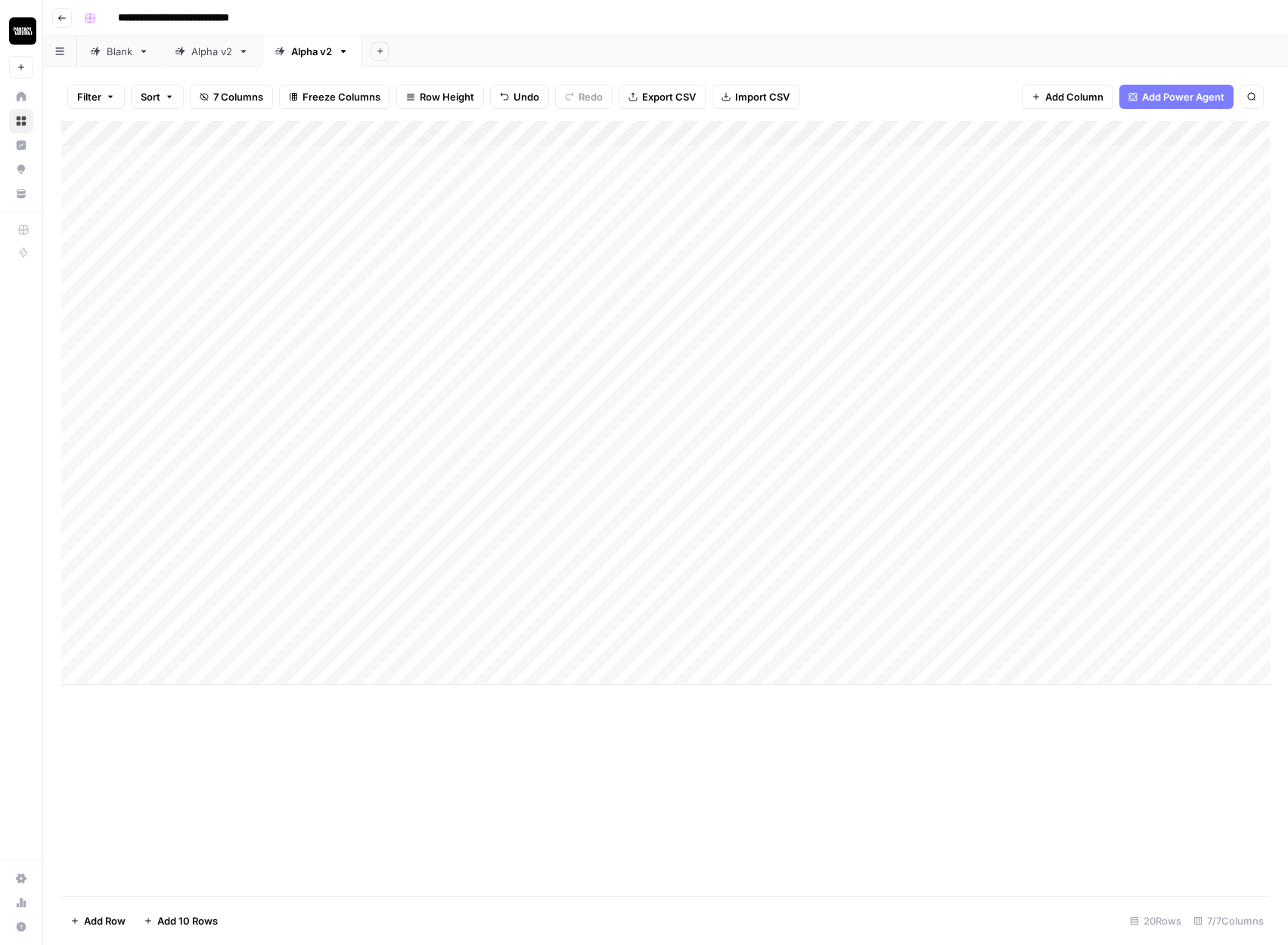
click at [740, 159] on div "Add Column" at bounding box center [665, 403] width 1209 height 564
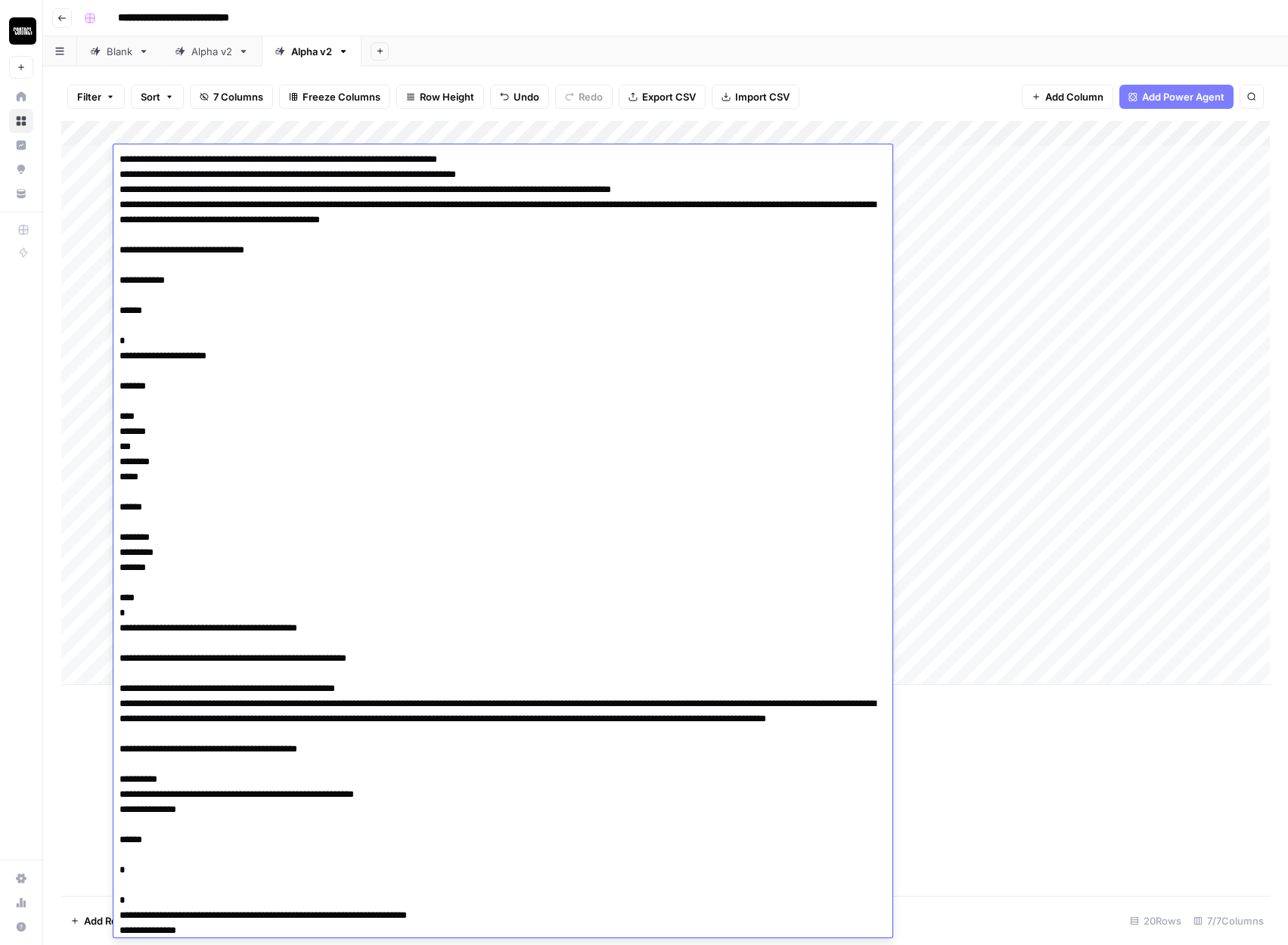
scroll to position [2075, 0]
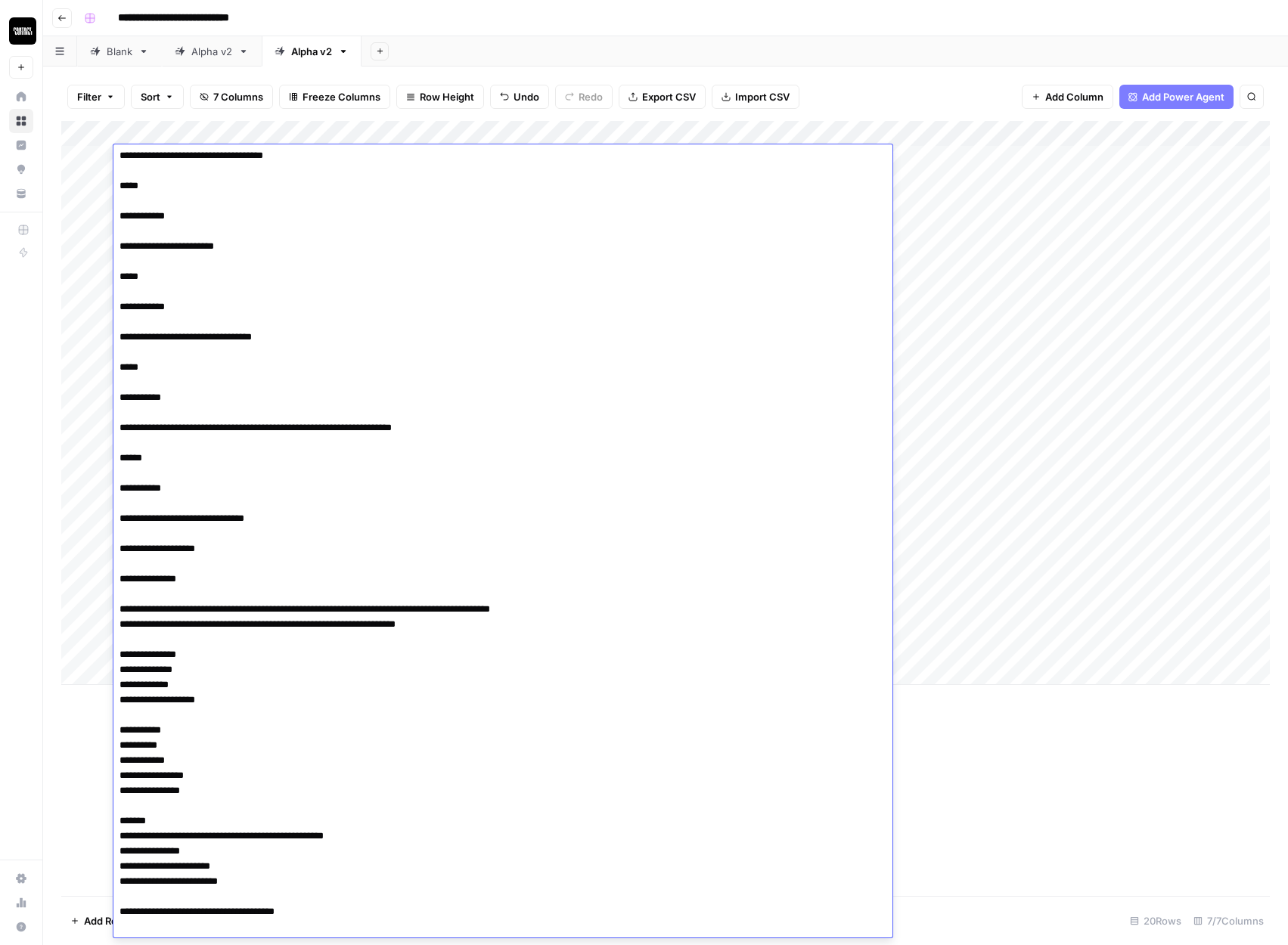
click at [1091, 819] on div "Add Column" at bounding box center [665, 509] width 1209 height 775
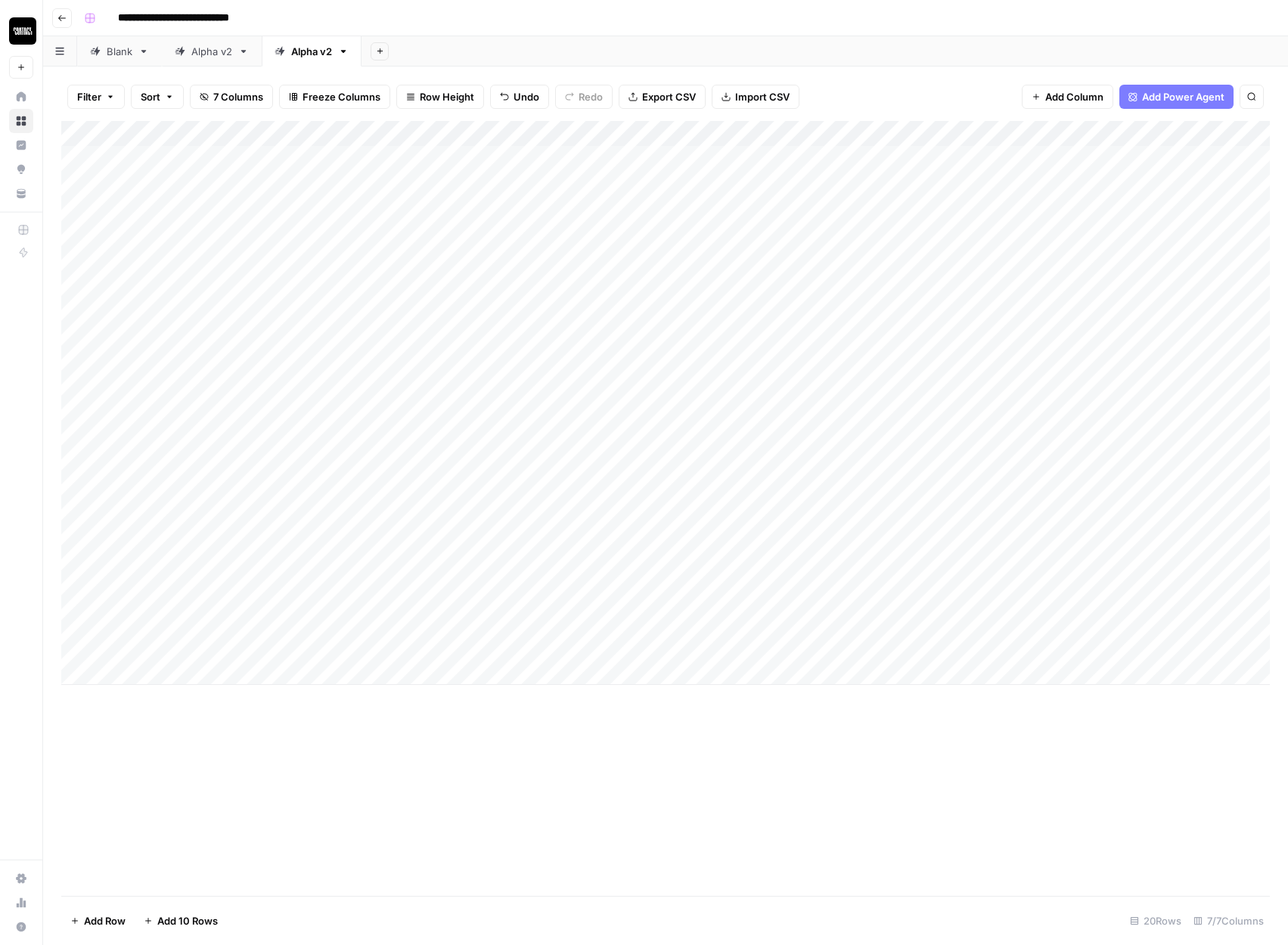
click at [764, 158] on div "Add Column" at bounding box center [665, 403] width 1209 height 564
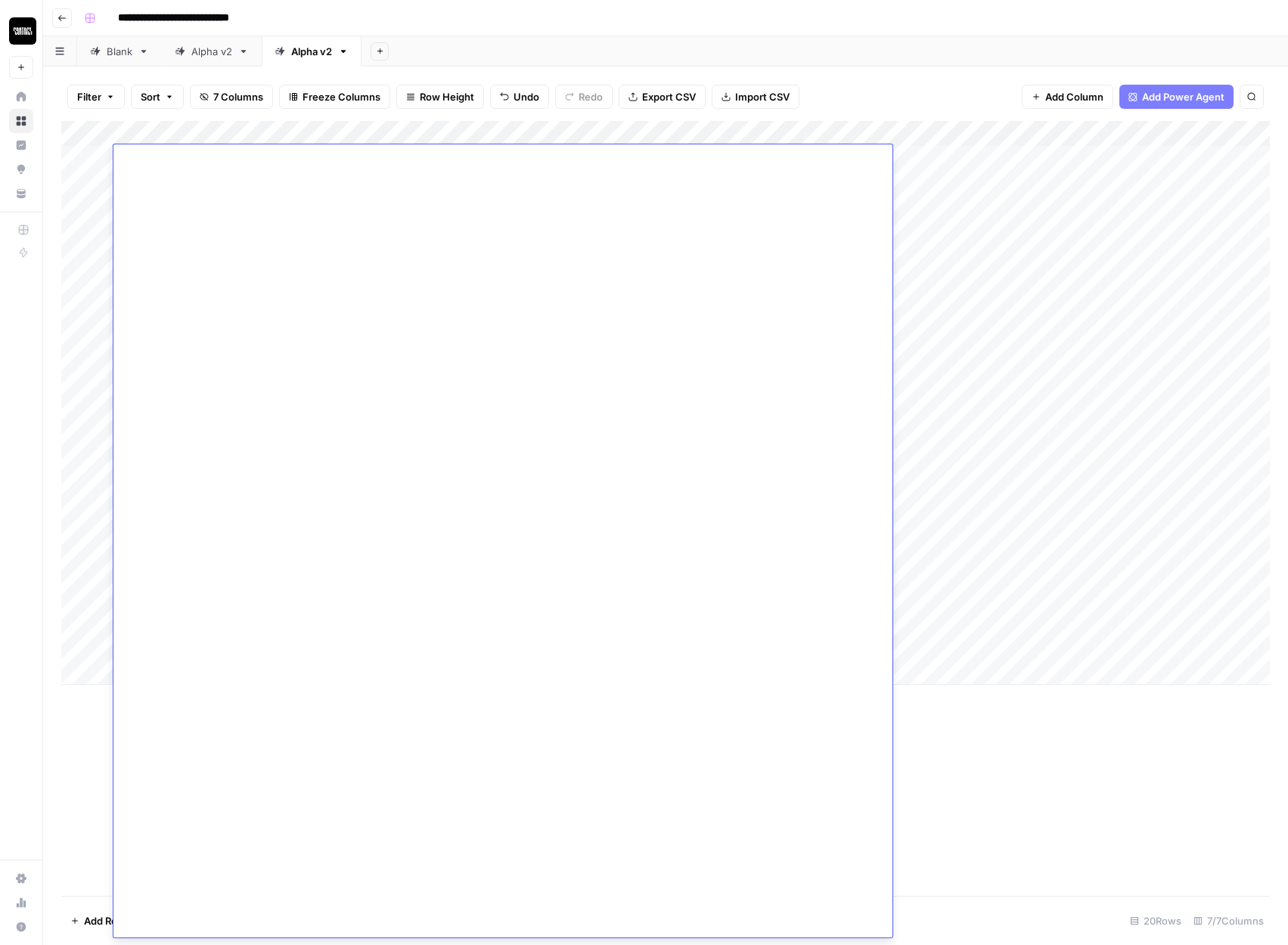
scroll to position [0, 0]
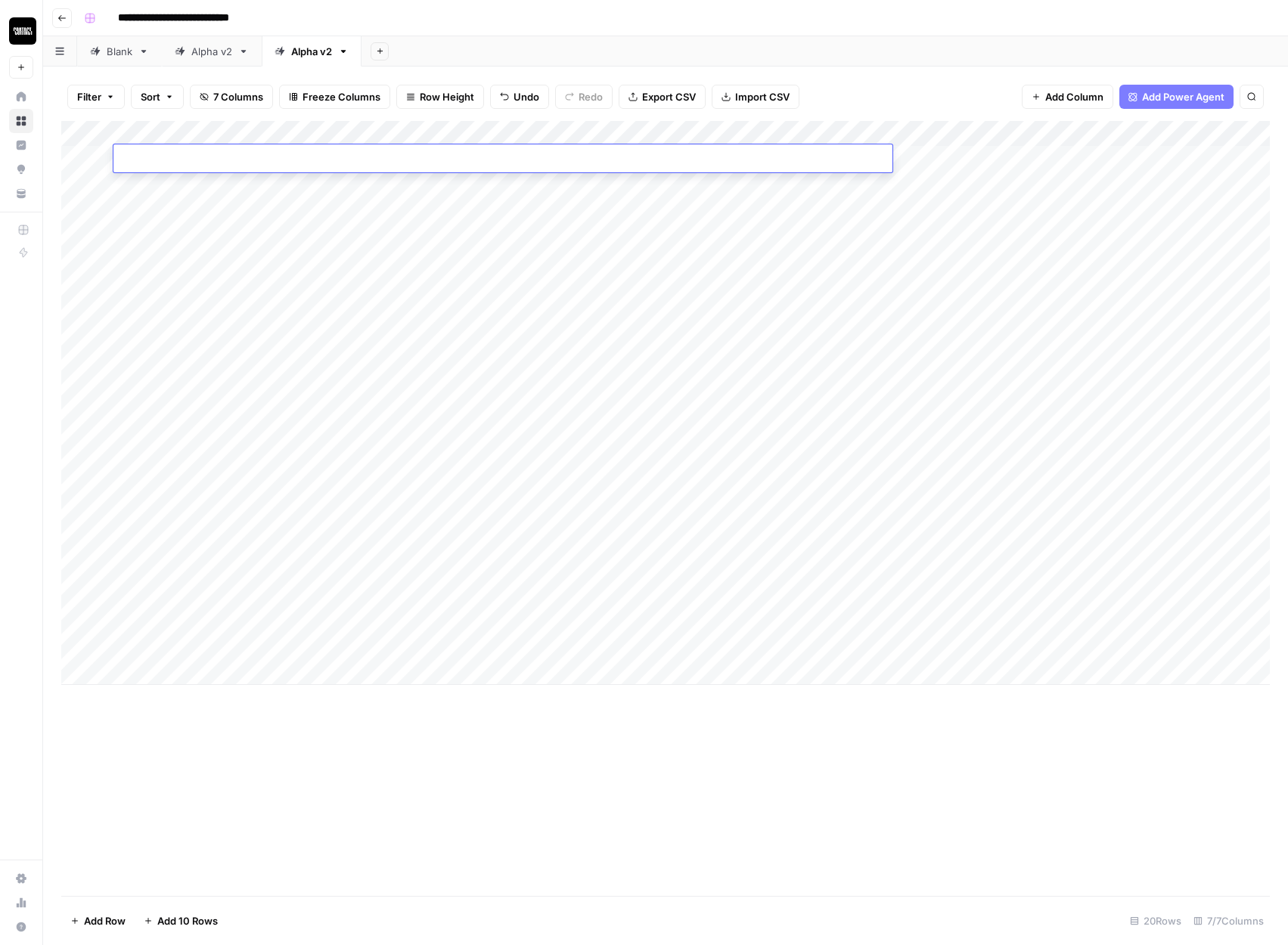
click at [872, 868] on div "Add Column" at bounding box center [665, 509] width 1209 height 775
click at [880, 132] on div "Add Column" at bounding box center [665, 403] width 1209 height 564
click at [180, 178] on div "URL" at bounding box center [204, 171] width 167 height 24
click at [177, 204] on div "Add Column" at bounding box center [665, 403] width 1209 height 564
click at [878, 134] on div "Add Column" at bounding box center [665, 403] width 1209 height 564
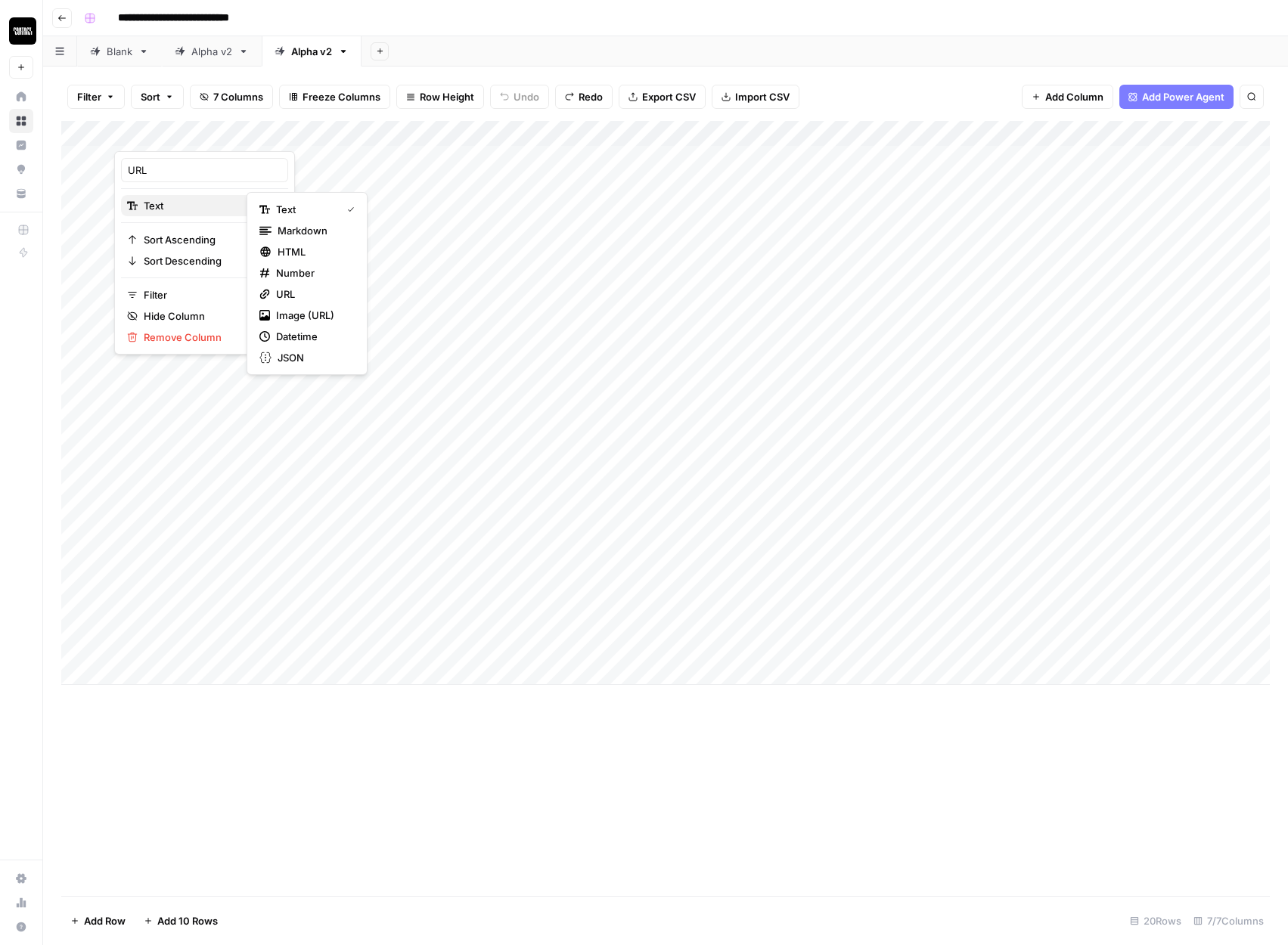
click at [174, 211] on span "Text" at bounding box center [202, 206] width 117 height 15
click at [291, 294] on span "URL" at bounding box center [312, 294] width 73 height 15
click at [769, 756] on div "Add Column" at bounding box center [665, 509] width 1209 height 775
click at [1009, 132] on div "Add Column" at bounding box center [665, 403] width 1209 height 564
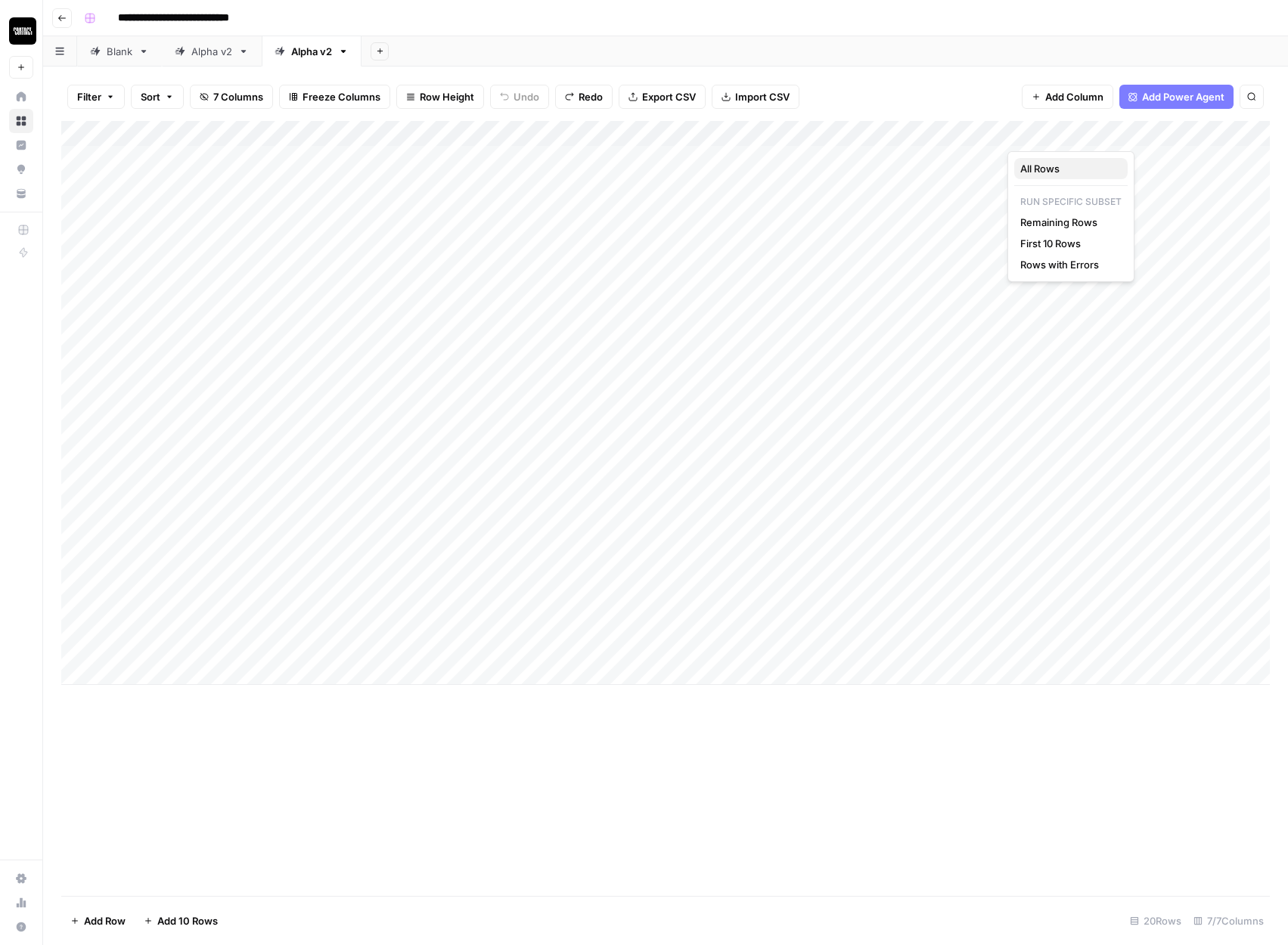
click at [1036, 173] on span "All Rows" at bounding box center [1068, 169] width 95 height 15
click at [315, 50] on div "Alpha v2" at bounding box center [311, 51] width 41 height 15
click at [867, 78] on div "Filter Sort 7 Columns Freeze Columns Row Height Undo Redo Export CSV Import CSV…" at bounding box center [665, 97] width 1209 height 48
click at [322, 60] on link "Alpha v2" at bounding box center [311, 51] width 100 height 30
click at [739, 156] on div "Add Column" at bounding box center [665, 403] width 1209 height 564
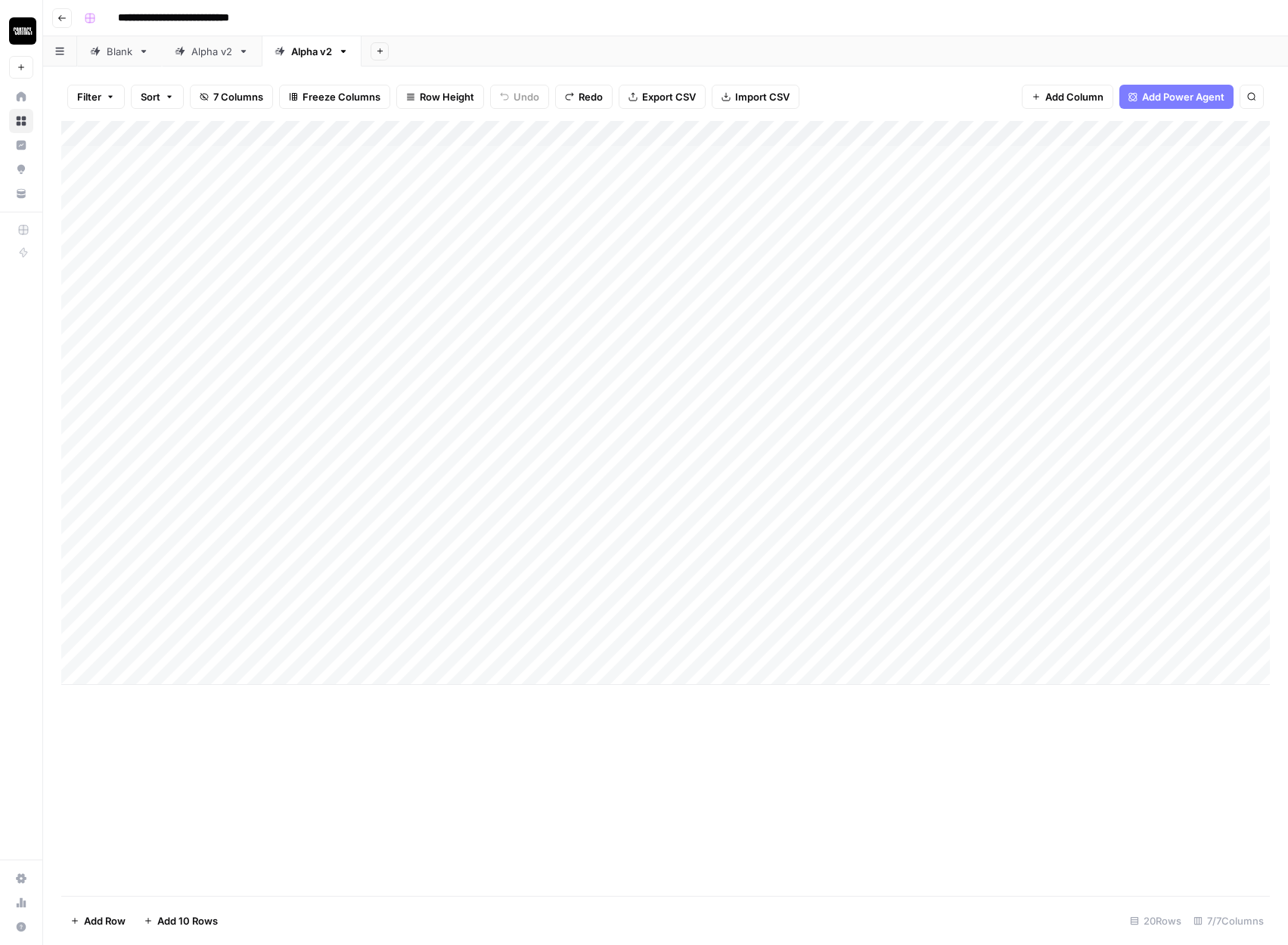
click at [739, 156] on div "Add Column" at bounding box center [665, 403] width 1209 height 564
click at [579, 779] on div "Add Column" at bounding box center [665, 509] width 1209 height 775
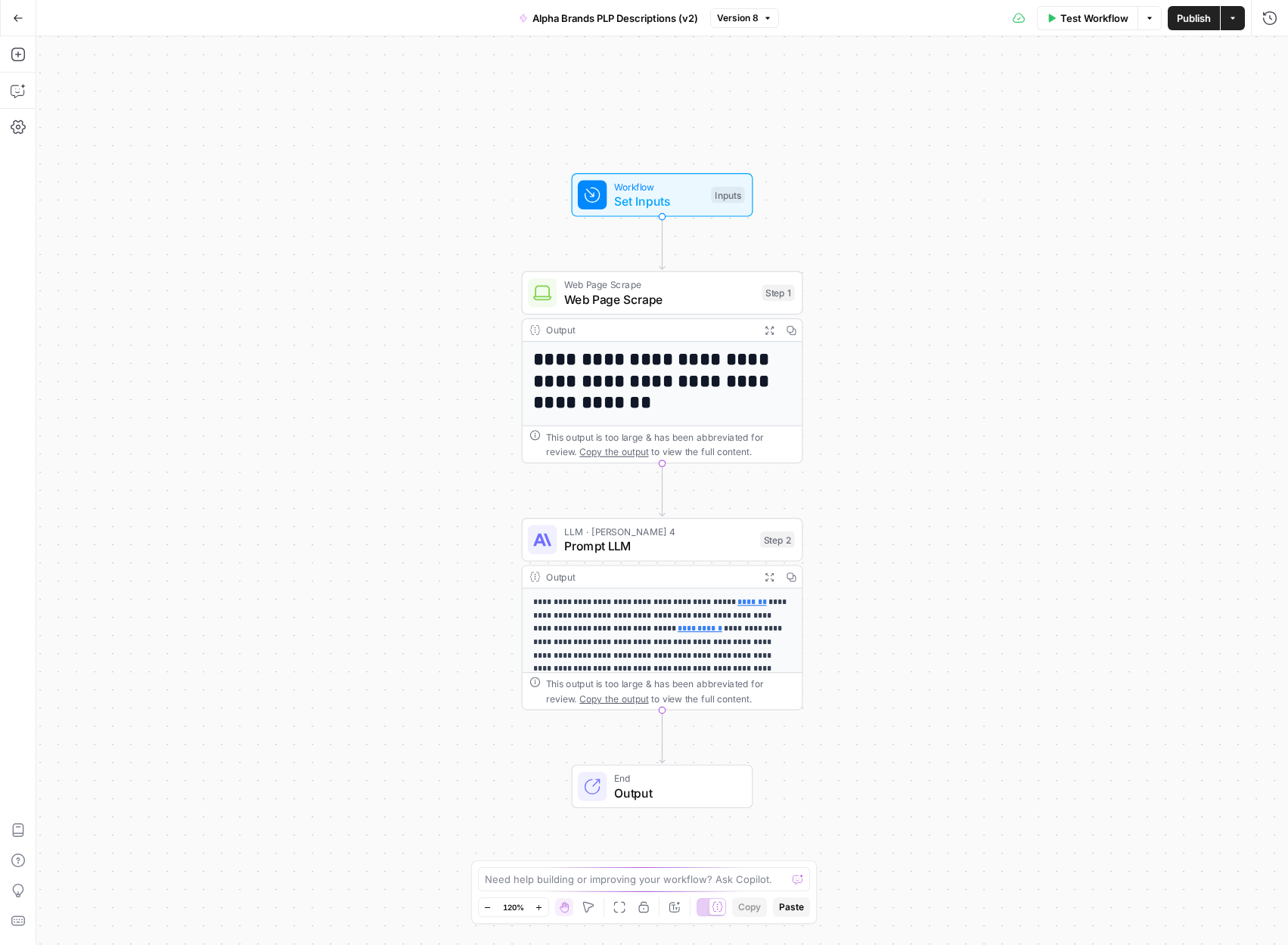
click at [657, 601] on p "**********" at bounding box center [662, 635] width 258 height 79
click at [692, 541] on span "Prompt LLM" at bounding box center [658, 545] width 189 height 18
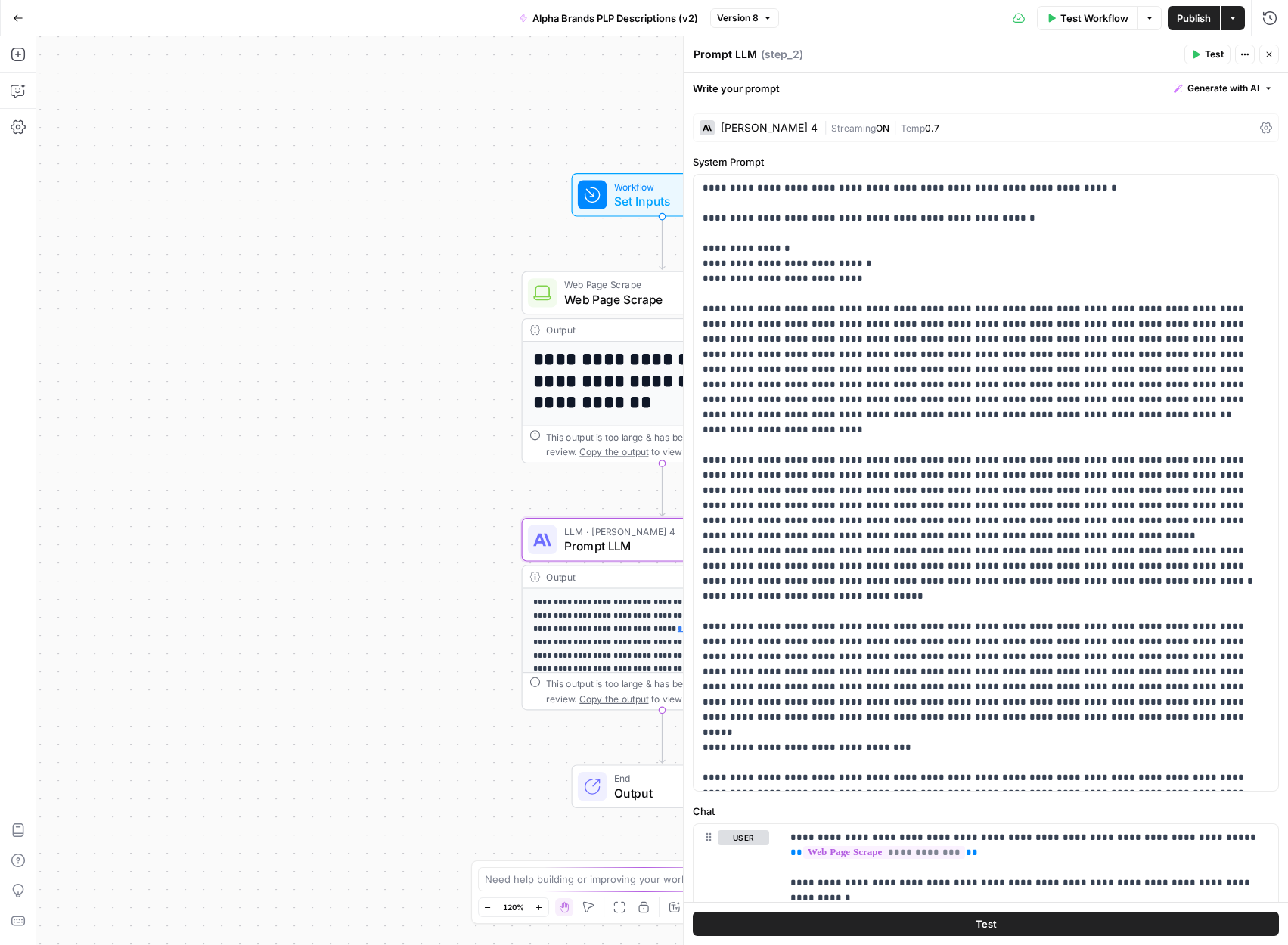
click at [692, 541] on div "**********" at bounding box center [986, 870] width 604 height 1533
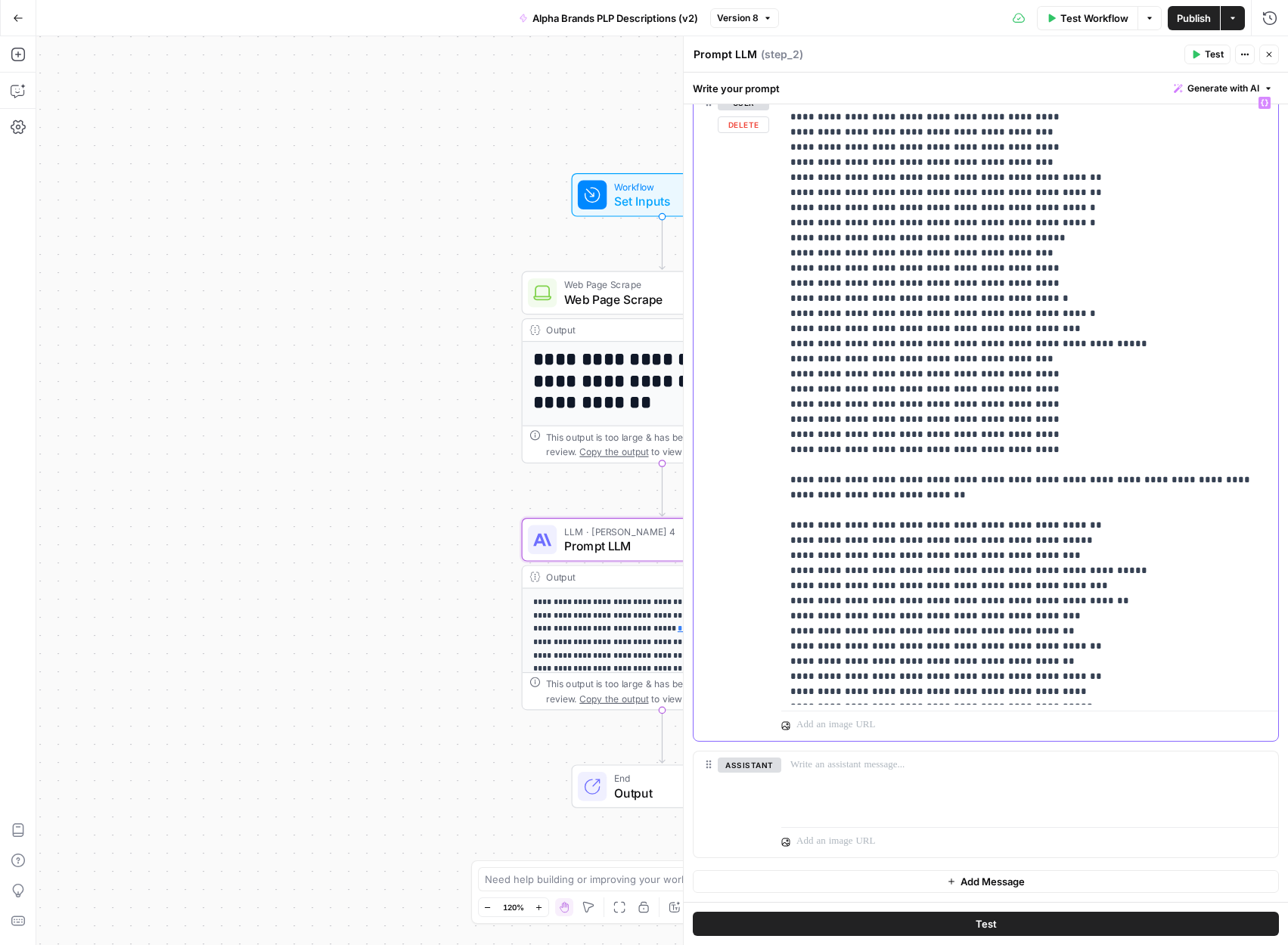
drag, startPoint x: 1010, startPoint y: 527, endPoint x: 933, endPoint y: 527, distance: 77.0
click at [1180, 21] on span "Publish" at bounding box center [1194, 18] width 34 height 15
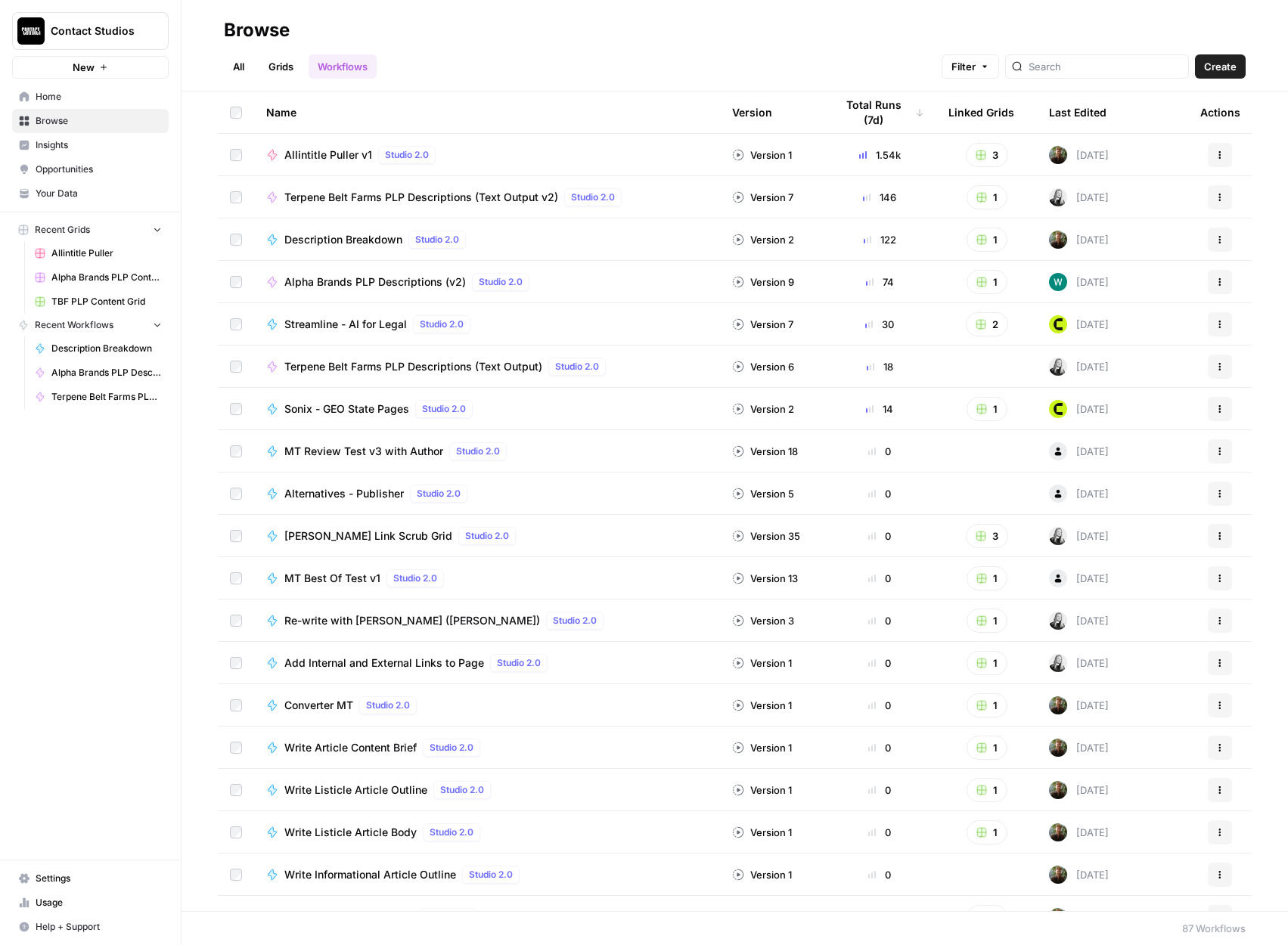
click at [1211, 195] on button "Actions" at bounding box center [1220, 198] width 24 height 24
click at [1125, 353] on span "Duplicate" at bounding box center [1153, 351] width 121 height 15
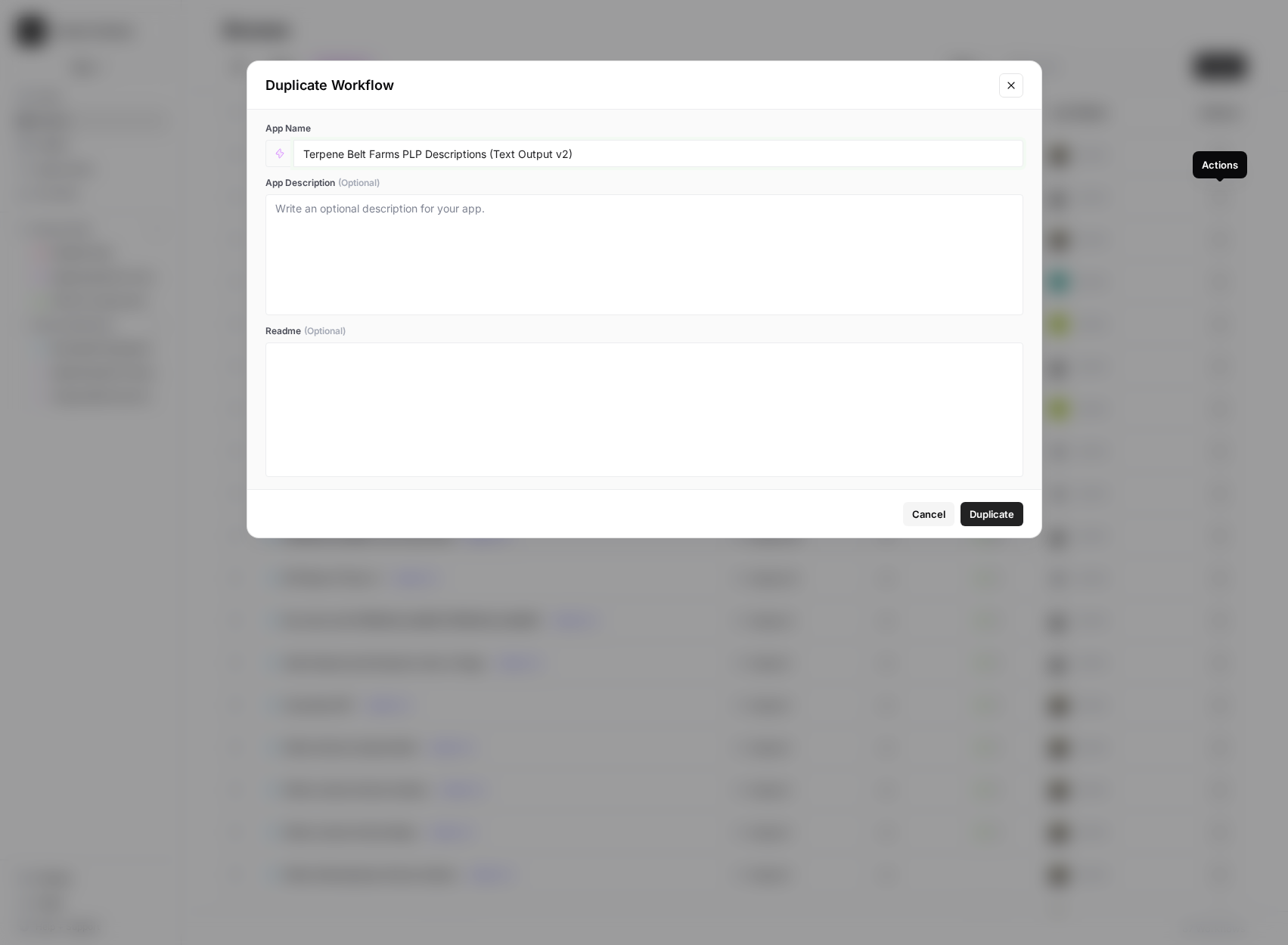
click at [532, 158] on input "Terpene Belt Farms PLP Descriptions (Text Output v2)" at bounding box center [658, 153] width 710 height 14
drag, startPoint x: 569, startPoint y: 155, endPoint x: 519, endPoint y: 156, distance: 50.0
click at [519, 156] on input "Terpene Belt Farms PLP Descriptions (Text Output v2)" at bounding box center [658, 153] width 710 height 14
type input "Terpene Belt Farms PLP Descriptions (Text Input)"
click at [980, 514] on span "Duplicate" at bounding box center [992, 514] width 45 height 15
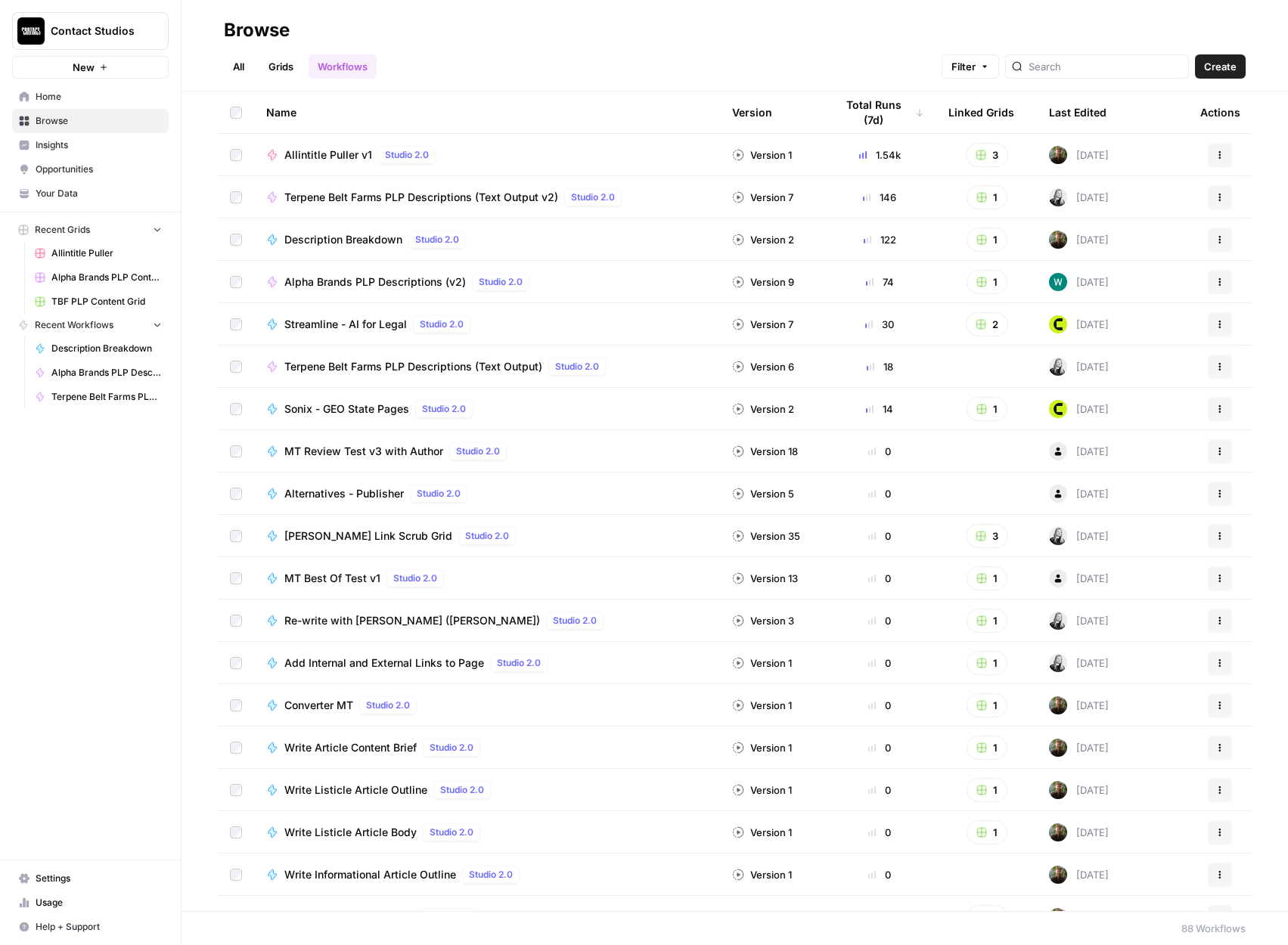
click at [1092, 50] on div "All Grids Workflows Filter Create" at bounding box center [734, 60] width 1021 height 36
click at [1090, 68] on input "search" at bounding box center [1105, 66] width 154 height 15
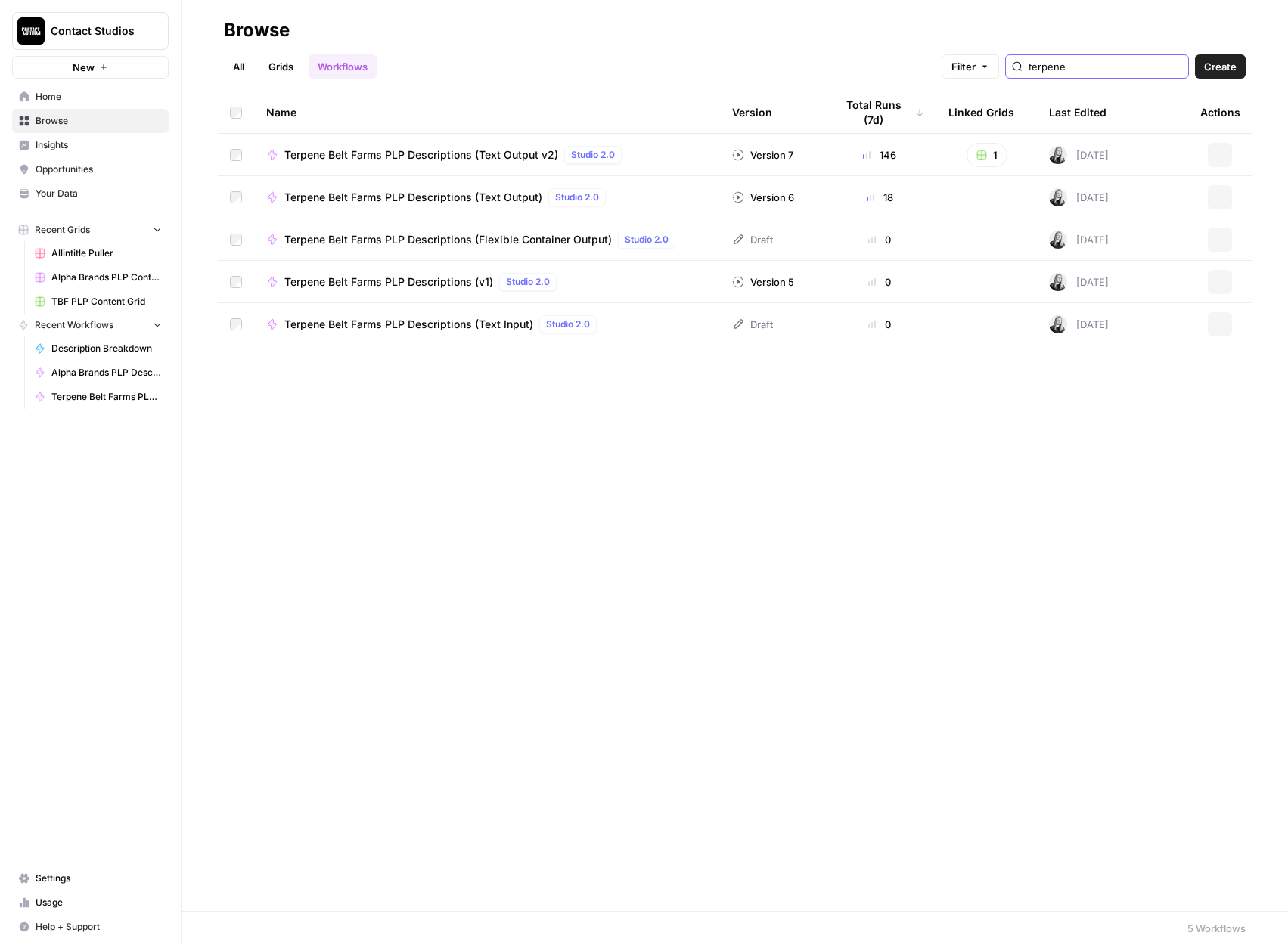
type input "terpene"
click at [1219, 320] on icon "button" at bounding box center [1220, 324] width 9 height 9
click at [495, 328] on span "Terpene Belt Farms PLP Descriptions (Text Input)" at bounding box center [408, 324] width 249 height 15
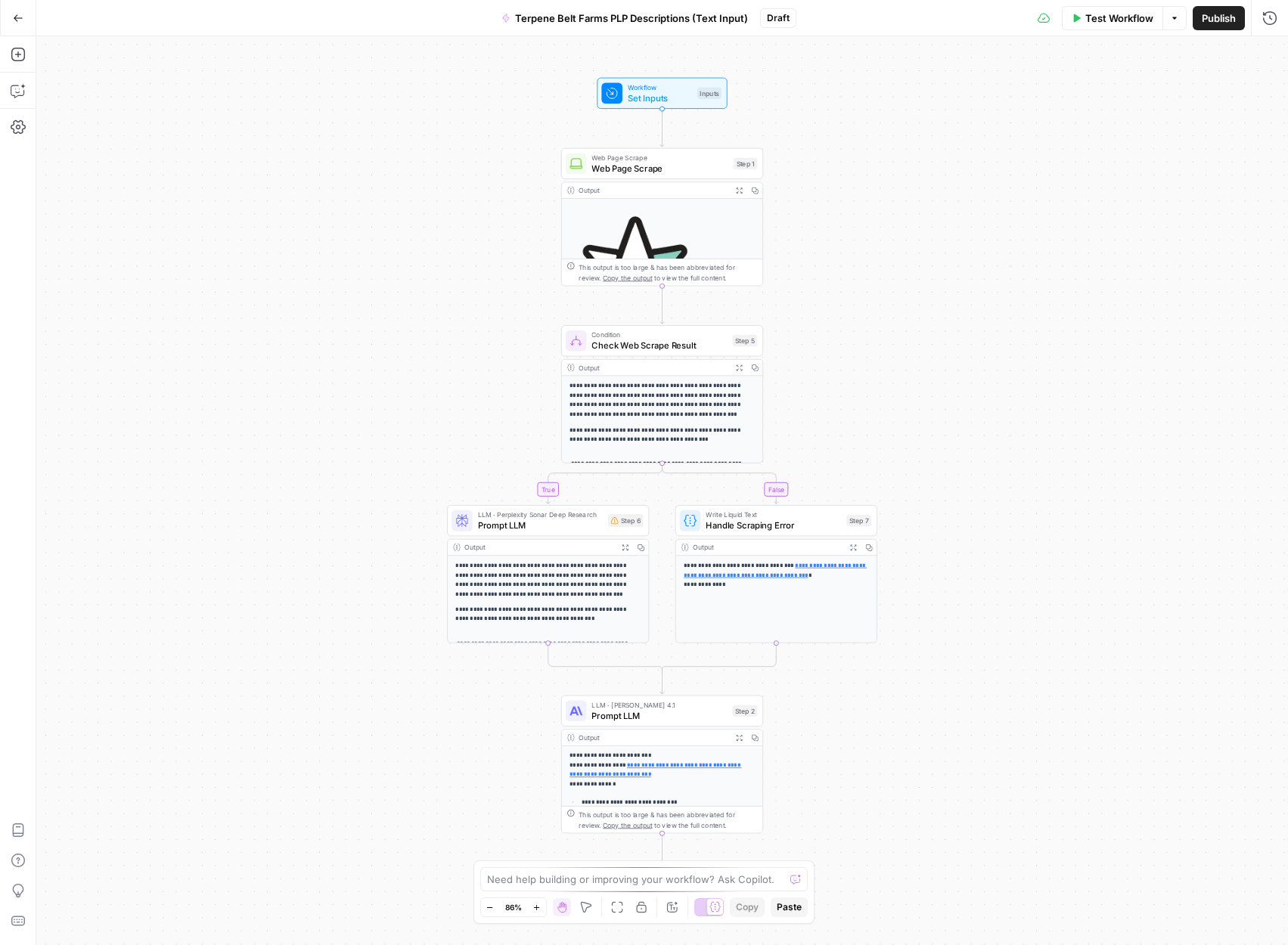
click at [674, 22] on span "Terpene Belt Farms PLP Descriptions (Text Input)" at bounding box center [632, 18] width 233 height 15
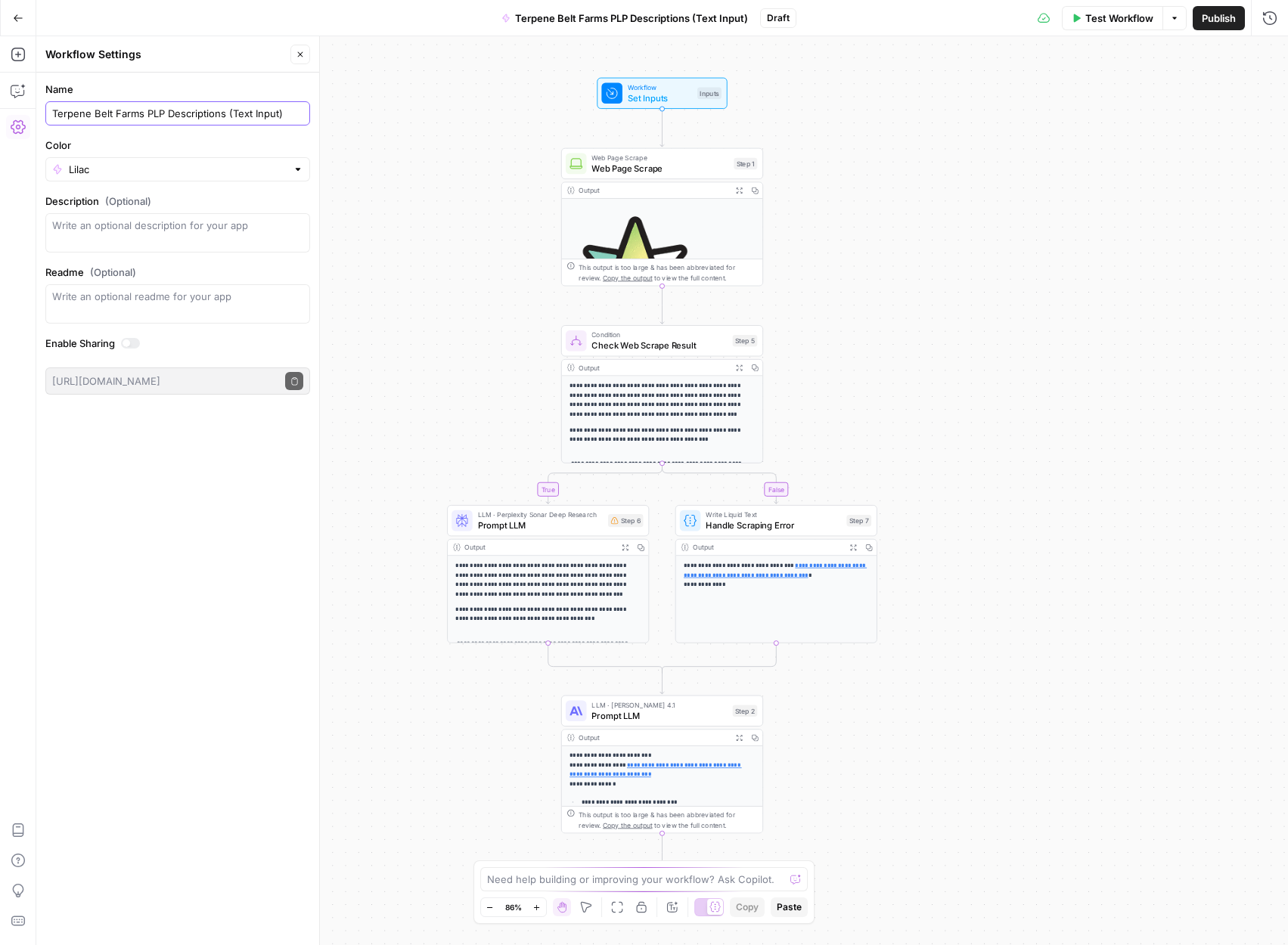
drag, startPoint x: 282, startPoint y: 116, endPoint x: 227, endPoint y: 116, distance: 55.0
click at [227, 116] on input "Terpene Belt Farms PLP Descriptions (Text Input)" at bounding box center [177, 114] width 251 height 15
click at [231, 110] on input "Terpene Belt Farms PLP Descriptions 9LONG TEXT)" at bounding box center [177, 114] width 251 height 15
type input "Terpene Belt Farms PLP Descriptions (LONG TEXT)"
click at [431, 169] on div "**********" at bounding box center [662, 490] width 1252 height 909
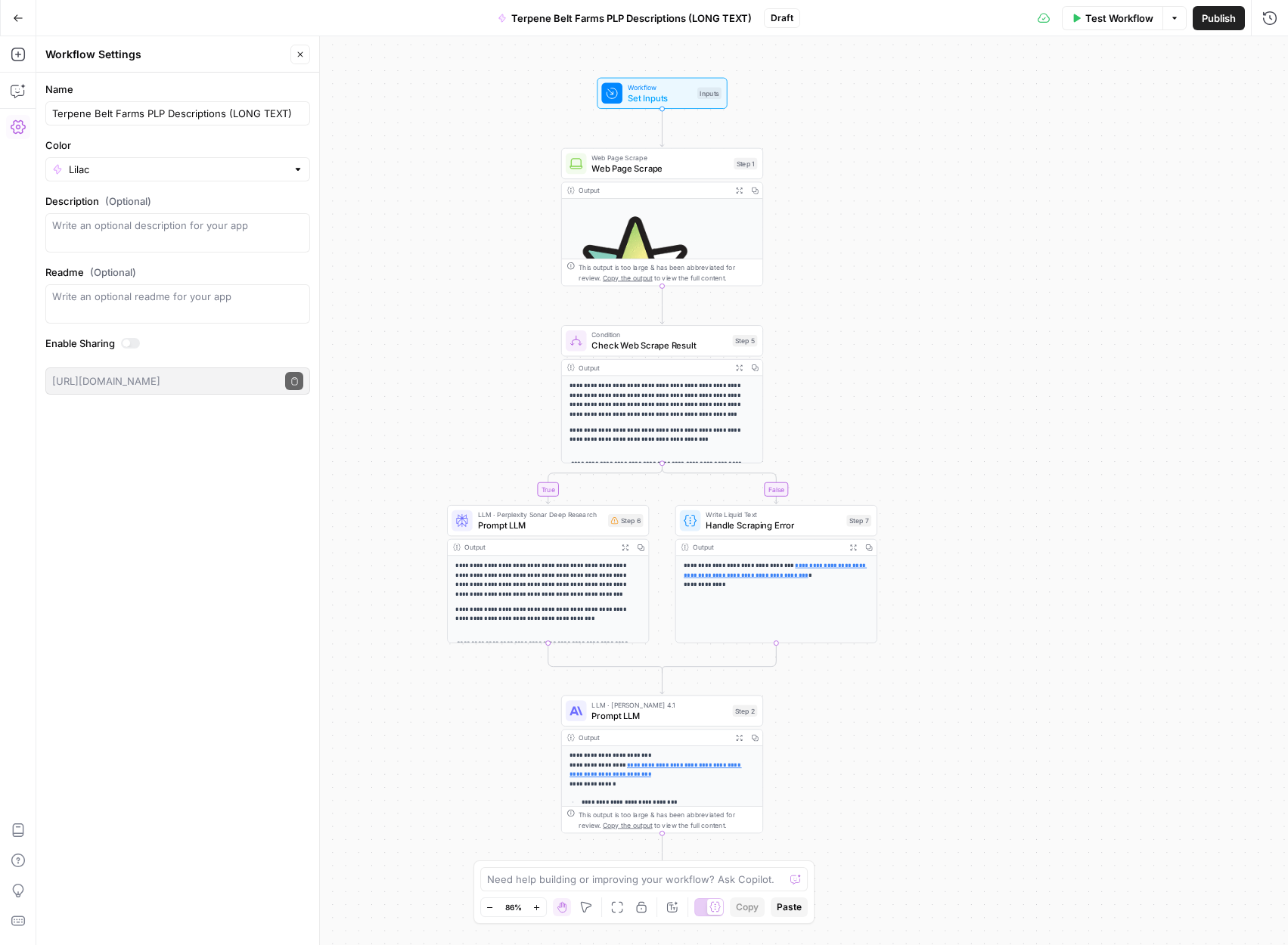
click at [14, 18] on icon "button" at bounding box center [19, 17] width 9 height 7
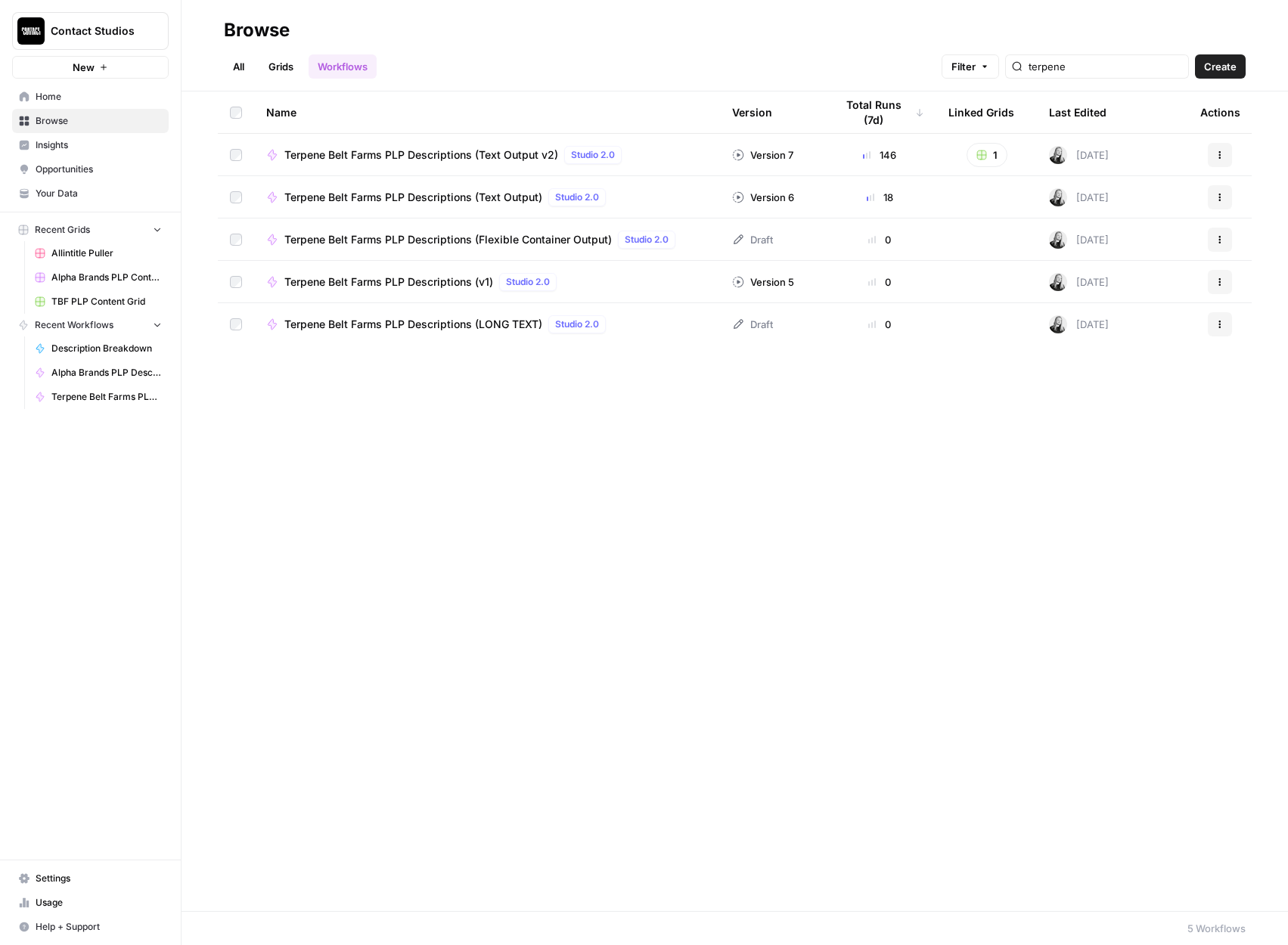
click at [1217, 322] on icon "button" at bounding box center [1220, 324] width 9 height 9
click at [1089, 445] on div "Delete" at bounding box center [1147, 449] width 144 height 15
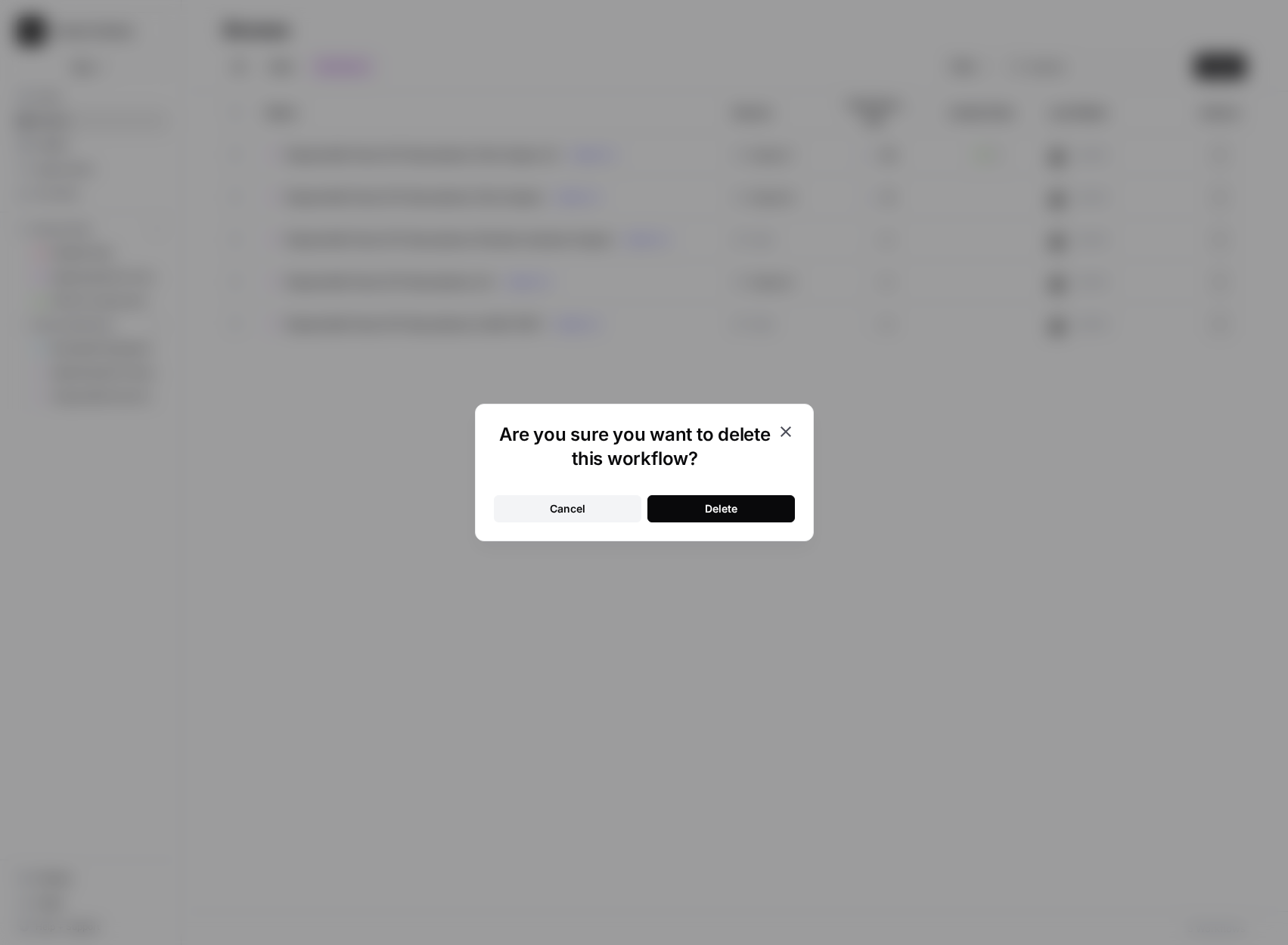
click at [764, 510] on button "Delete" at bounding box center [721, 508] width 147 height 27
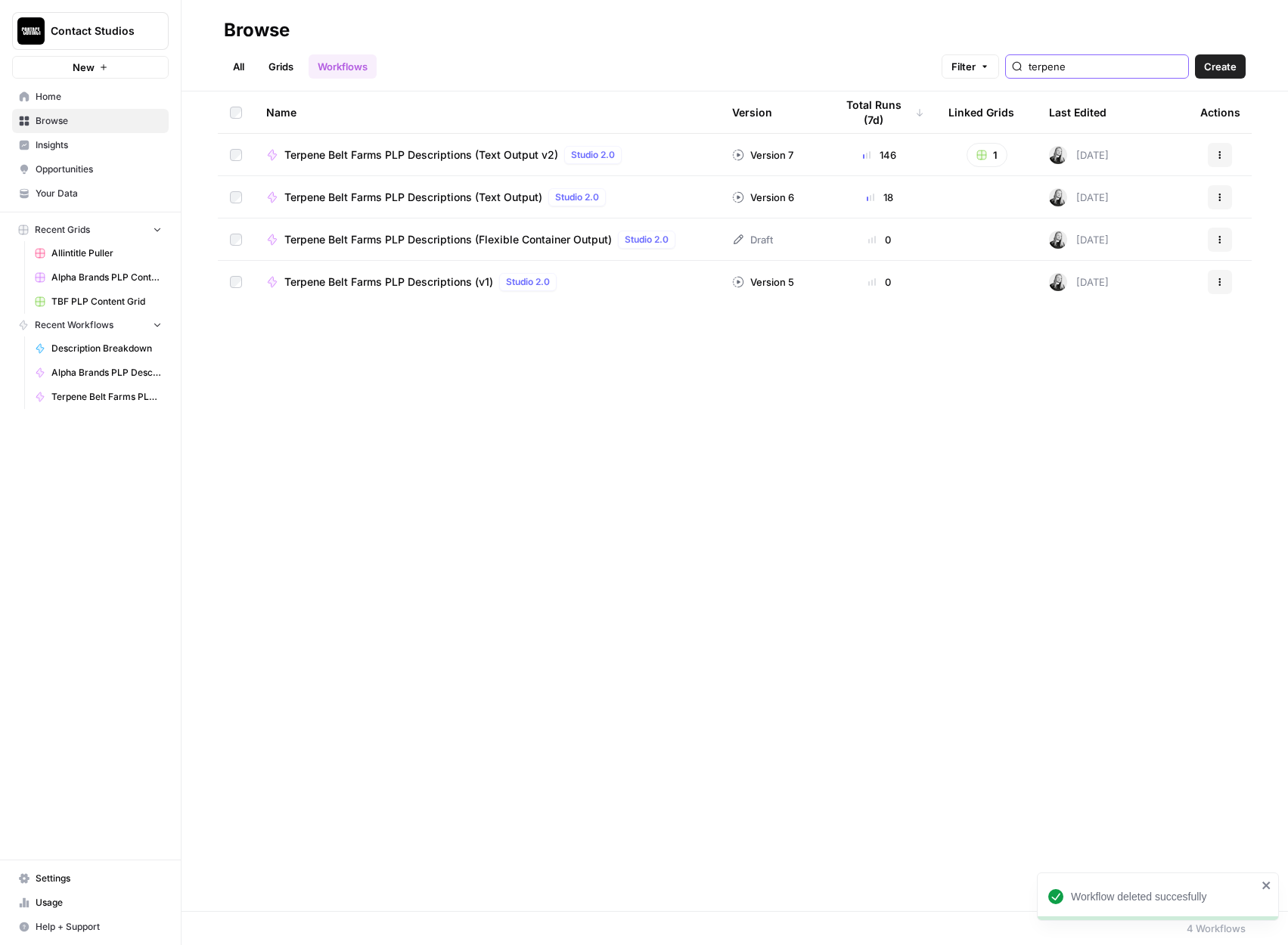
click at [1117, 61] on input "terpene" at bounding box center [1105, 66] width 154 height 15
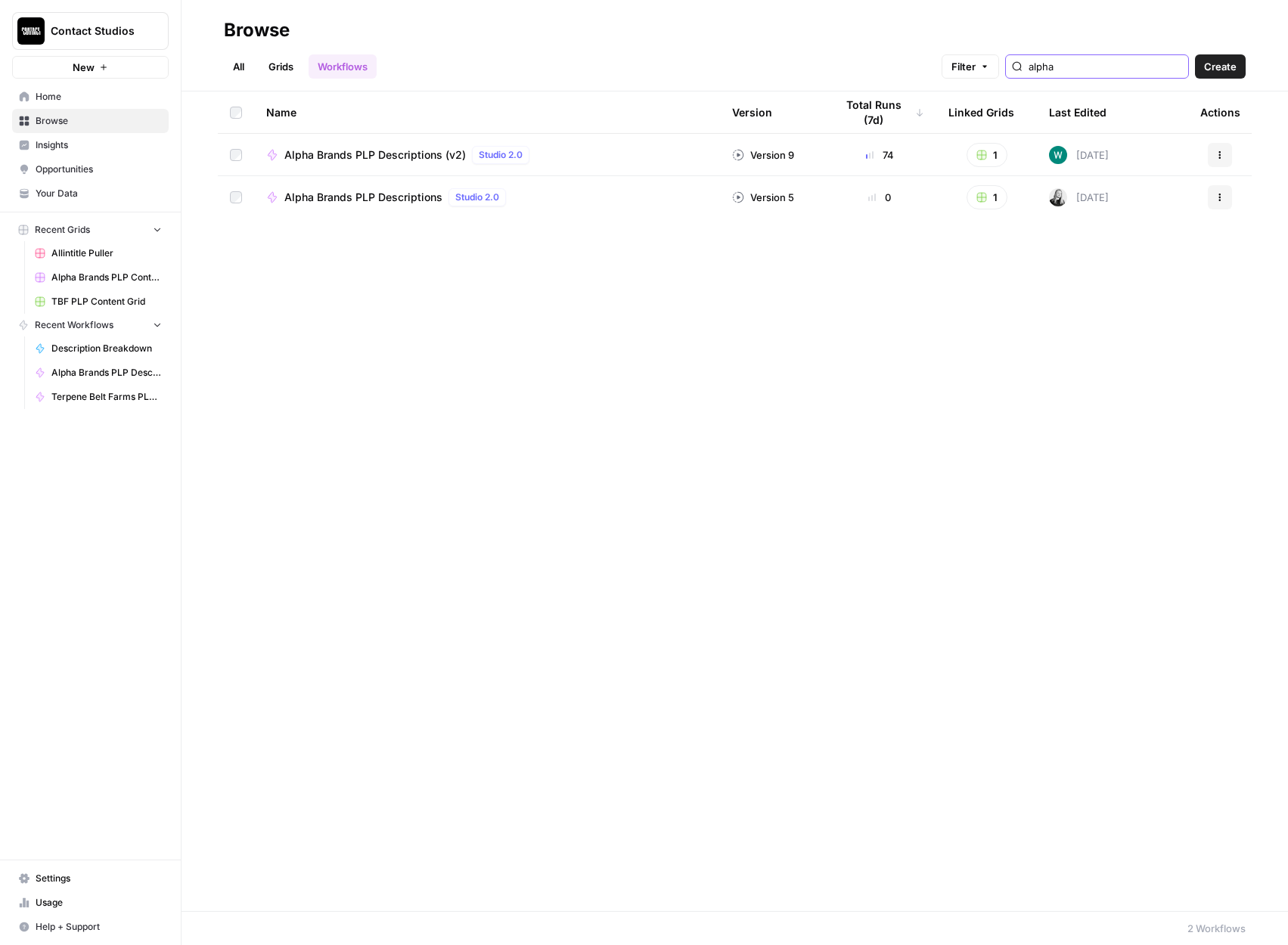
type input "alpha"
click at [1217, 153] on icon "button" at bounding box center [1220, 155] width 9 height 9
click at [900, 335] on div "Name Version Total Runs (7d) Linked Grids Last Edited Actions Alpha Brands PLP …" at bounding box center [734, 501] width 1106 height 820
click at [1219, 155] on icon "button" at bounding box center [1220, 155] width 2 height 2
click at [1099, 312] on span "Duplicate" at bounding box center [1153, 309] width 121 height 15
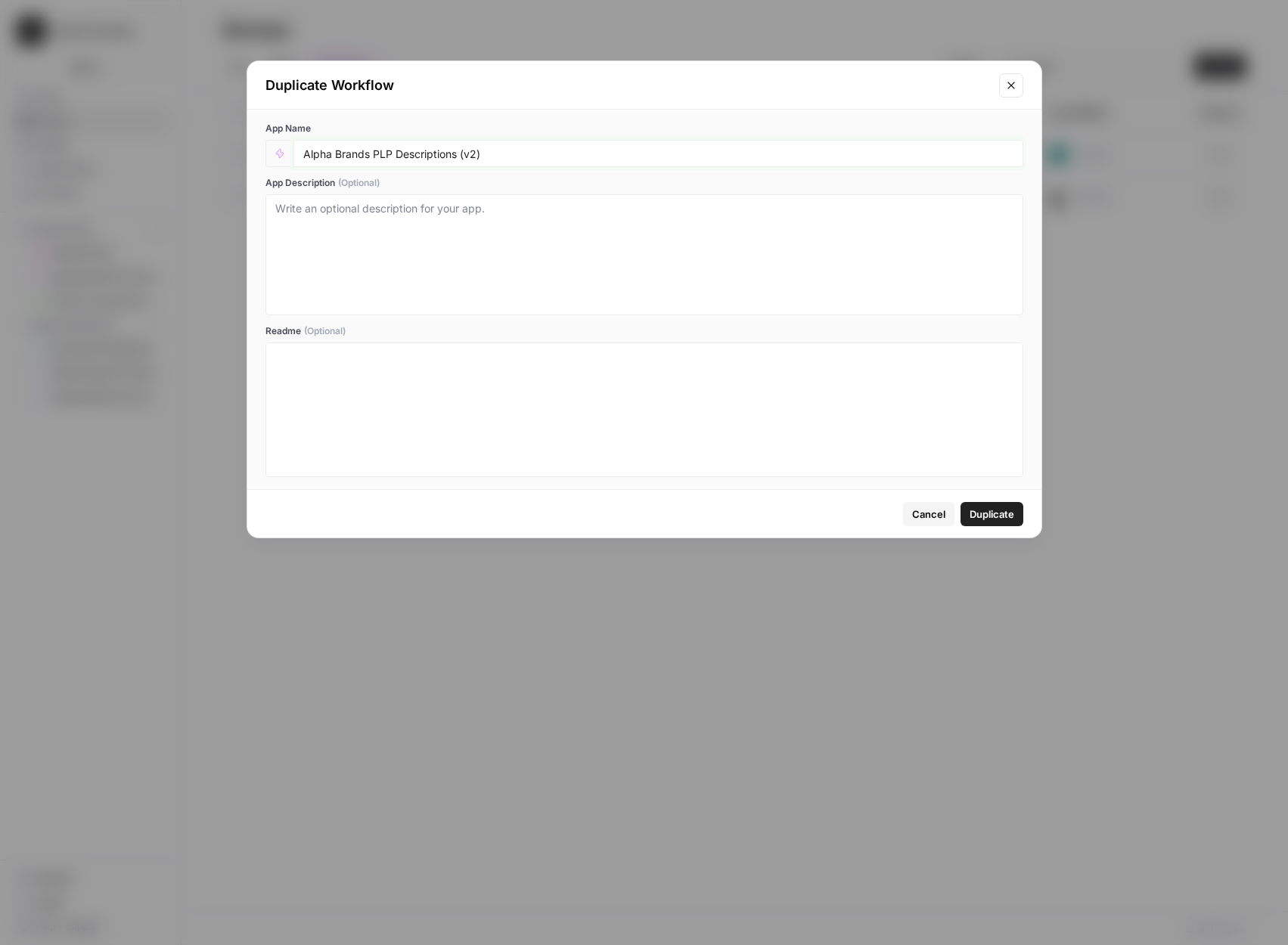
click at [303, 158] on input "Alpha Brands PLP Descriptions (v2)" at bounding box center [658, 153] width 710 height 14
click at [519, 159] on input "Alpha Brands PLP Descriptions (v2)" at bounding box center [658, 153] width 710 height 14
type input "Alpha Brands PLP Descriptions (v2) LONG TEXT"
click at [989, 515] on span "Duplicate" at bounding box center [992, 514] width 45 height 15
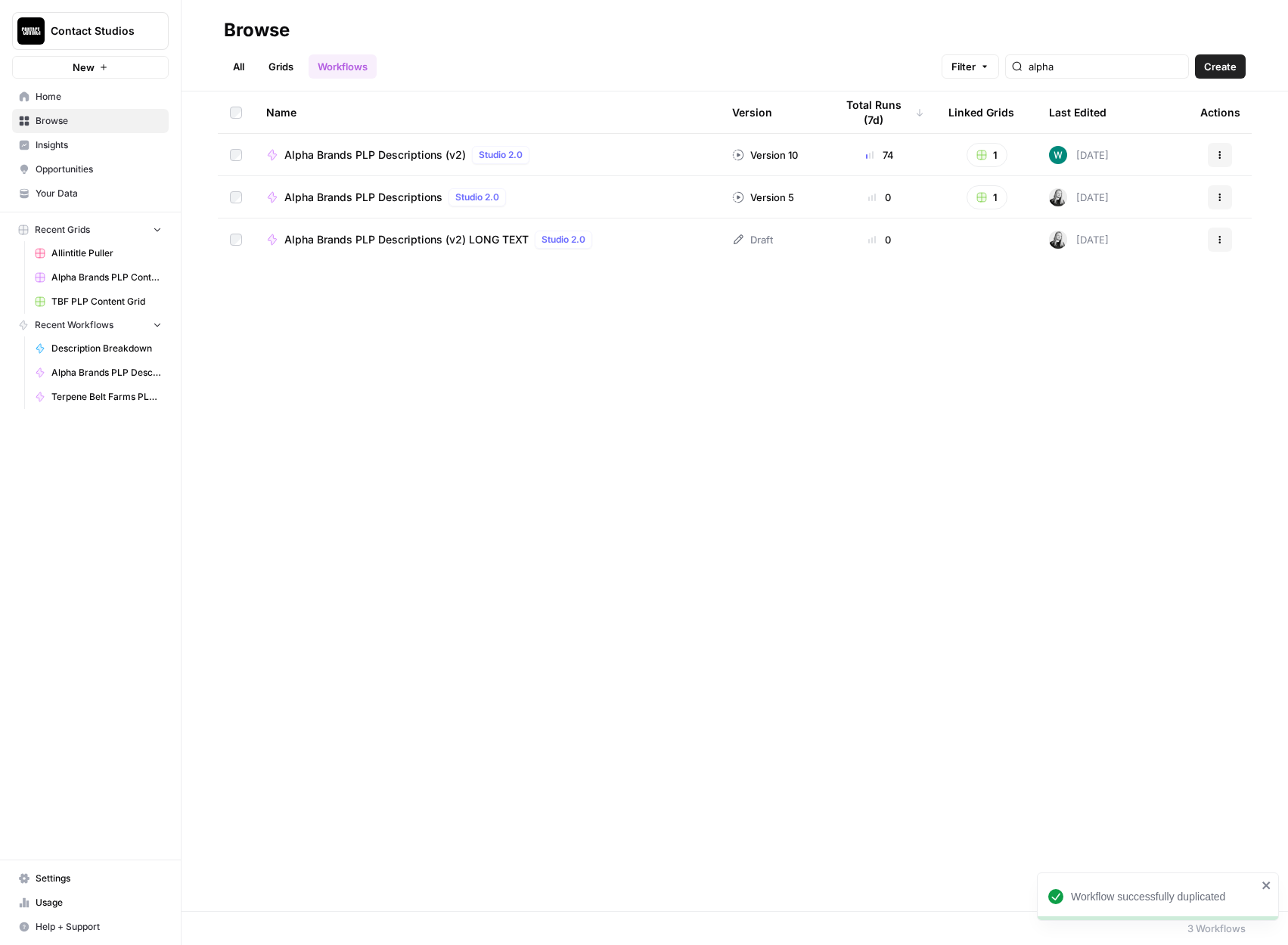
click at [649, 243] on div "Alpha Brands PLP Descriptions (v2) LONG TEXT Studio 2.0" at bounding box center [487, 239] width 442 height 18
